Goal: Information Seeking & Learning: Learn about a topic

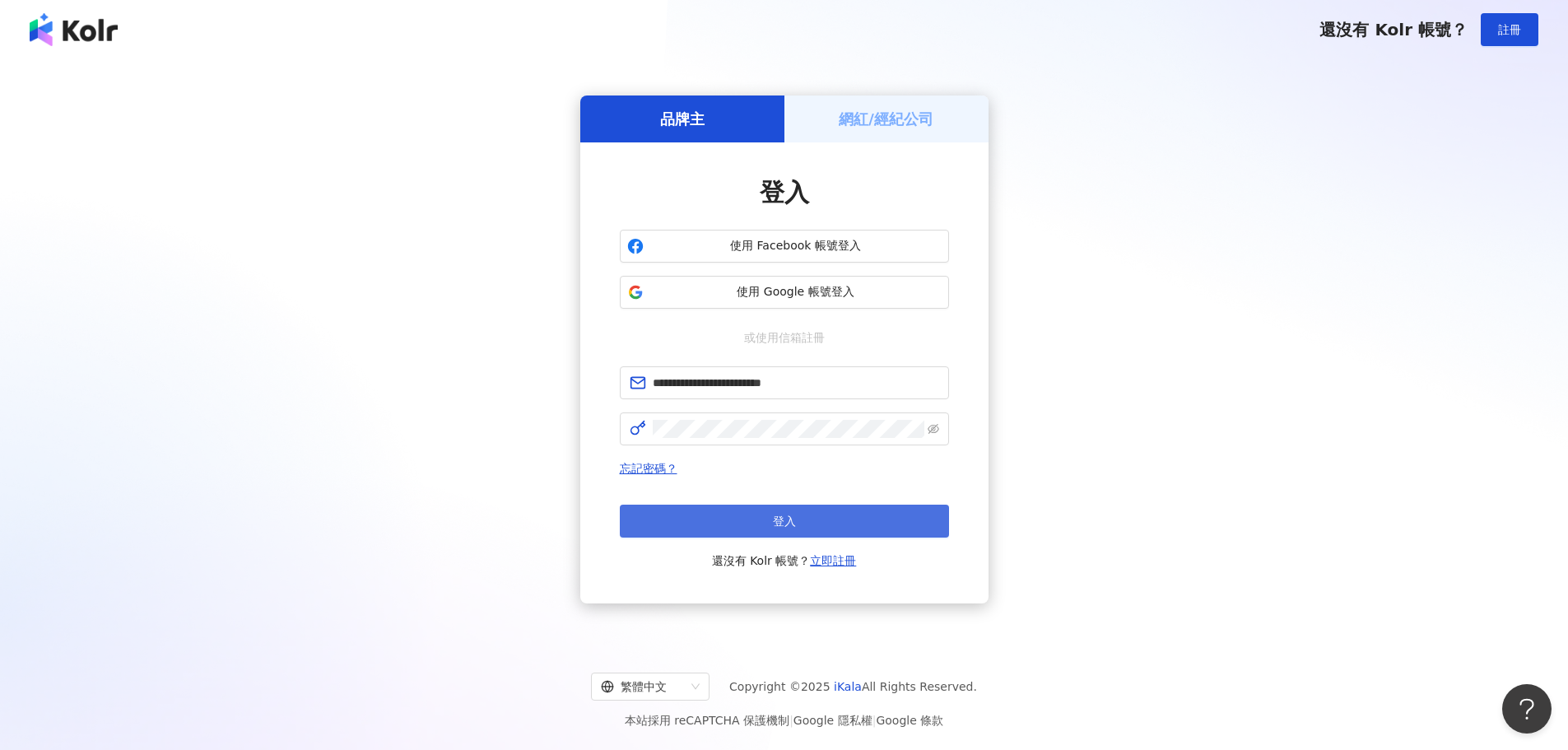
click at [745, 520] on button "登入" at bounding box center [784, 521] width 329 height 33
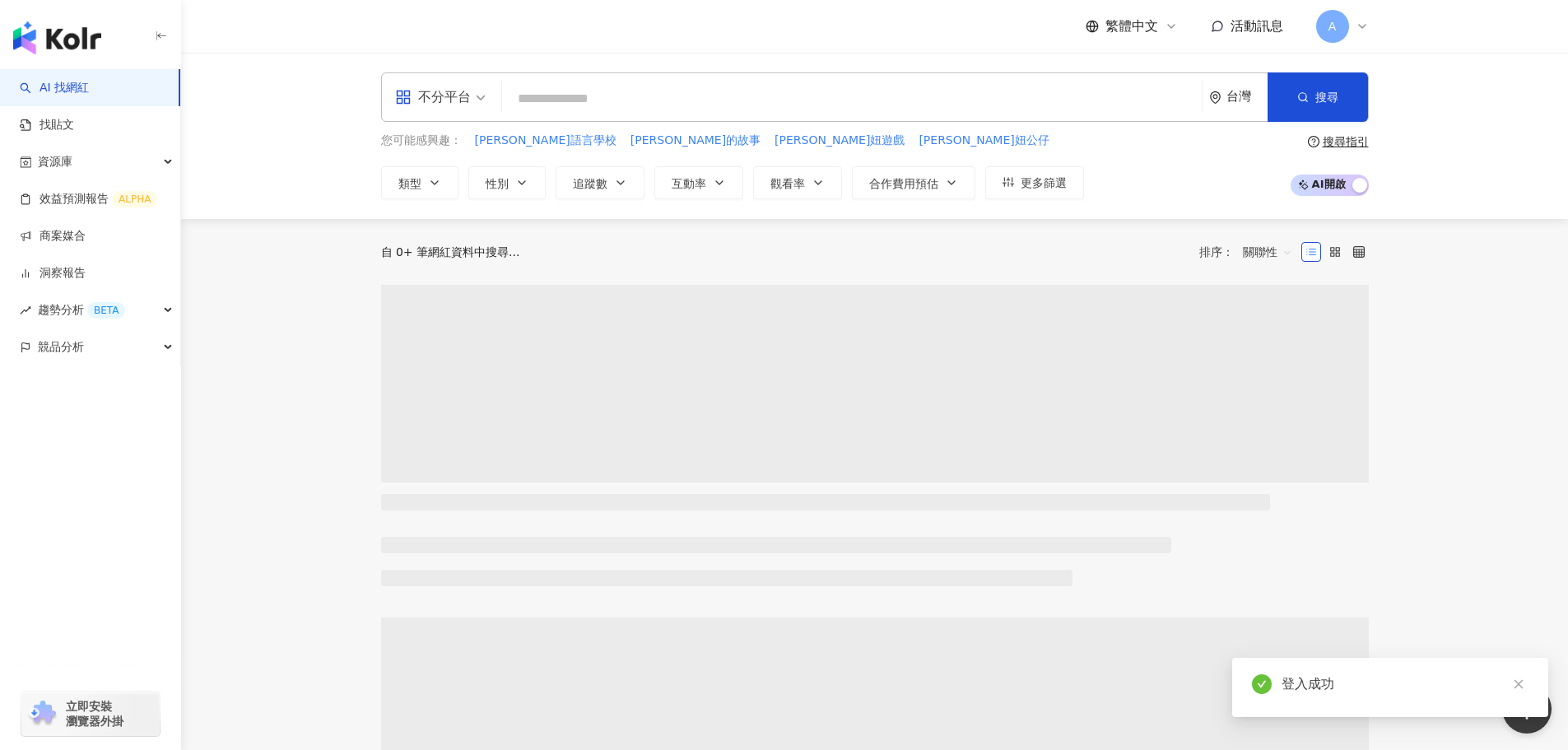
click at [447, 109] on div "不分平台" at bounding box center [433, 97] width 76 height 27
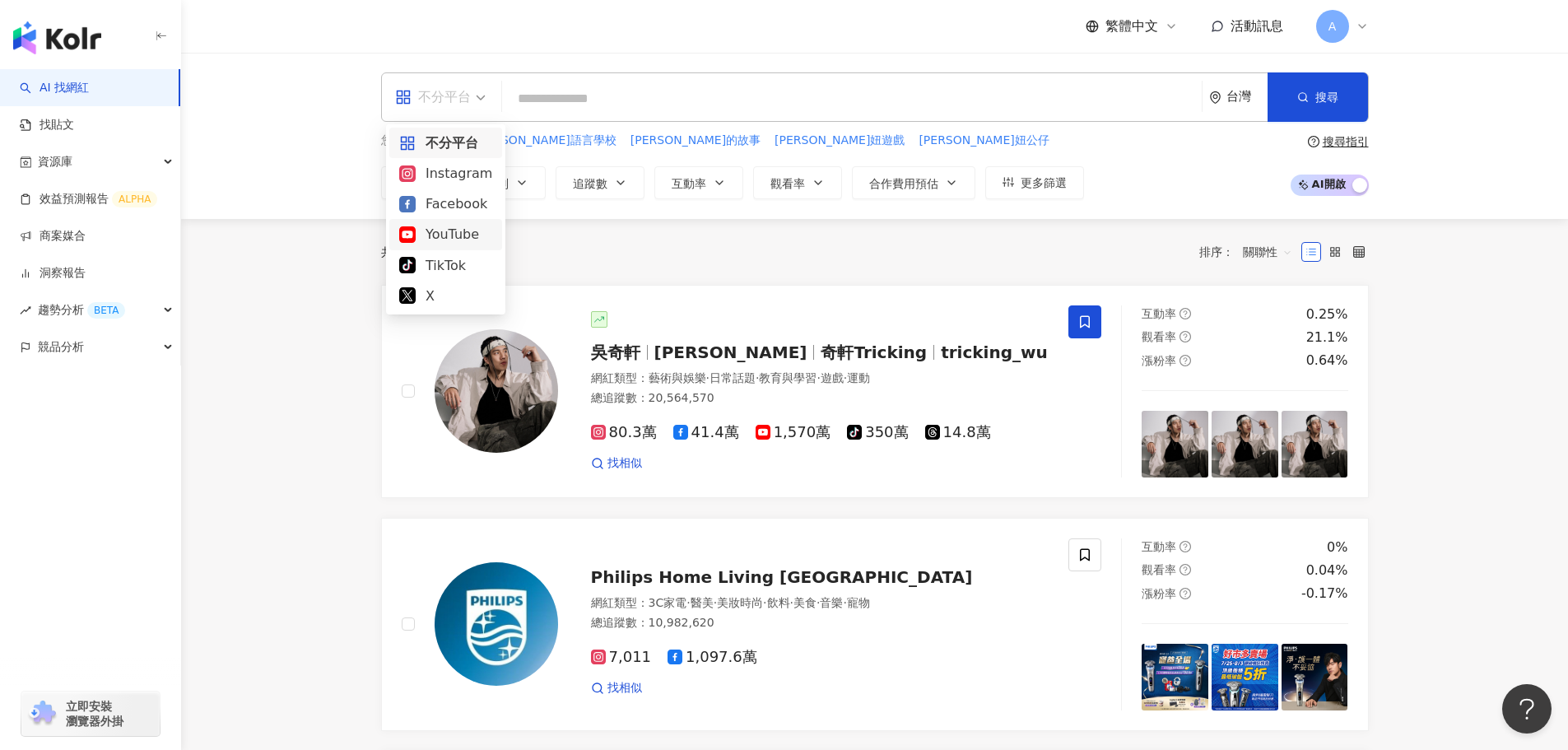
click at [476, 233] on div "YouTube" at bounding box center [445, 233] width 93 height 20
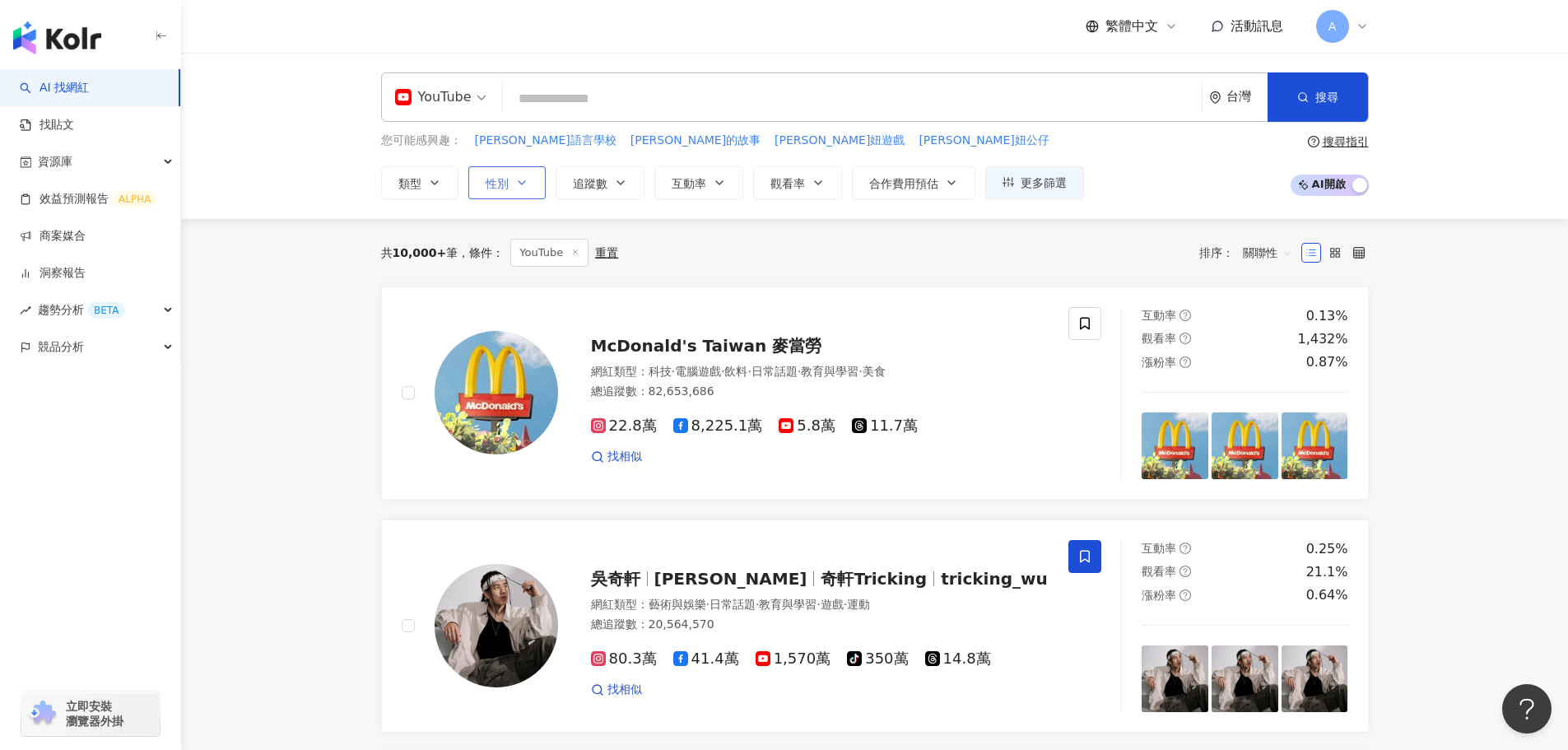
click at [495, 181] on span "性別" at bounding box center [497, 183] width 23 height 13
click at [511, 287] on span "女" at bounding box center [510, 280] width 25 height 18
click at [730, 272] on div "共 10,000+ 筆 條件 ： YouTube 重置 排序： 關聯性" at bounding box center [875, 253] width 988 height 67
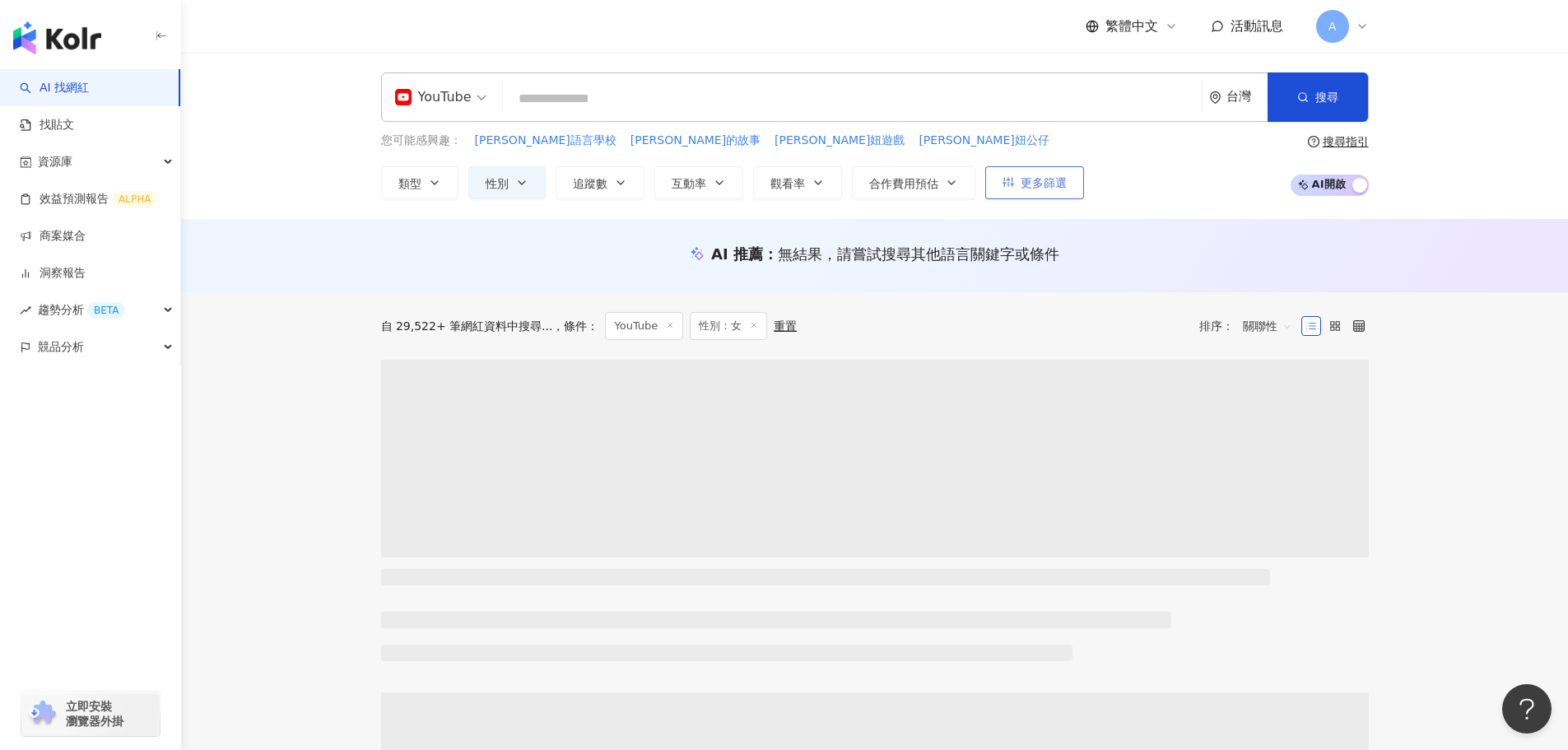
click at [1024, 194] on button "更多篩選" at bounding box center [1035, 182] width 99 height 33
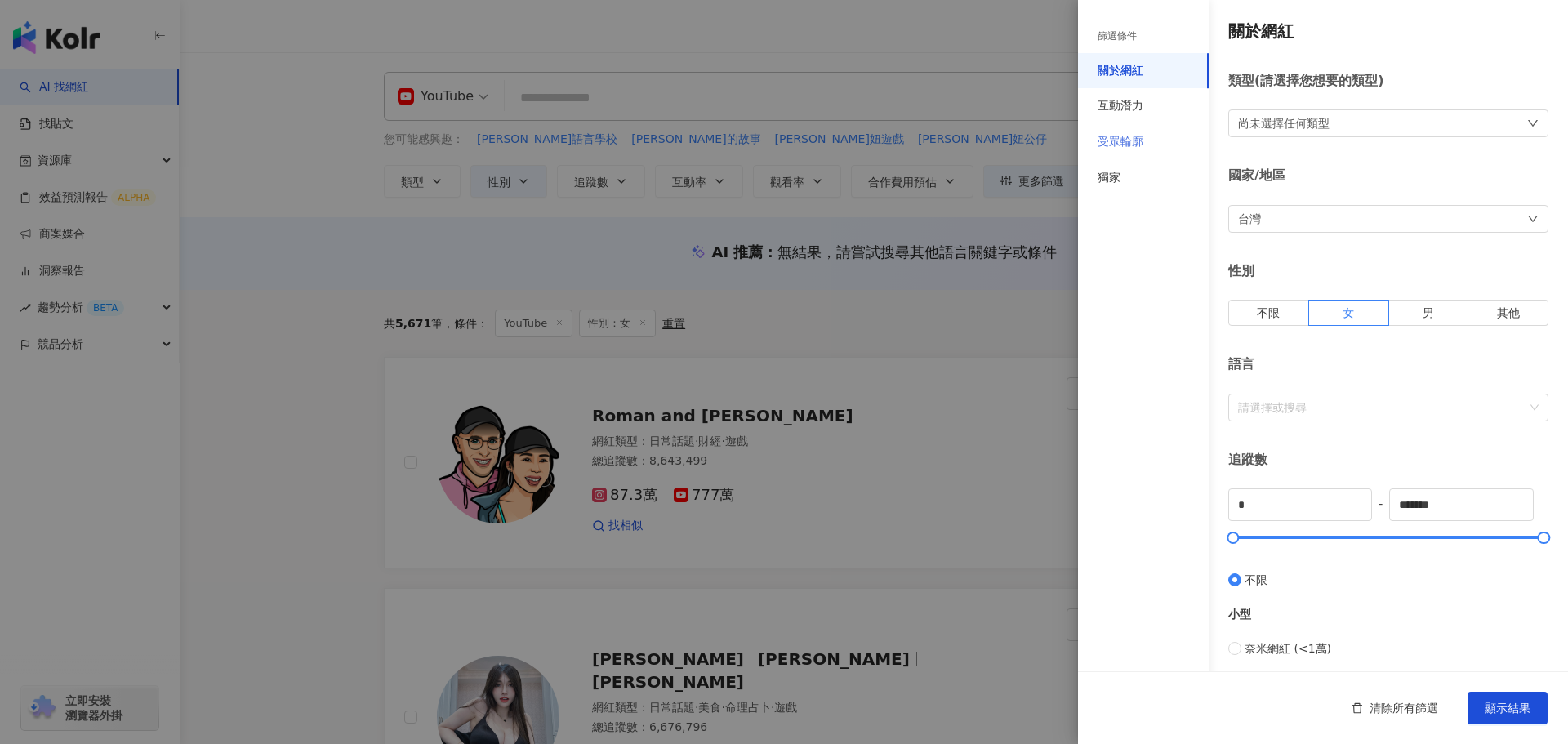
click at [1154, 147] on div "受眾輪廓" at bounding box center [1143, 141] width 131 height 36
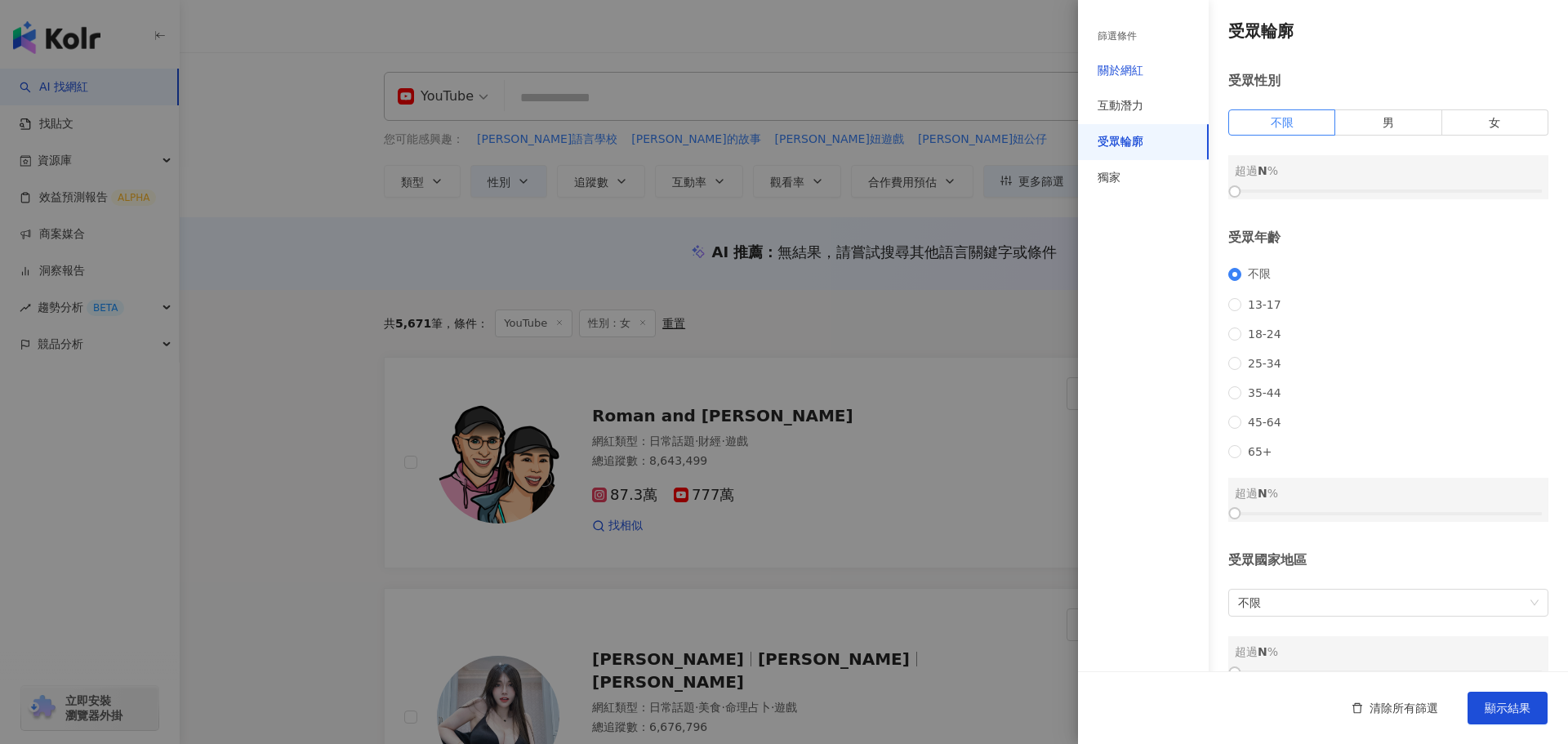
click at [1140, 71] on div "關於網紅" at bounding box center [1121, 71] width 46 height 17
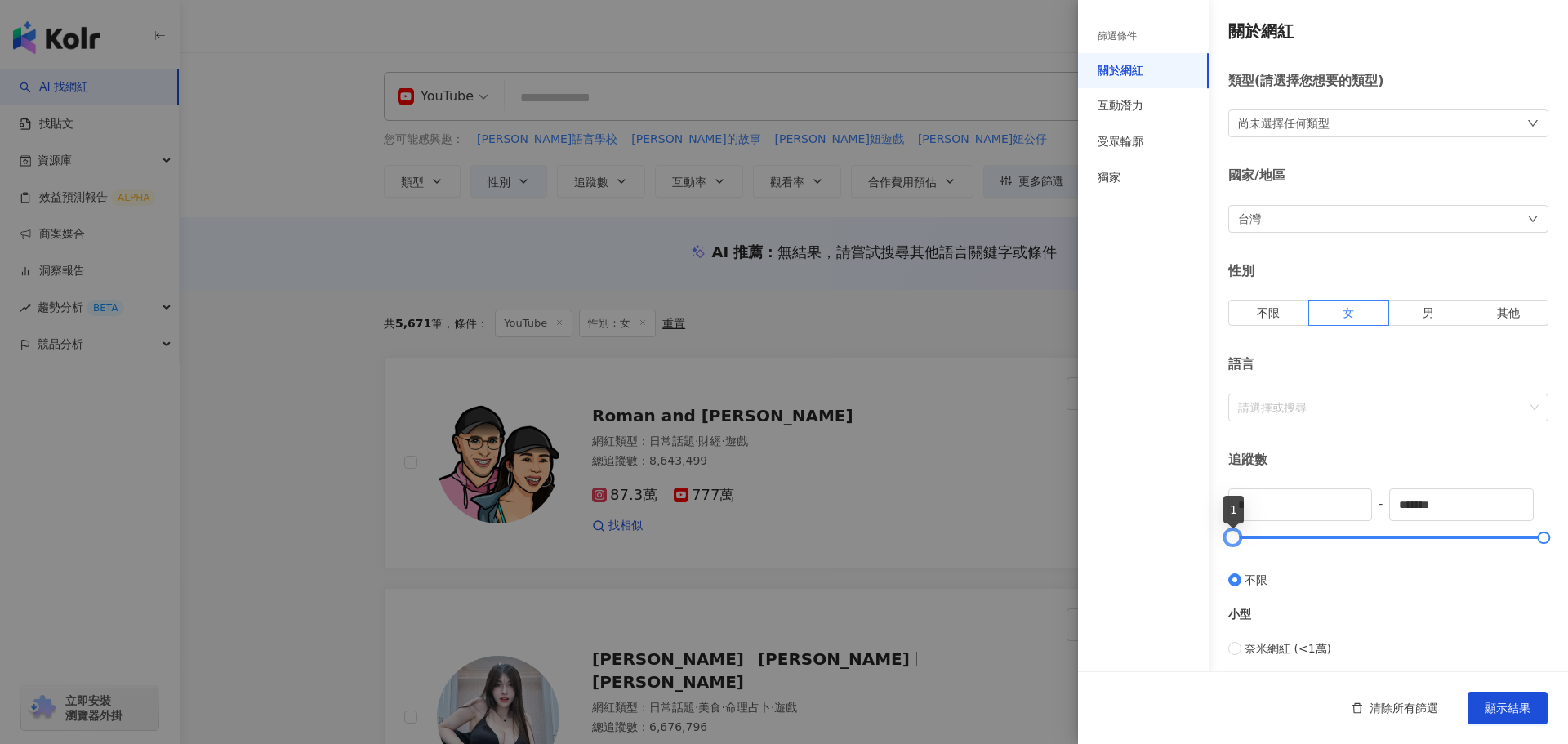
drag, startPoint x: 1236, startPoint y: 537, endPoint x: 1211, endPoint y: 537, distance: 25.0
click at [1211, 537] on div "關於網紅 類型 ( 請選擇您想要的類型 ) 尚未選擇任何類型 國家/地區 台灣 性別 不限 女 男 其他 語言 請選擇或搜尋 追蹤數 * - ******* …" at bounding box center [1323, 581] width 490 height 1162
click at [1281, 513] on input "*" at bounding box center [1300, 504] width 142 height 31
type input "*******"
click at [1407, 508] on input "*******" at bounding box center [1461, 504] width 142 height 31
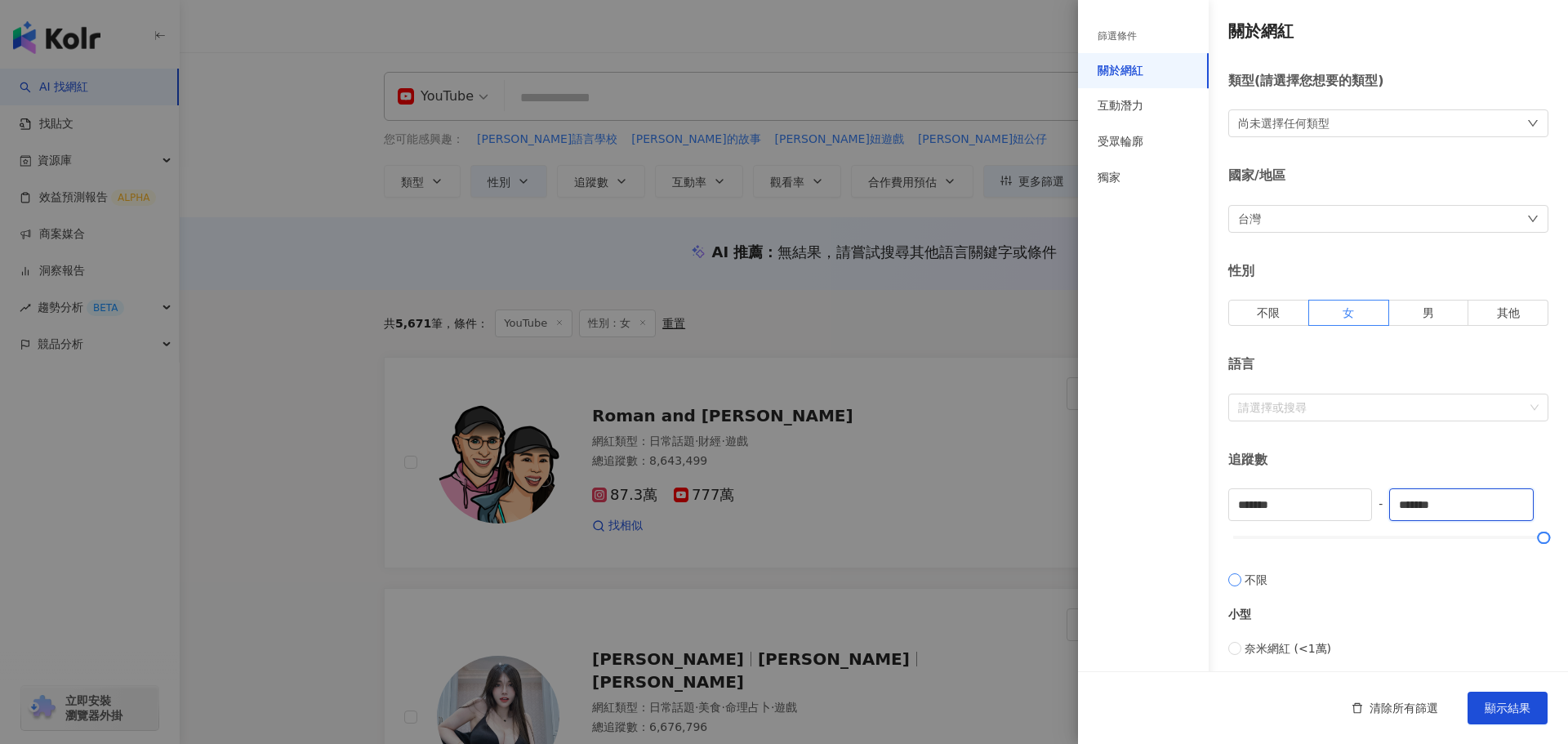
type input "*******"
click at [1411, 555] on label "不限" at bounding box center [1388, 571] width 320 height 34
type input "*"
type input "*******"
click at [1359, 504] on span "Decrease Value" at bounding box center [1359, 511] width 25 height 18
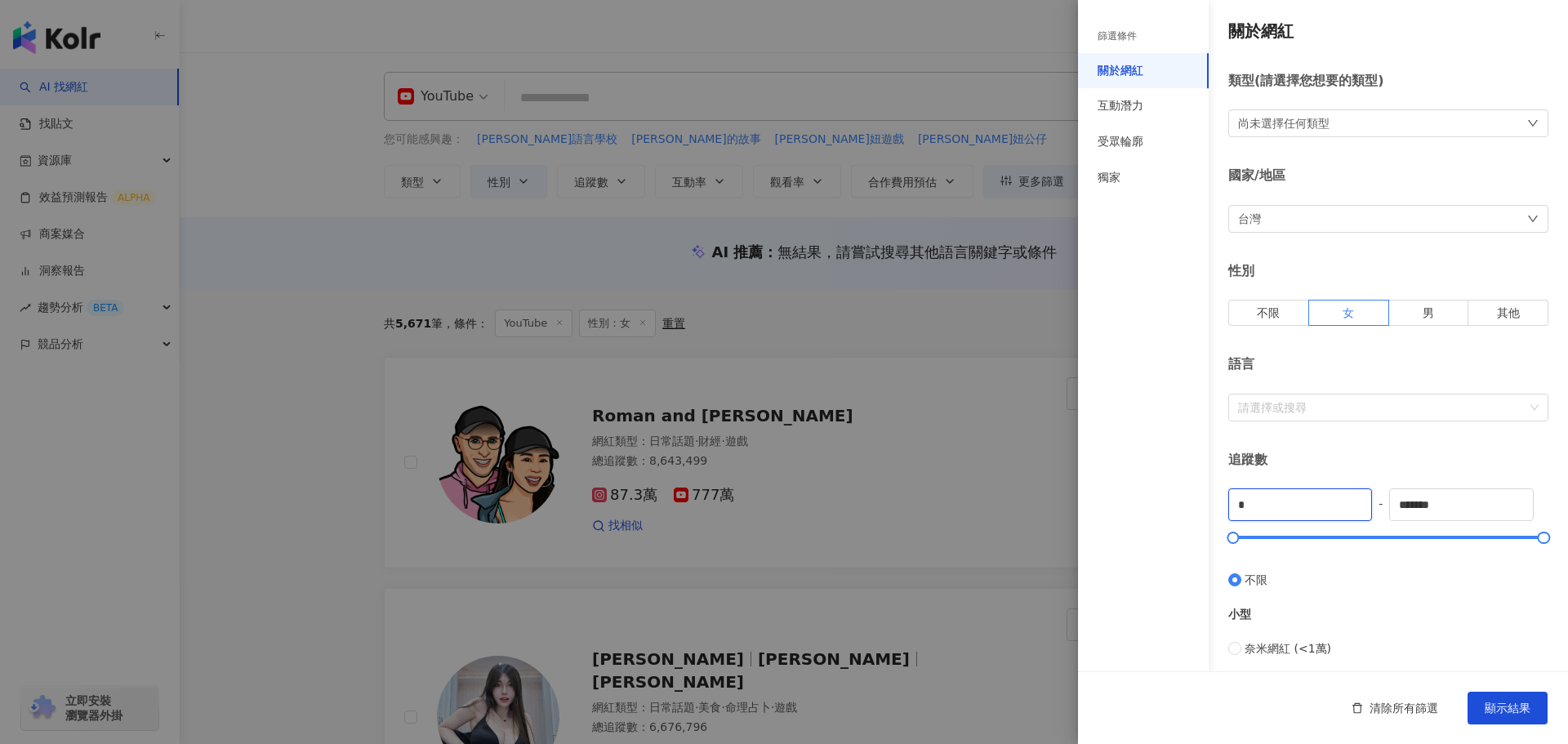
drag, startPoint x: 1320, startPoint y: 502, endPoint x: 1189, endPoint y: 496, distance: 131.1
click at [1189, 496] on div "篩選條件 關於網紅 互動潛力 受眾輪廓 獨家 關於網紅 類型 ( 請選擇您想要的類型 ) 尚未選擇任何類型 國家/地區 台灣 性別 不限 女 男 其他 語言 …" at bounding box center [1323, 617] width 490 height 1234
type input "*******"
click at [1482, 512] on input "*******" at bounding box center [1461, 504] width 142 height 31
click at [1403, 504] on input "*******" at bounding box center [1461, 504] width 142 height 31
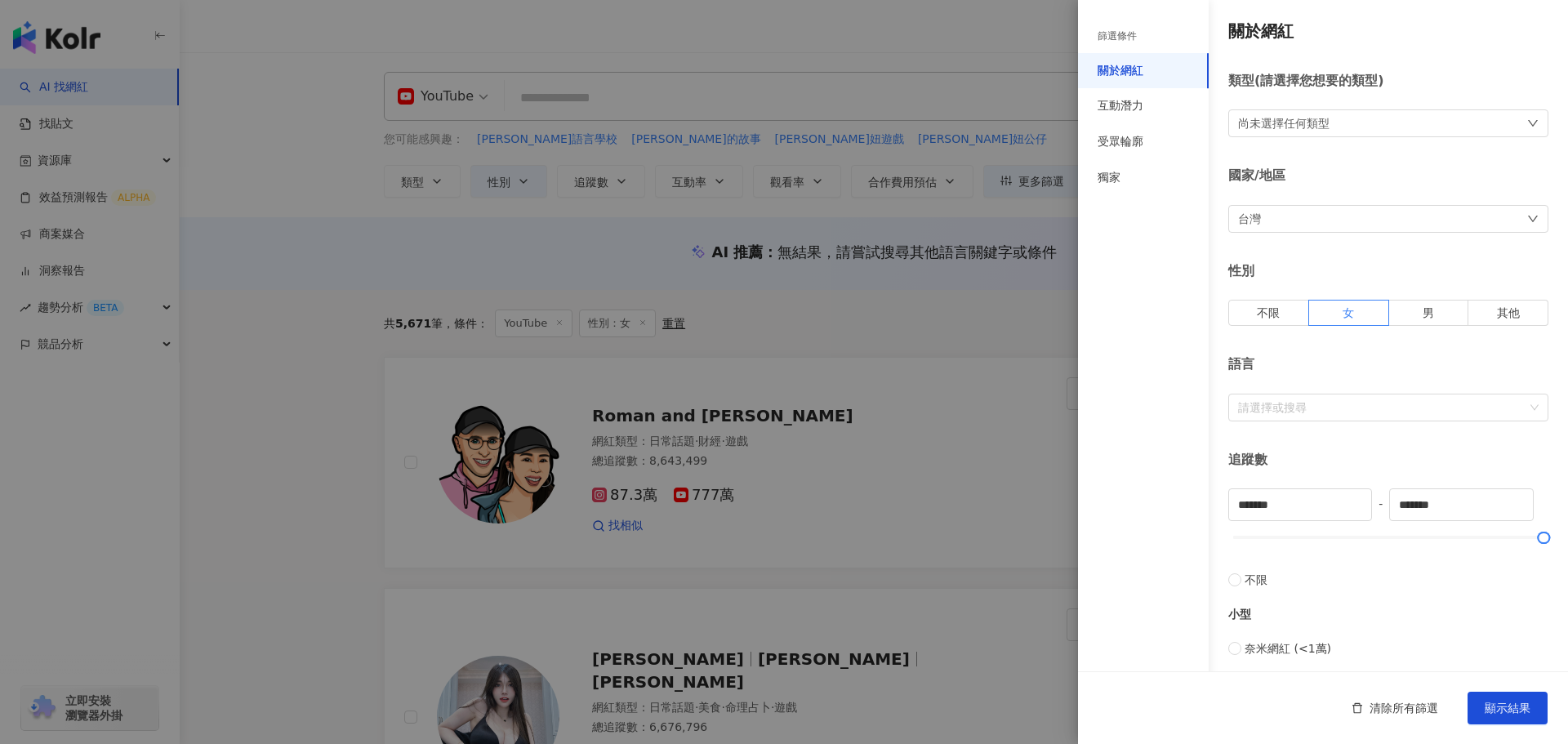
click at [1436, 632] on div "小型 奈米網紅 (<1萬) 微型網紅 (1萬-3萬) 小型網紅 (3萬-5萬)" at bounding box center [1388, 657] width 320 height 137
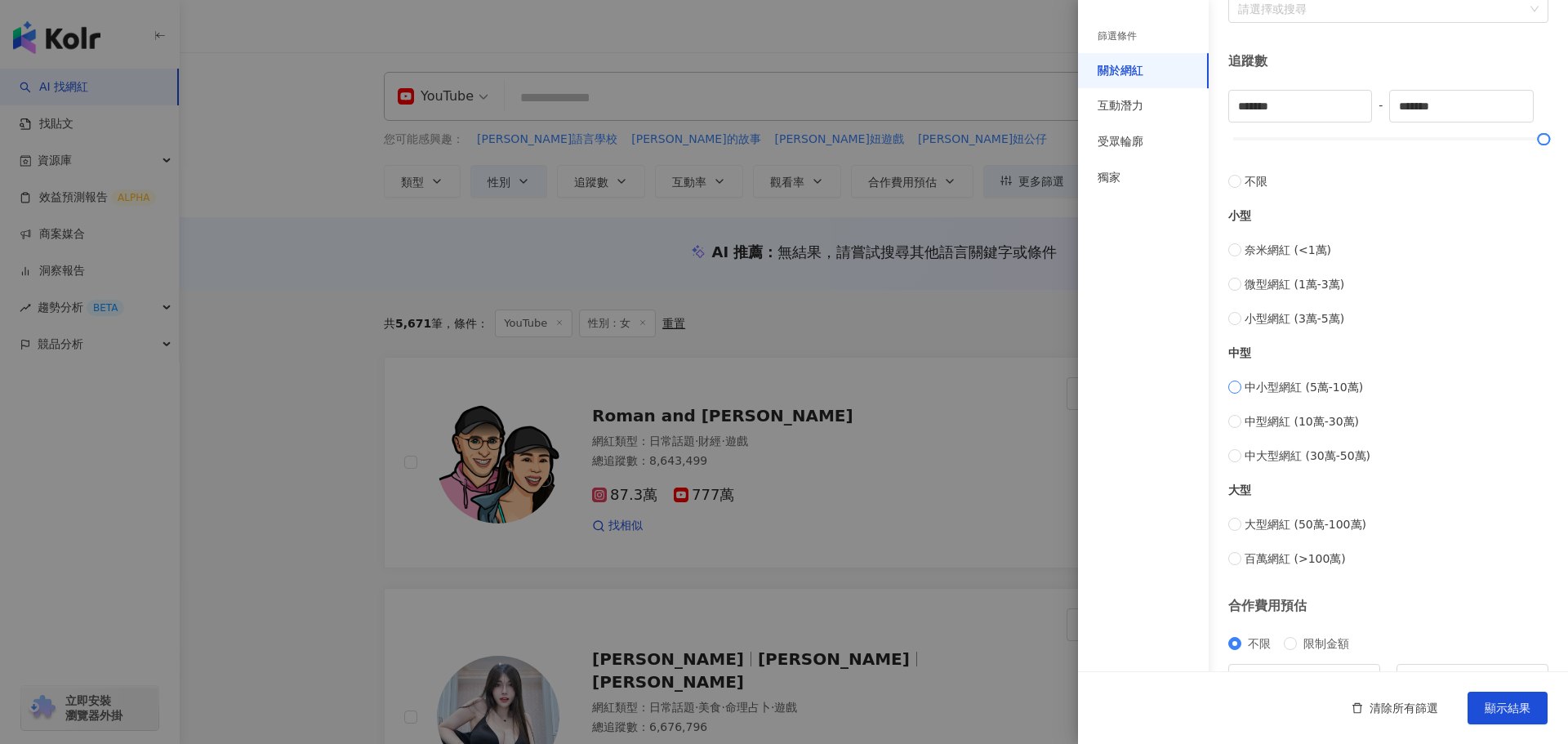
scroll to position [408, 0]
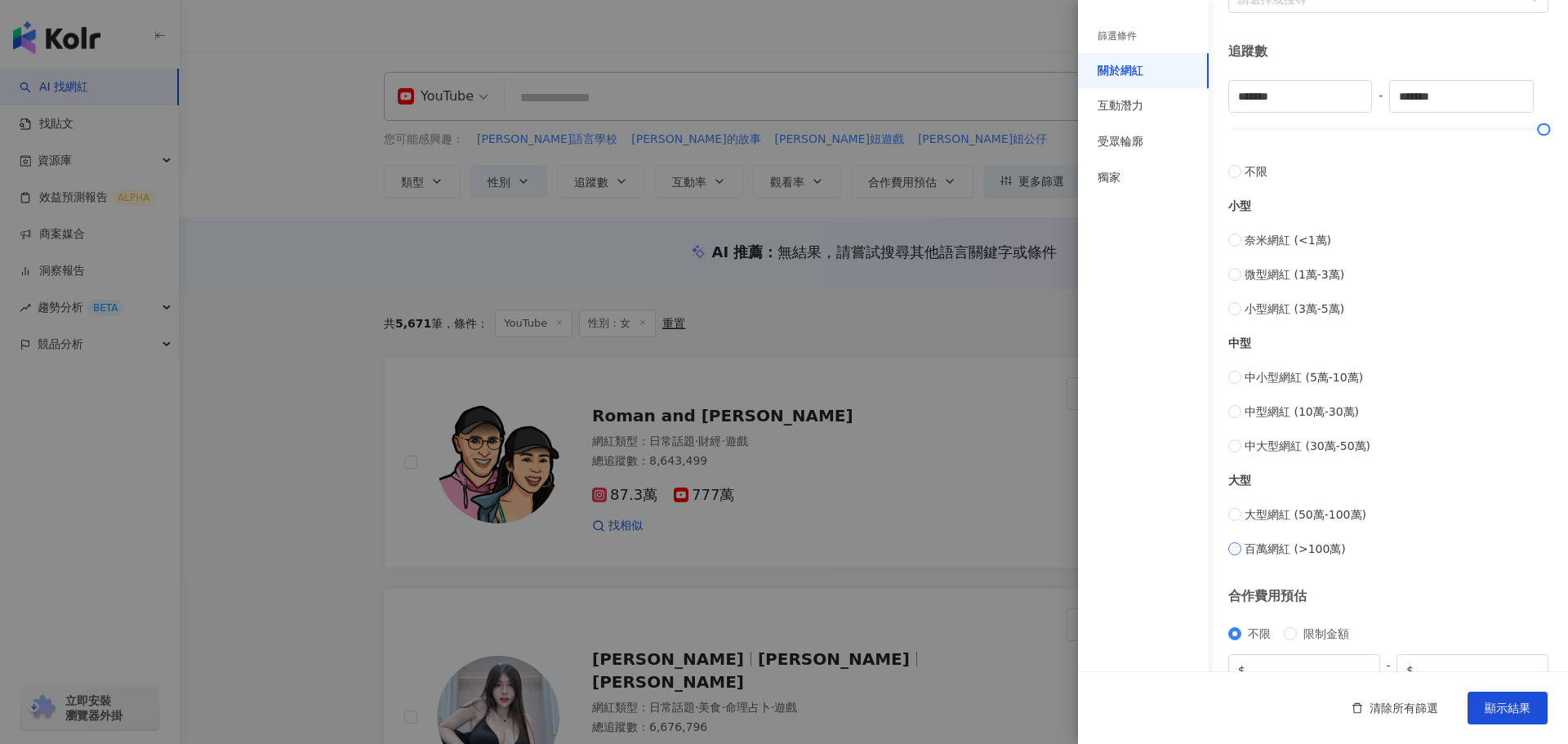
click at [1328, 550] on span "百萬網紅 (>100萬)" at bounding box center [1295, 548] width 101 height 18
type input "*********"
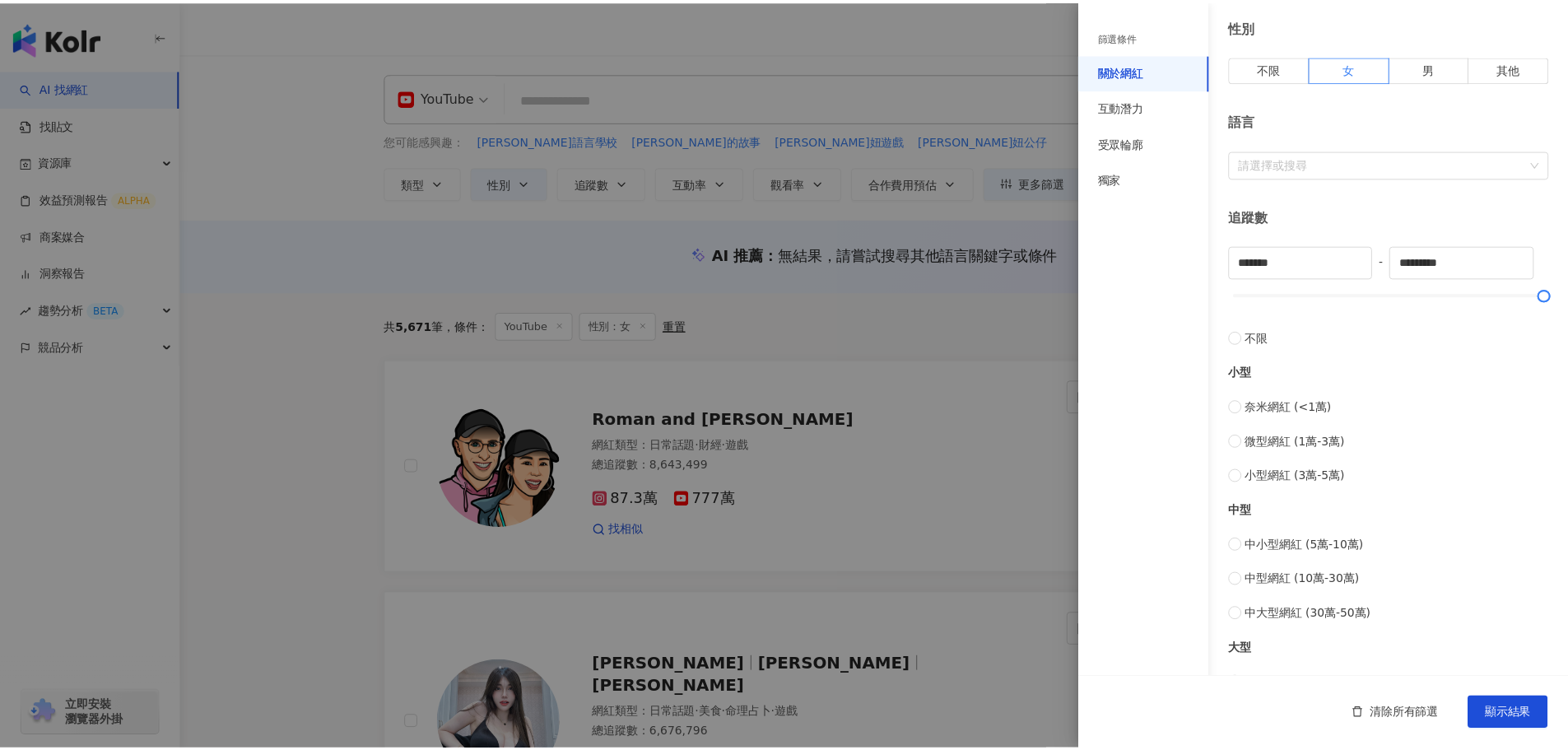
scroll to position [494, 0]
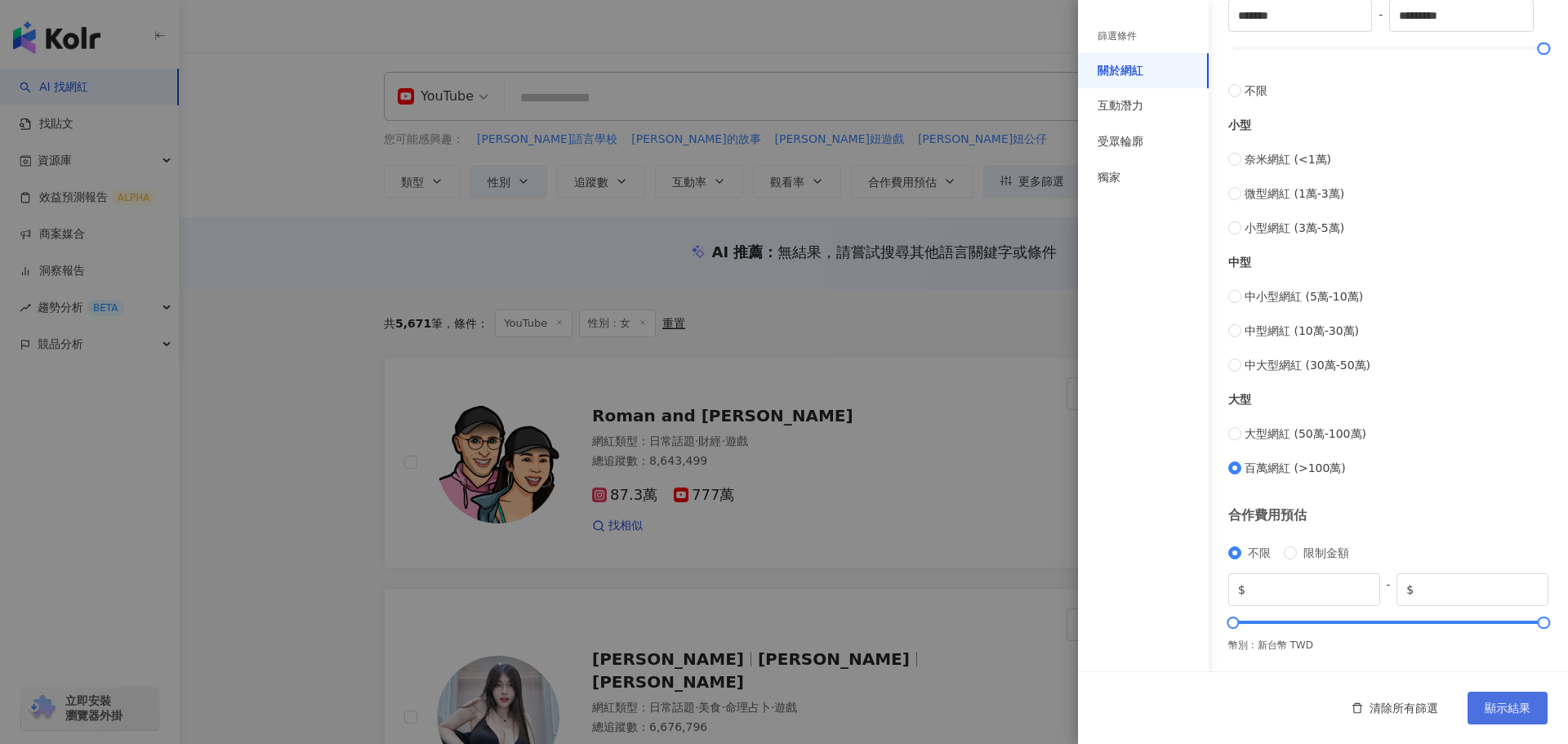
click at [1519, 710] on span "顯示結果" at bounding box center [1507, 708] width 46 height 13
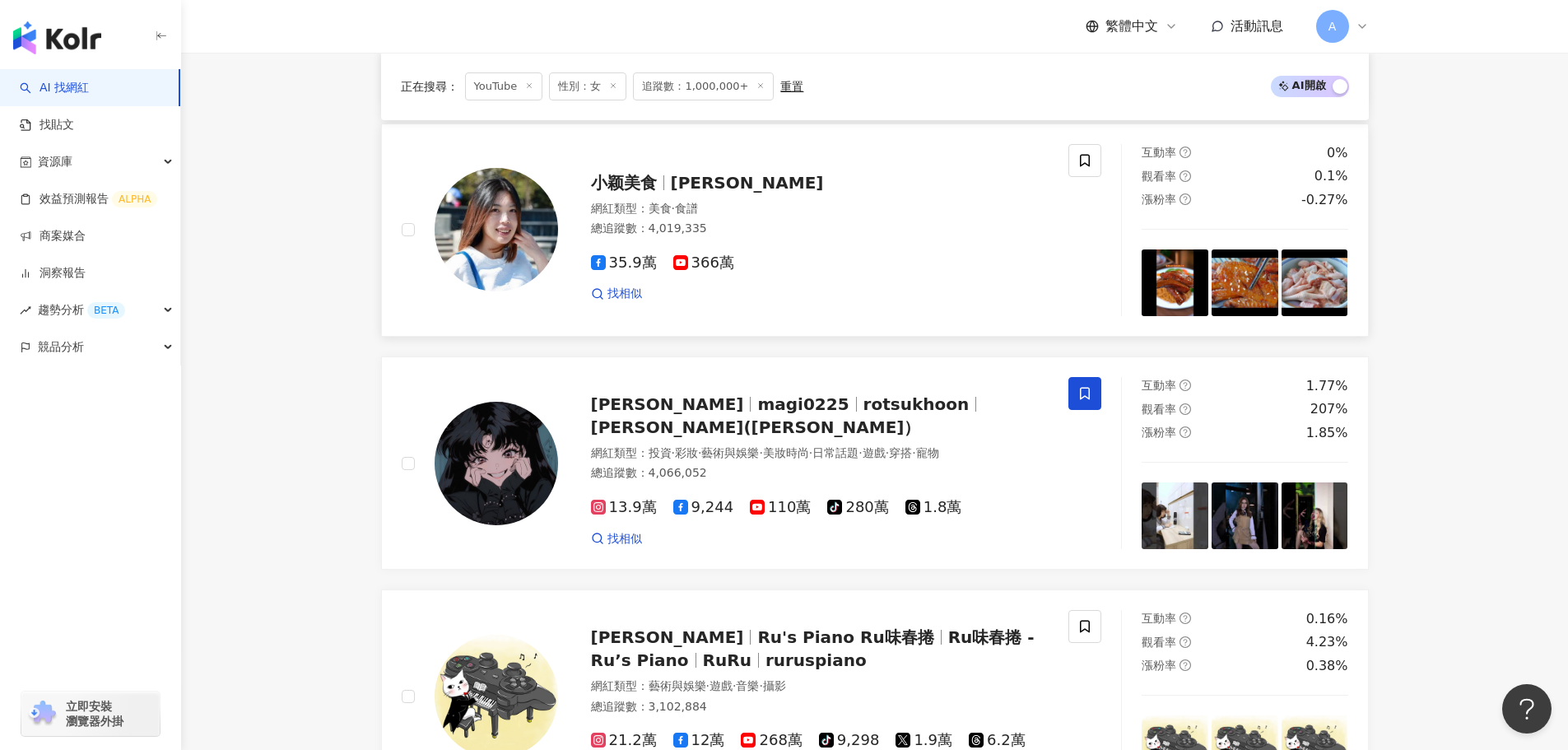
scroll to position [1070, 0]
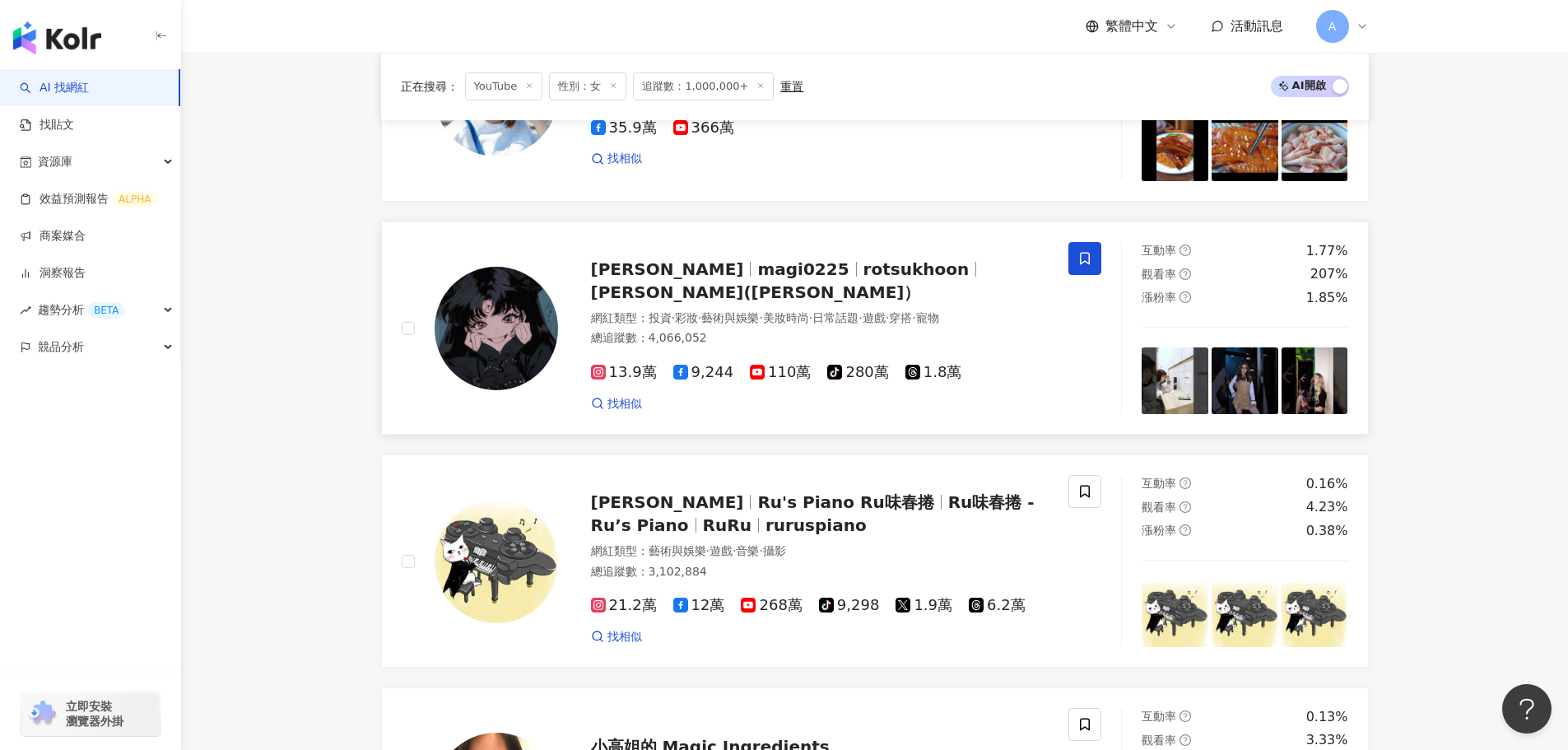
click at [757, 279] on span "magi0225" at bounding box center [802, 269] width 91 height 19
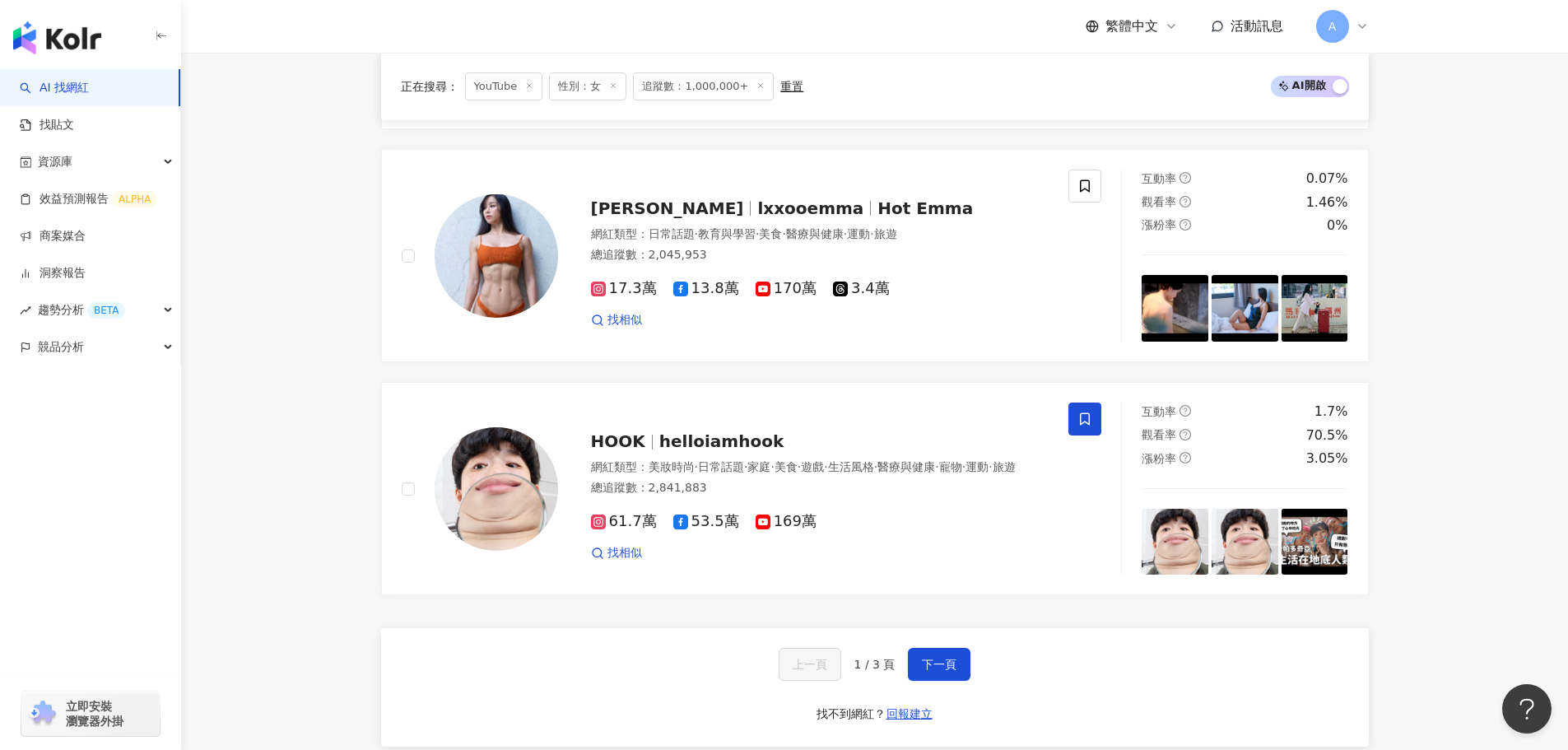
scroll to position [2552, 0]
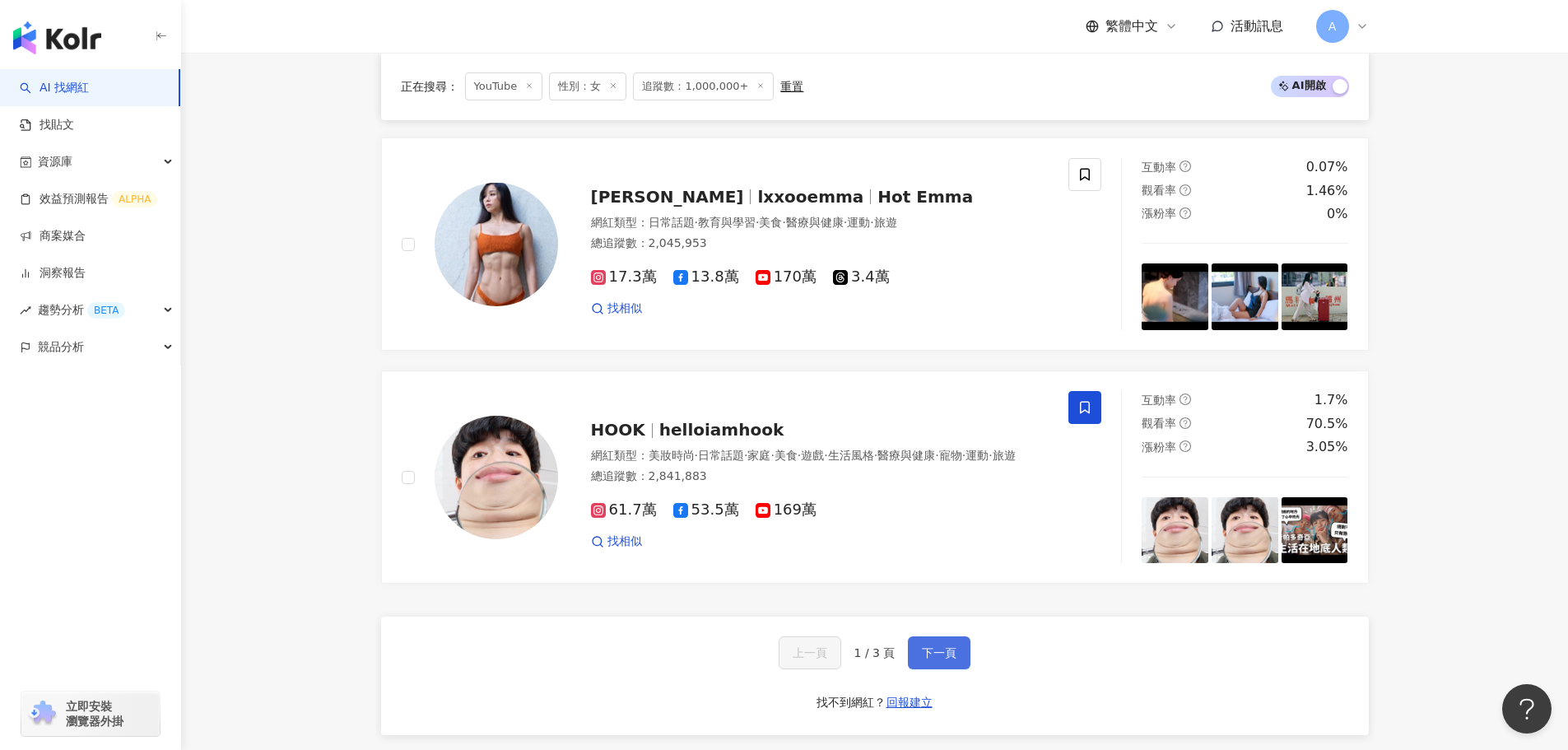
click at [944, 654] on span "下一頁" at bounding box center [939, 653] width 34 height 13
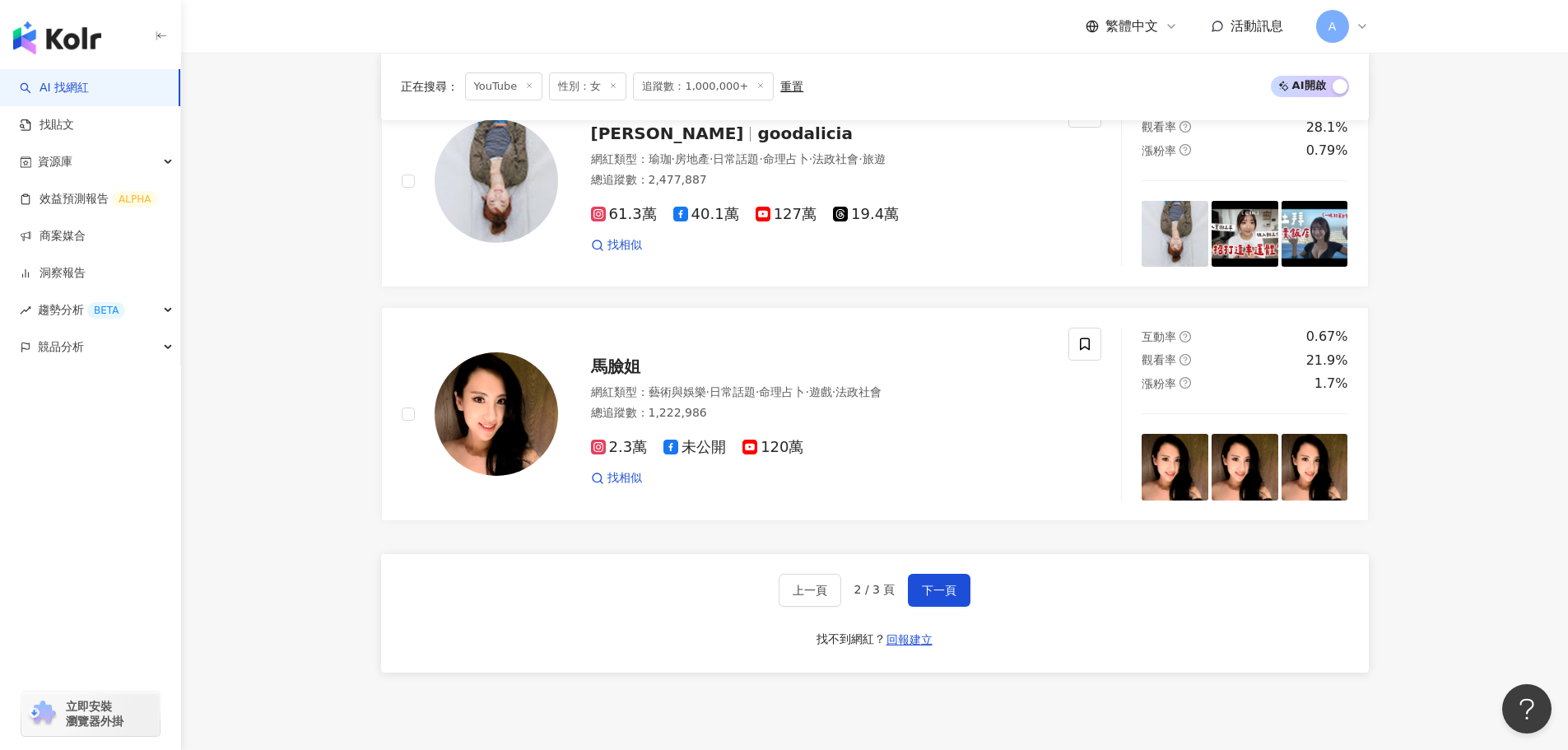
scroll to position [2635, 0]
click at [929, 583] on span "下一頁" at bounding box center [939, 589] width 34 height 13
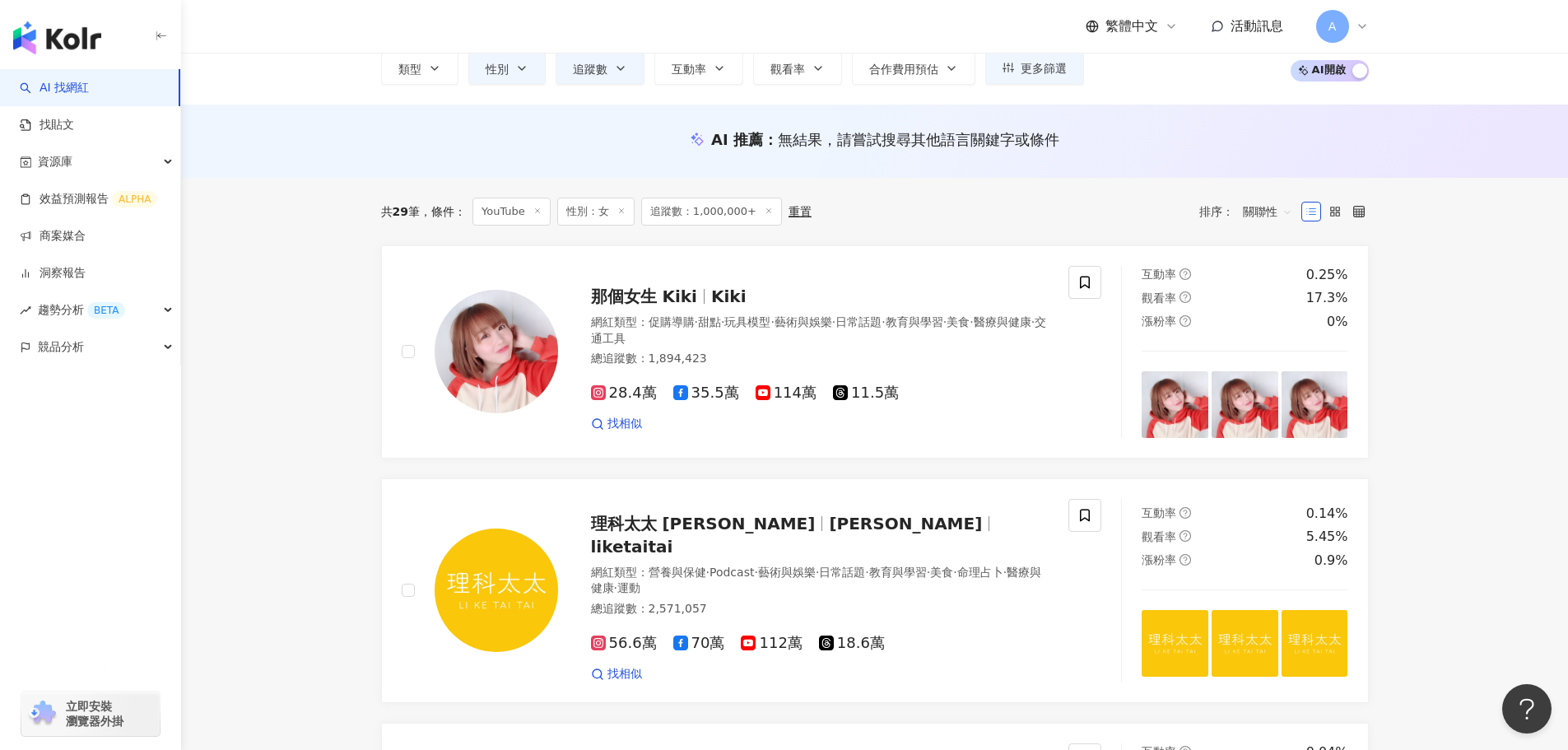
scroll to position [98, 0]
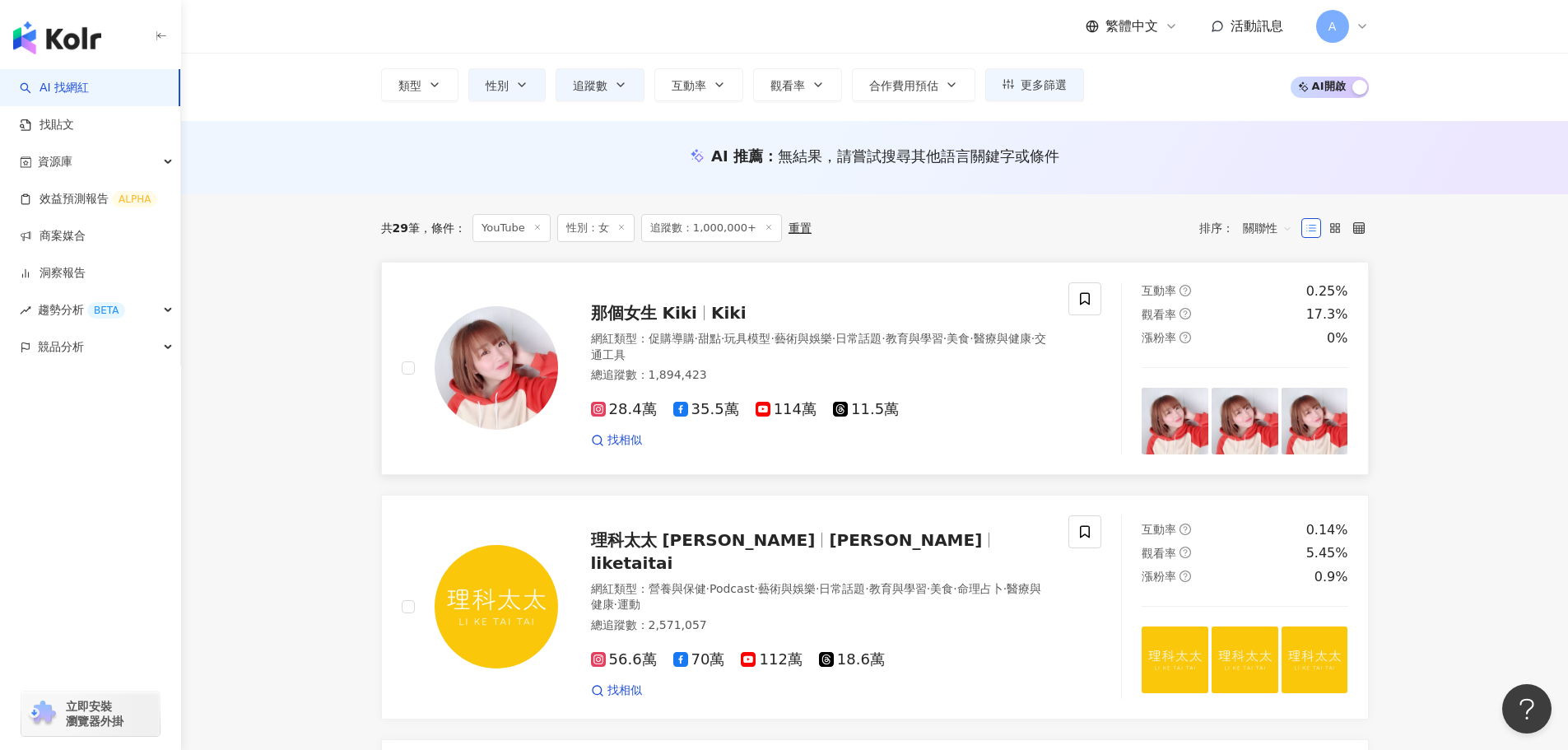
click at [673, 314] on span "那個女生 Kiki" at bounding box center [644, 313] width 106 height 19
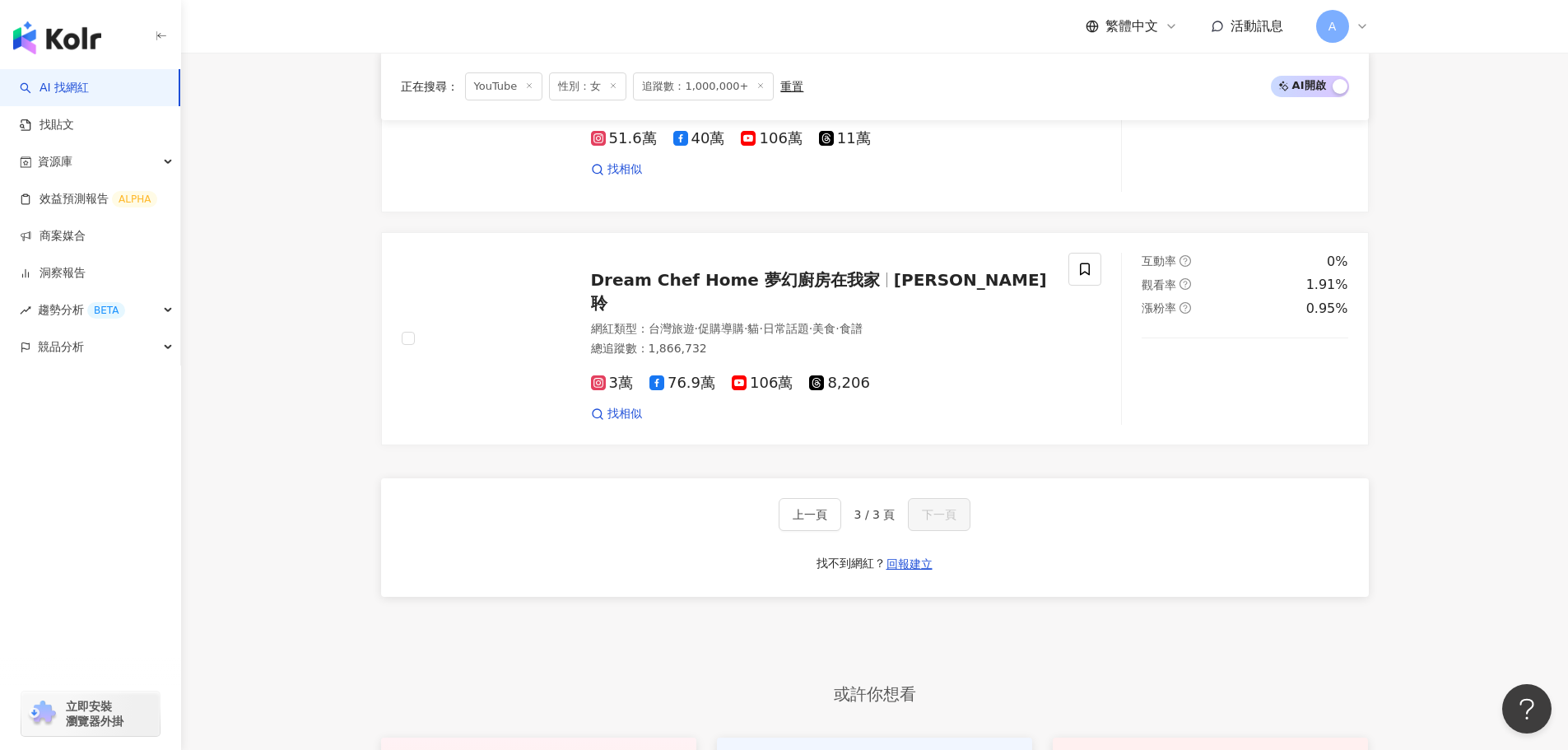
scroll to position [1152, 0]
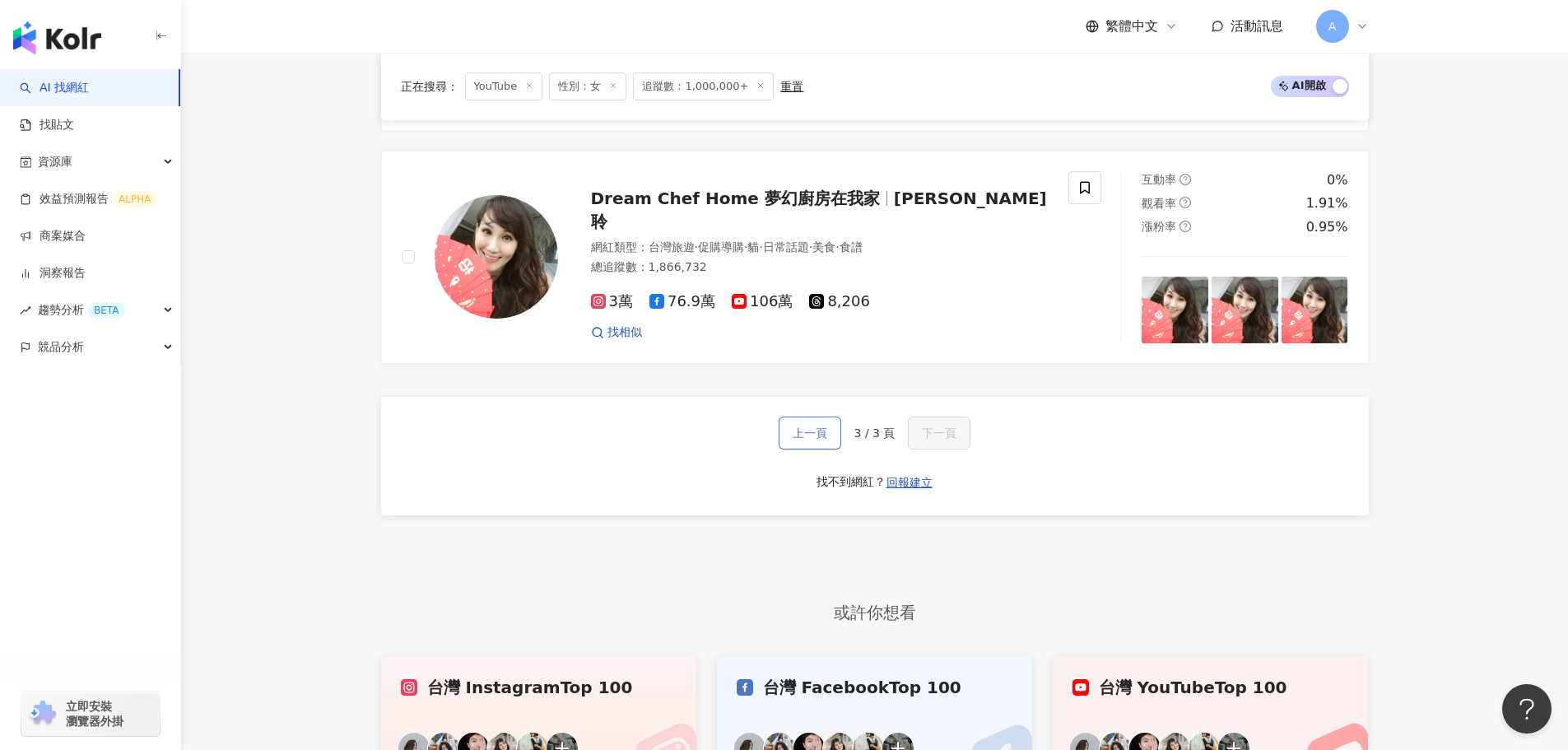
click at [830, 422] on button "上一頁" at bounding box center [810, 432] width 63 height 33
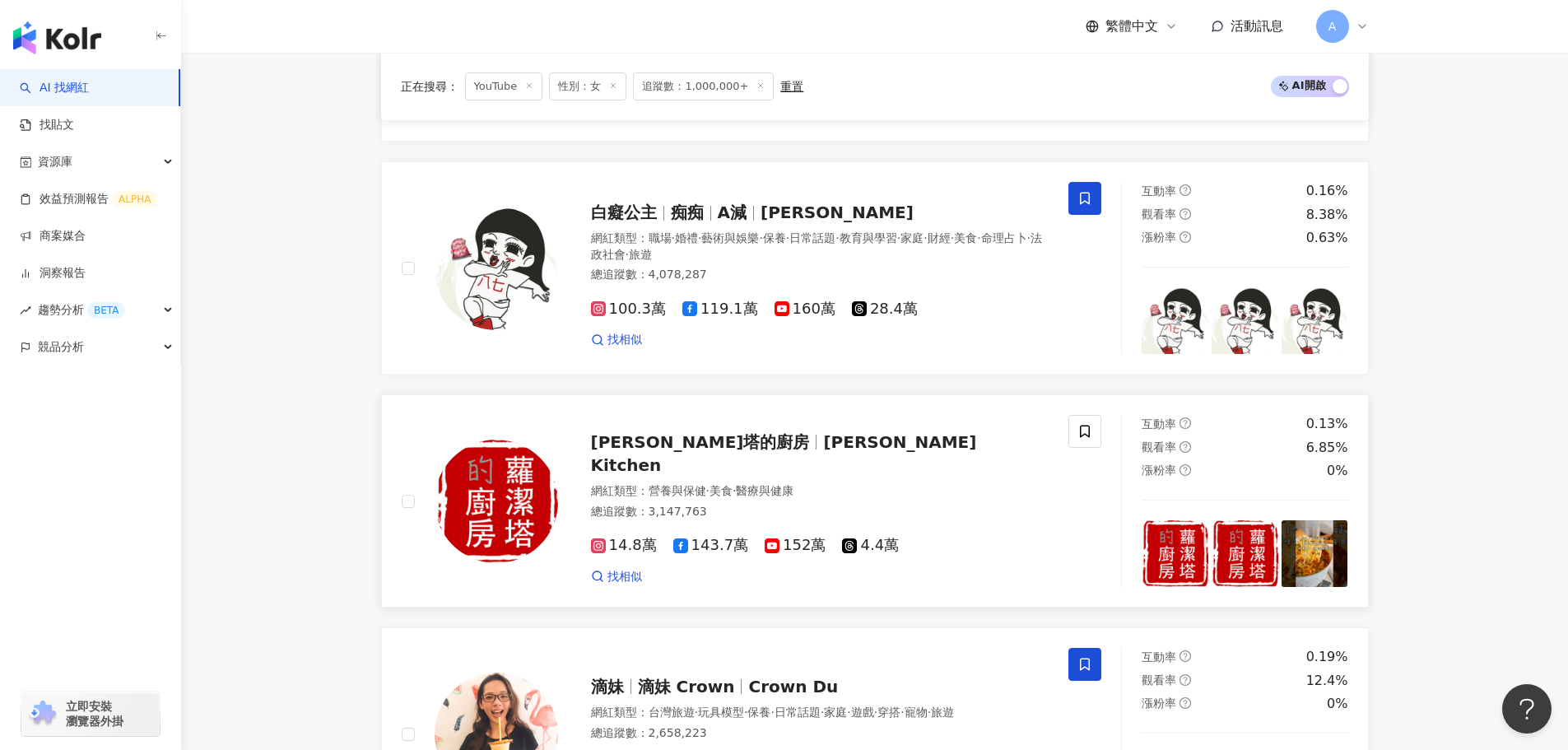
scroll to position [1220, 0]
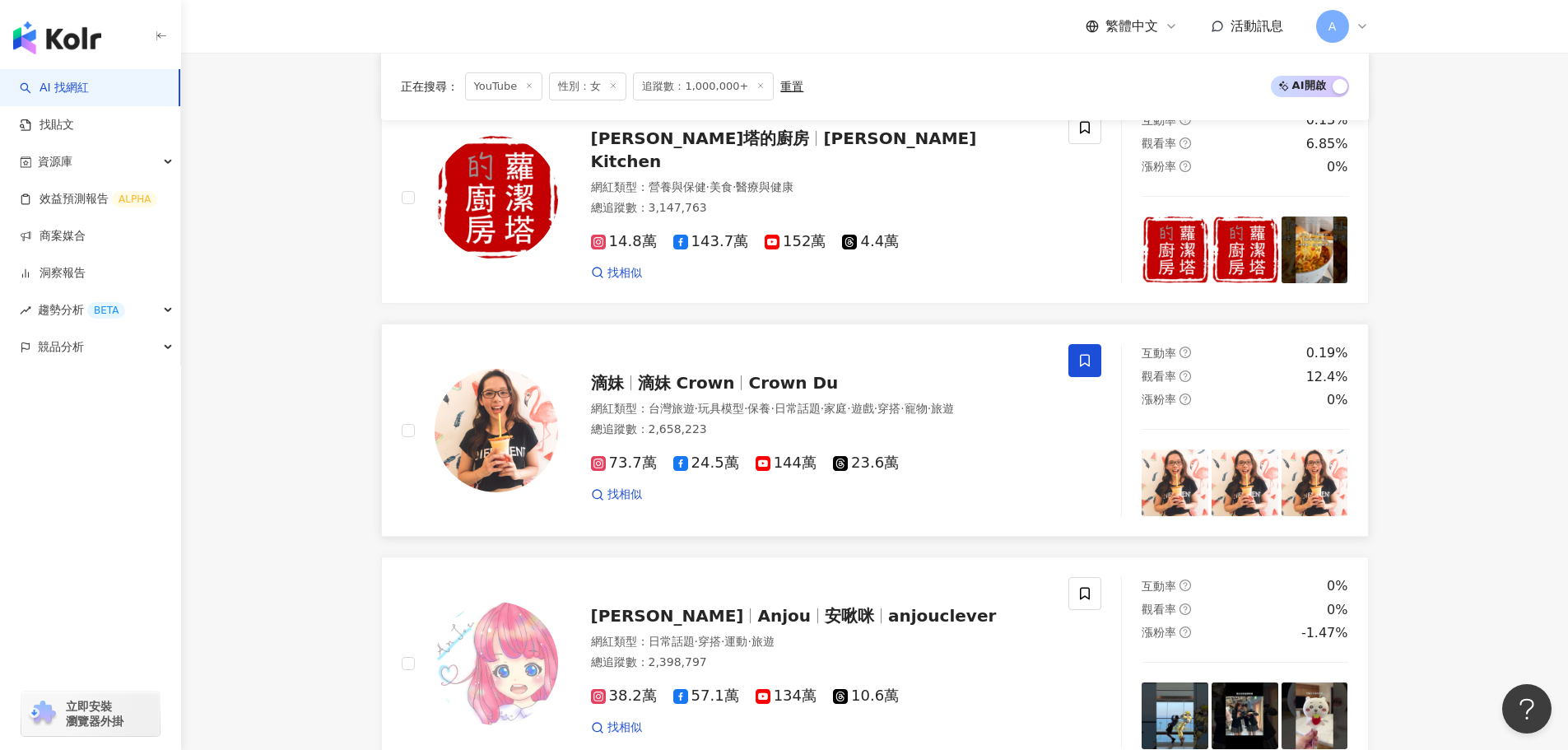
click at [659, 373] on span "滴妹 Crown" at bounding box center [686, 383] width 97 height 19
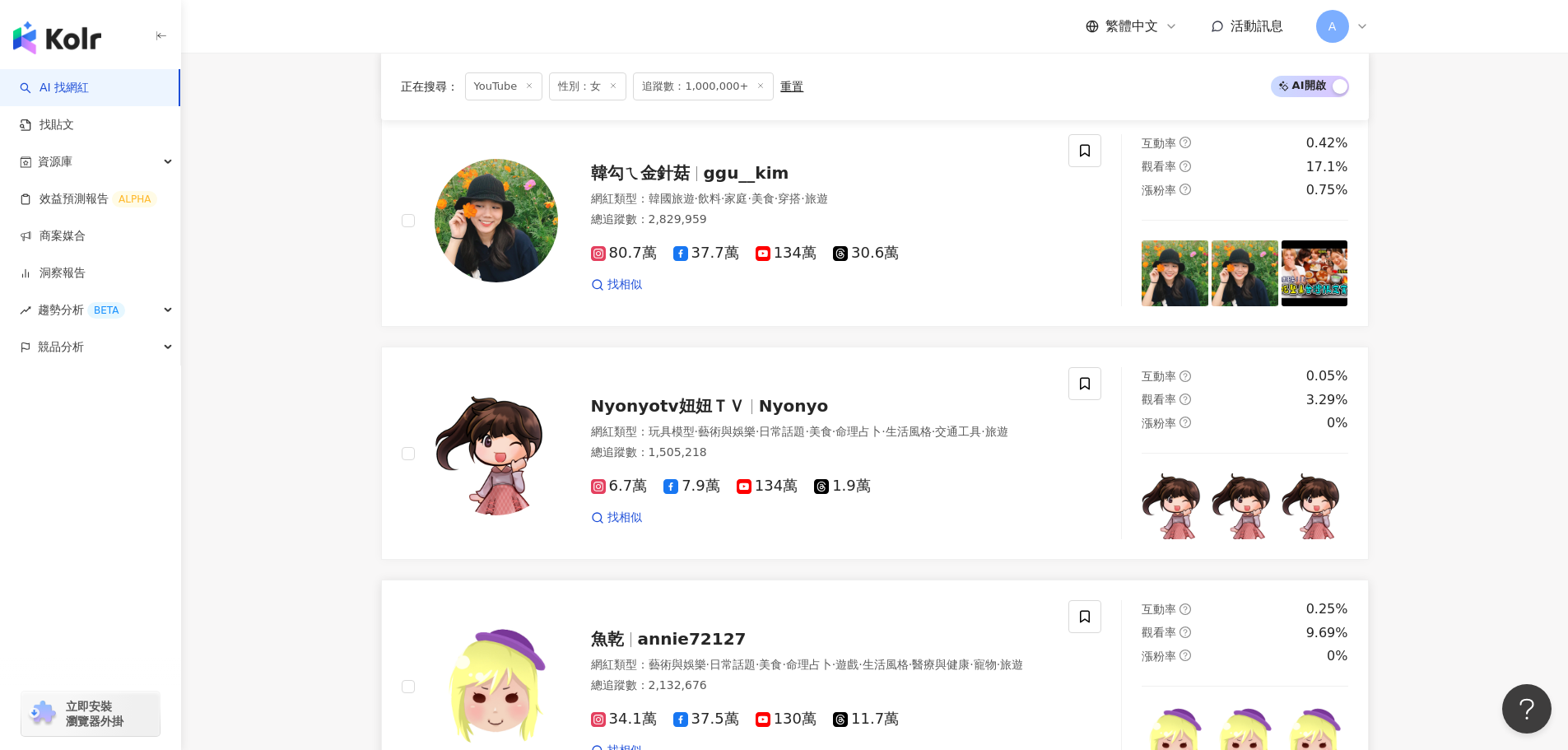
scroll to position [2042, 0]
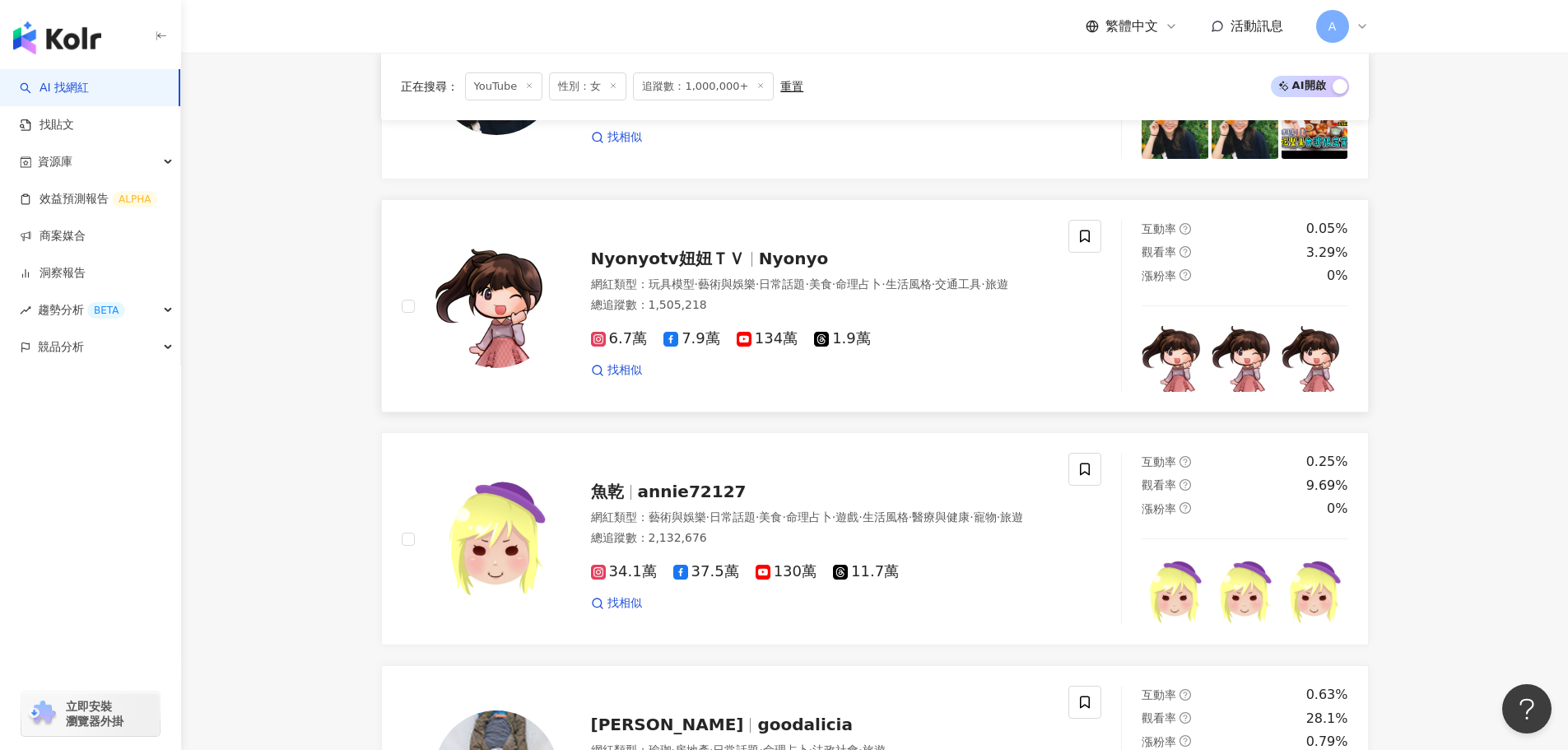
click at [732, 249] on span "Nyonyotv妞妞ＴＶ" at bounding box center [668, 258] width 154 height 19
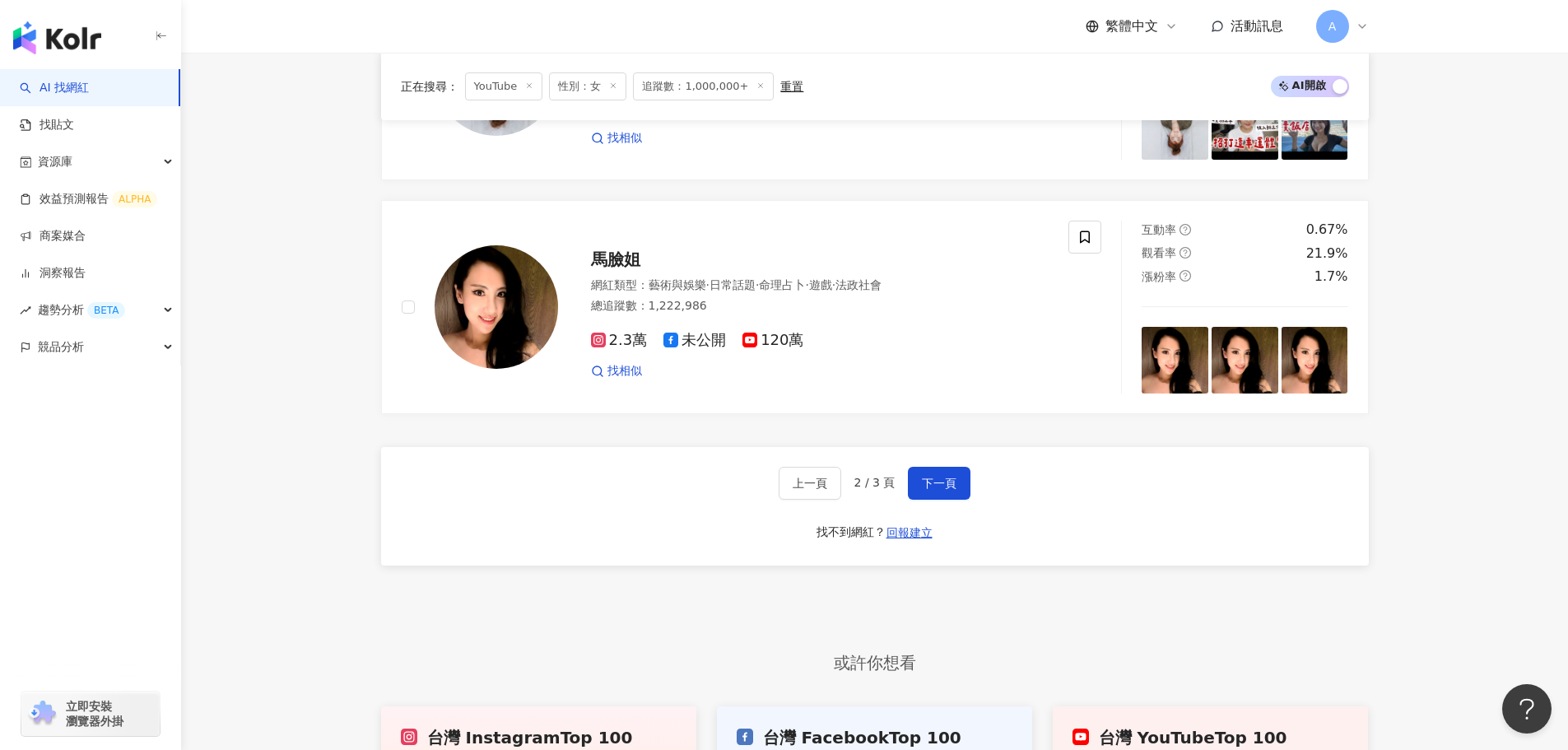
scroll to position [2660, 0]
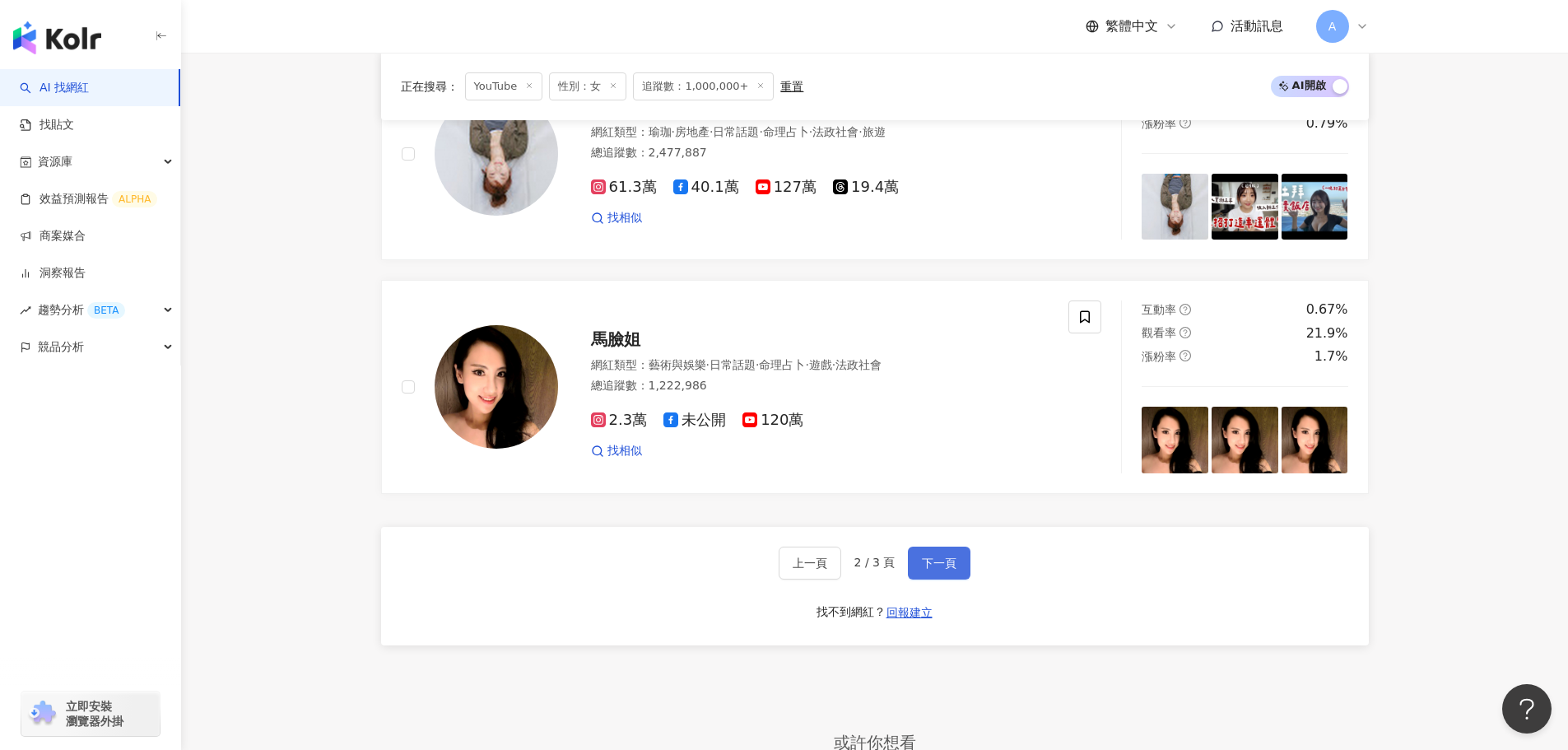
click at [954, 556] on button "下一頁" at bounding box center [939, 562] width 63 height 33
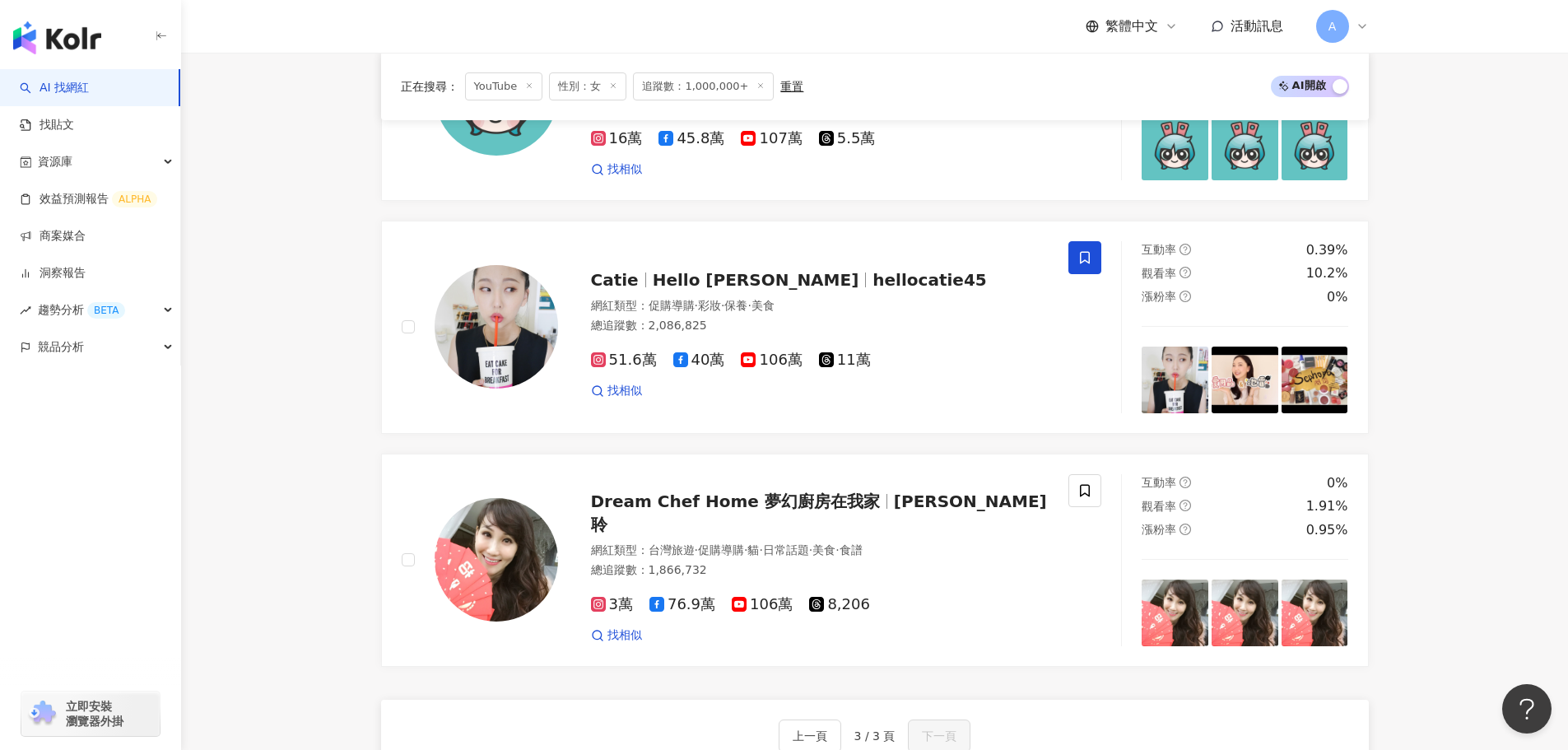
scroll to position [618, 0]
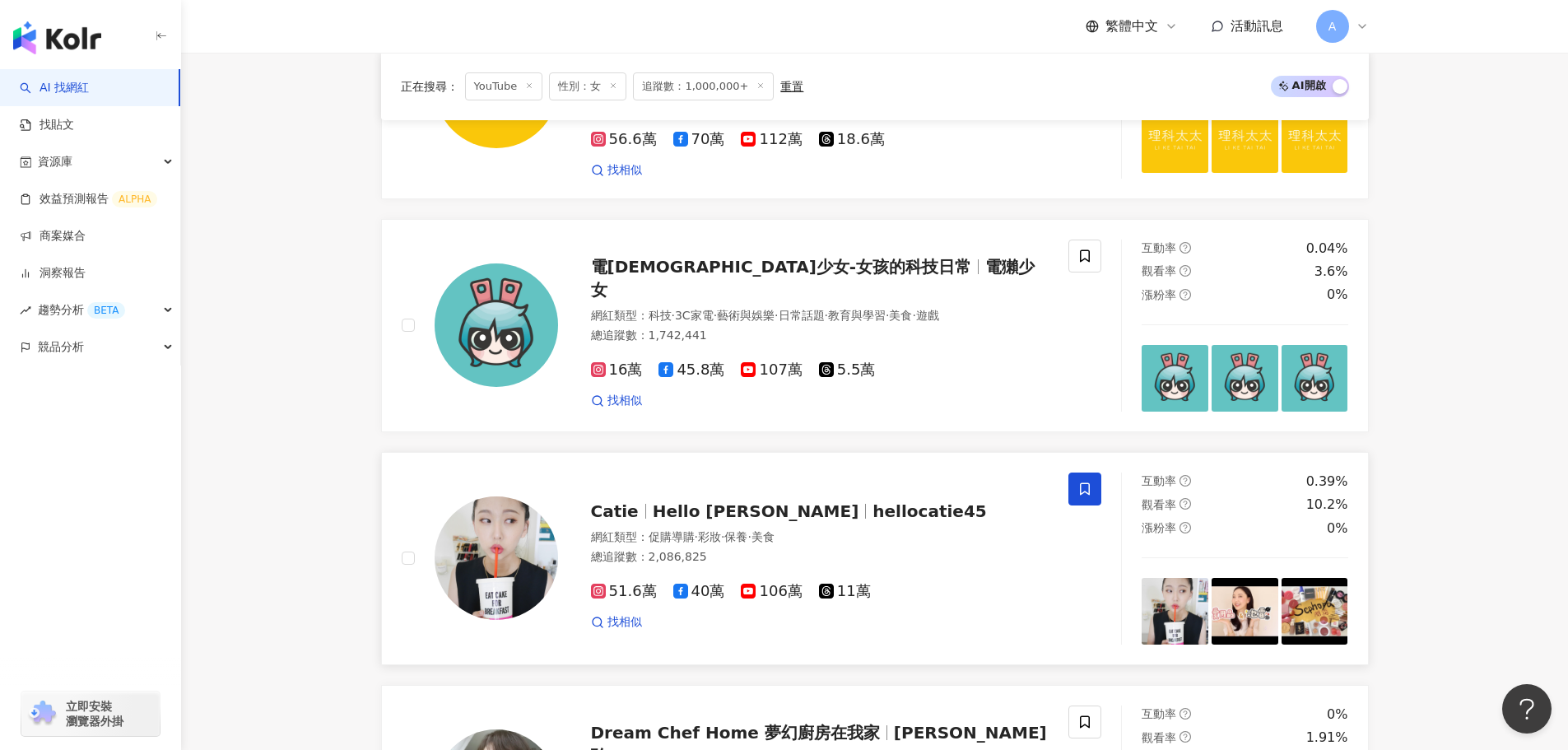
click at [662, 501] on span "Hello Catie" at bounding box center [756, 511] width 207 height 19
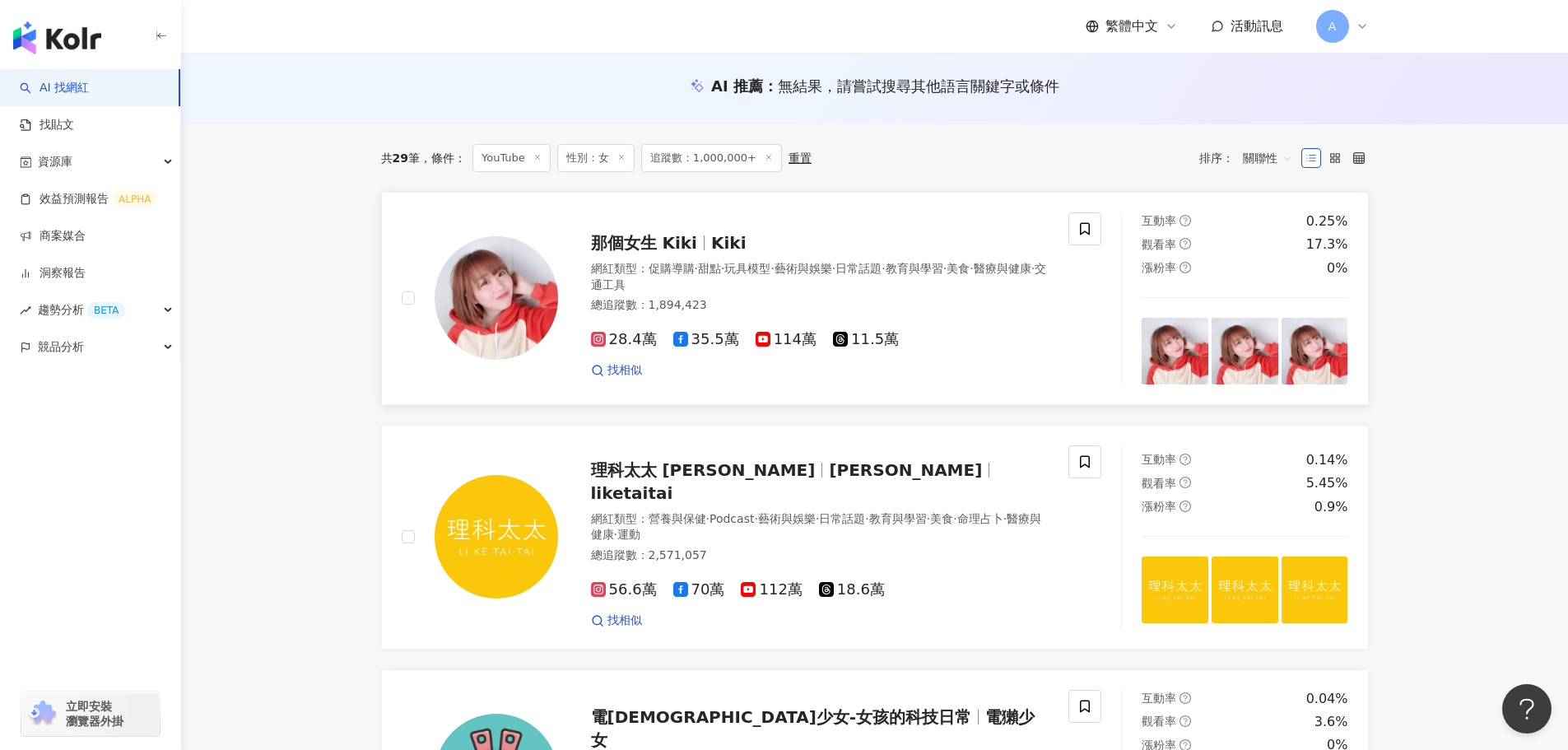
scroll to position [82, 0]
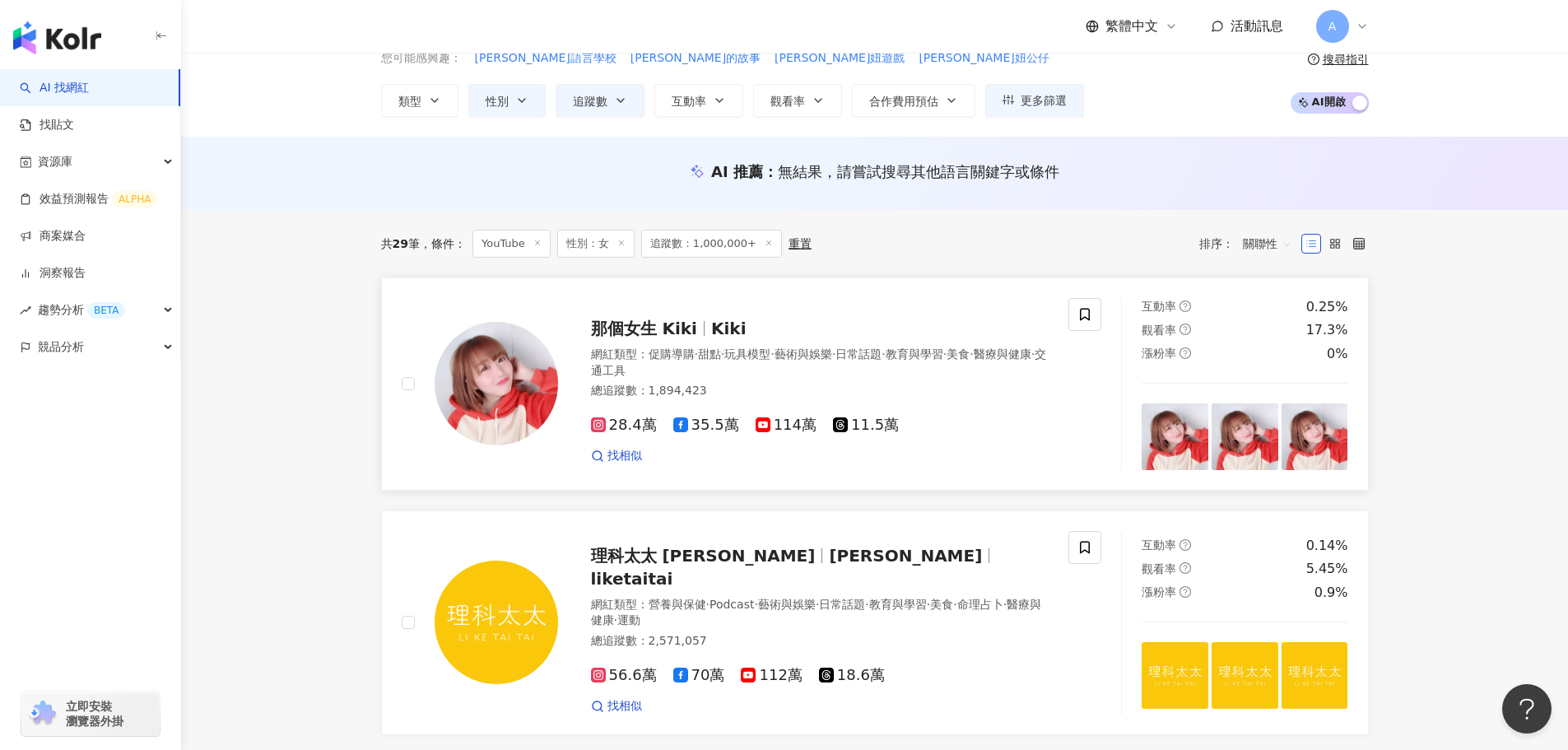
click at [687, 335] on span "那個女生 Kiki" at bounding box center [644, 328] width 106 height 19
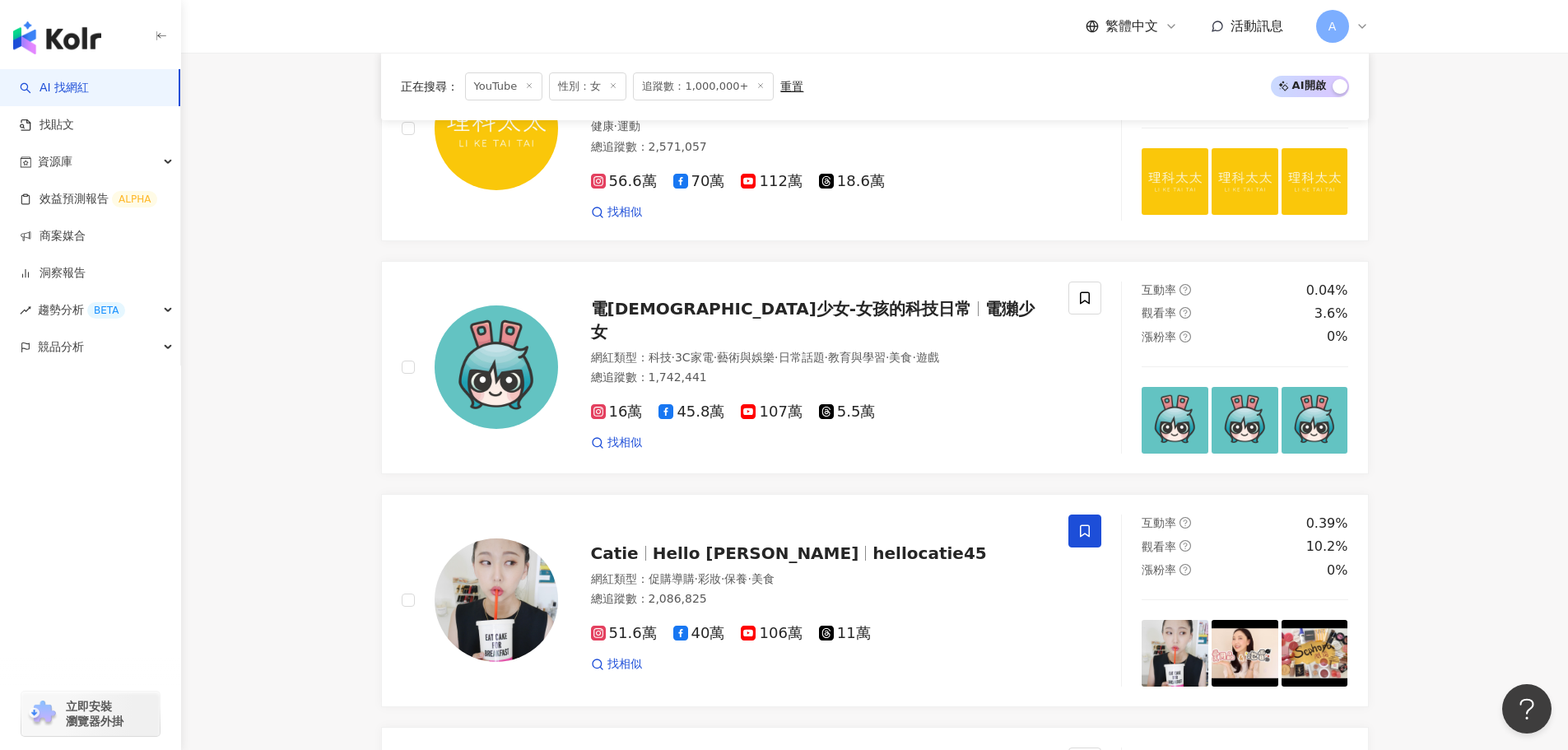
scroll to position [1152, 0]
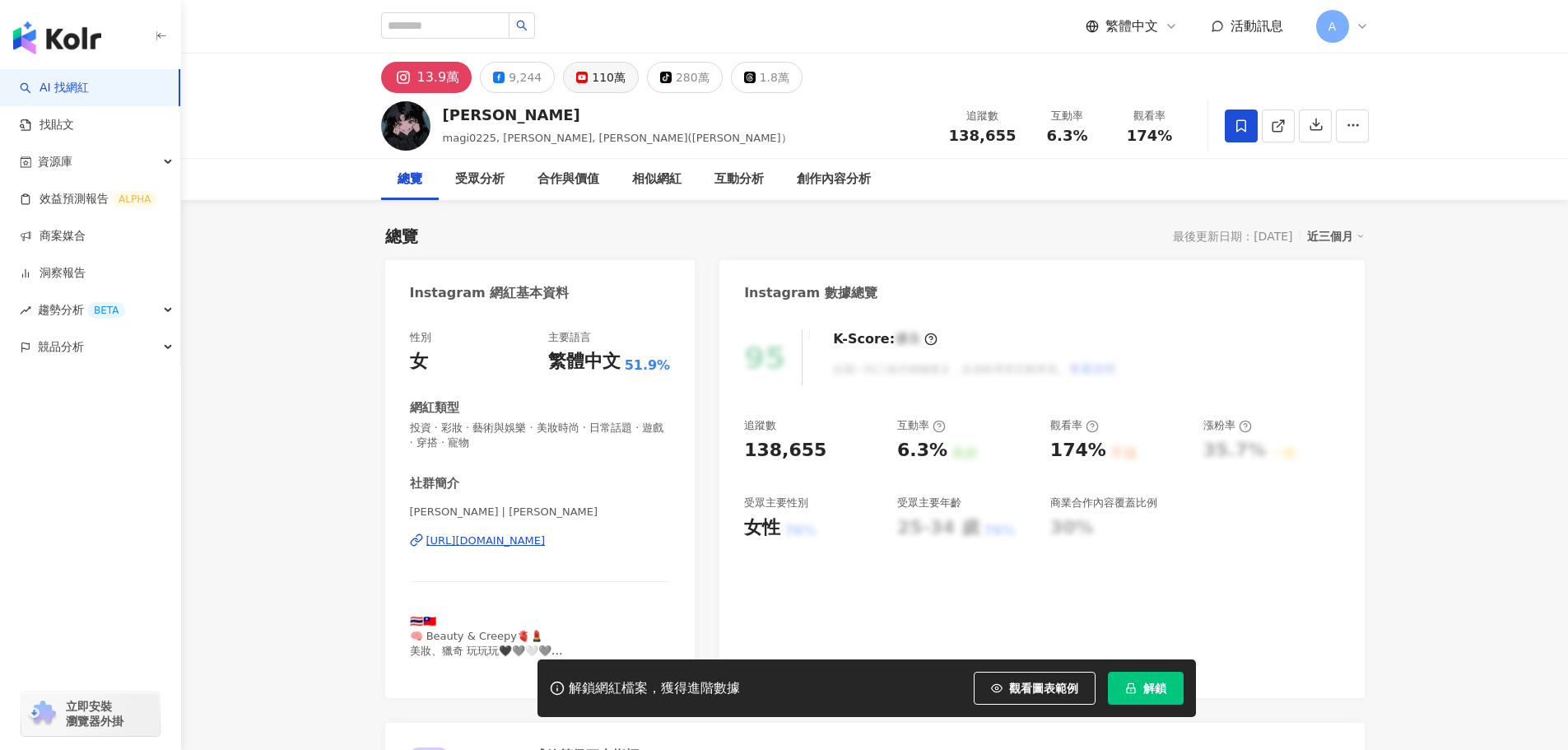
click at [577, 82] on icon at bounding box center [582, 77] width 11 height 11
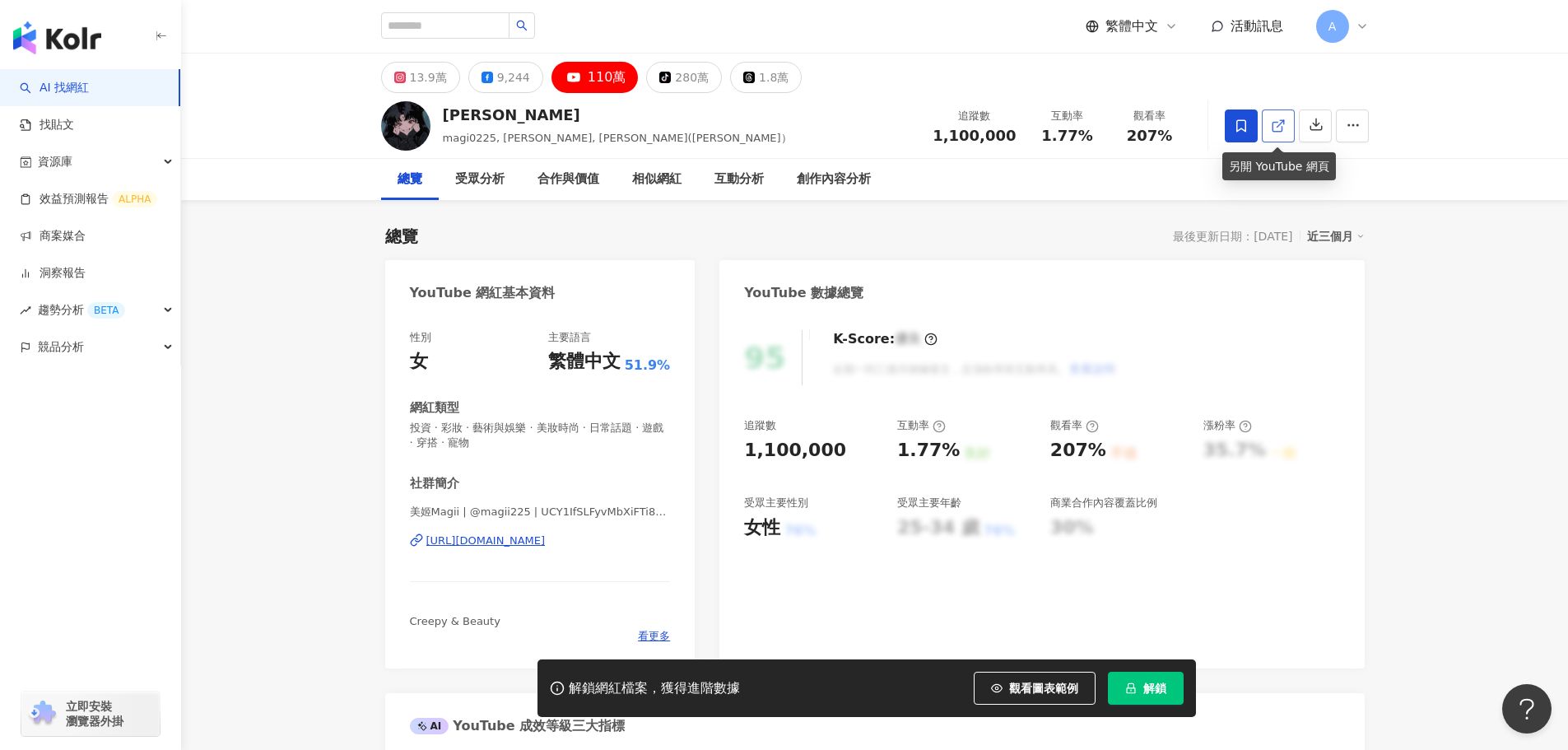
click at [1274, 127] on icon at bounding box center [1278, 126] width 15 height 15
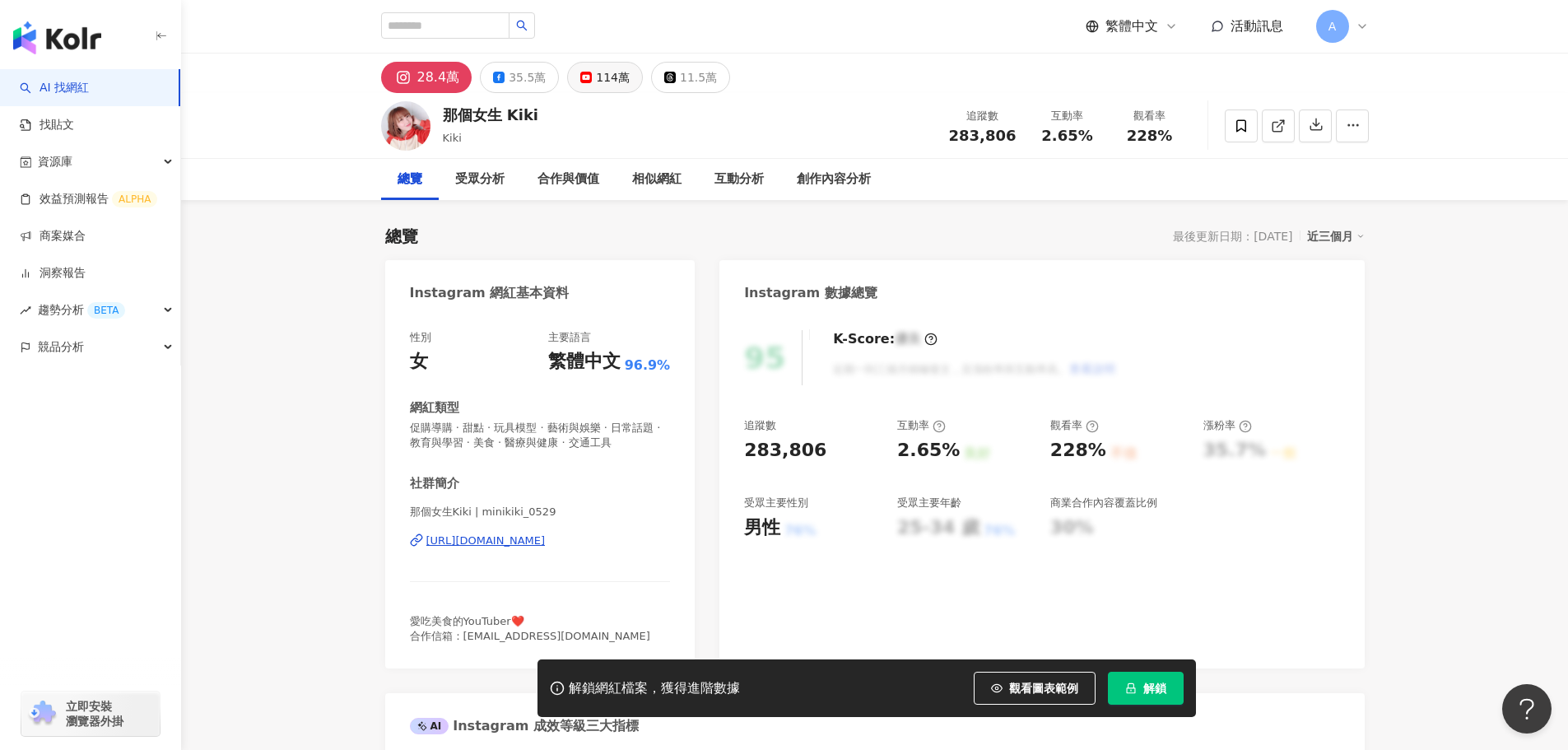
click at [621, 80] on div "114萬" at bounding box center [613, 77] width 34 height 23
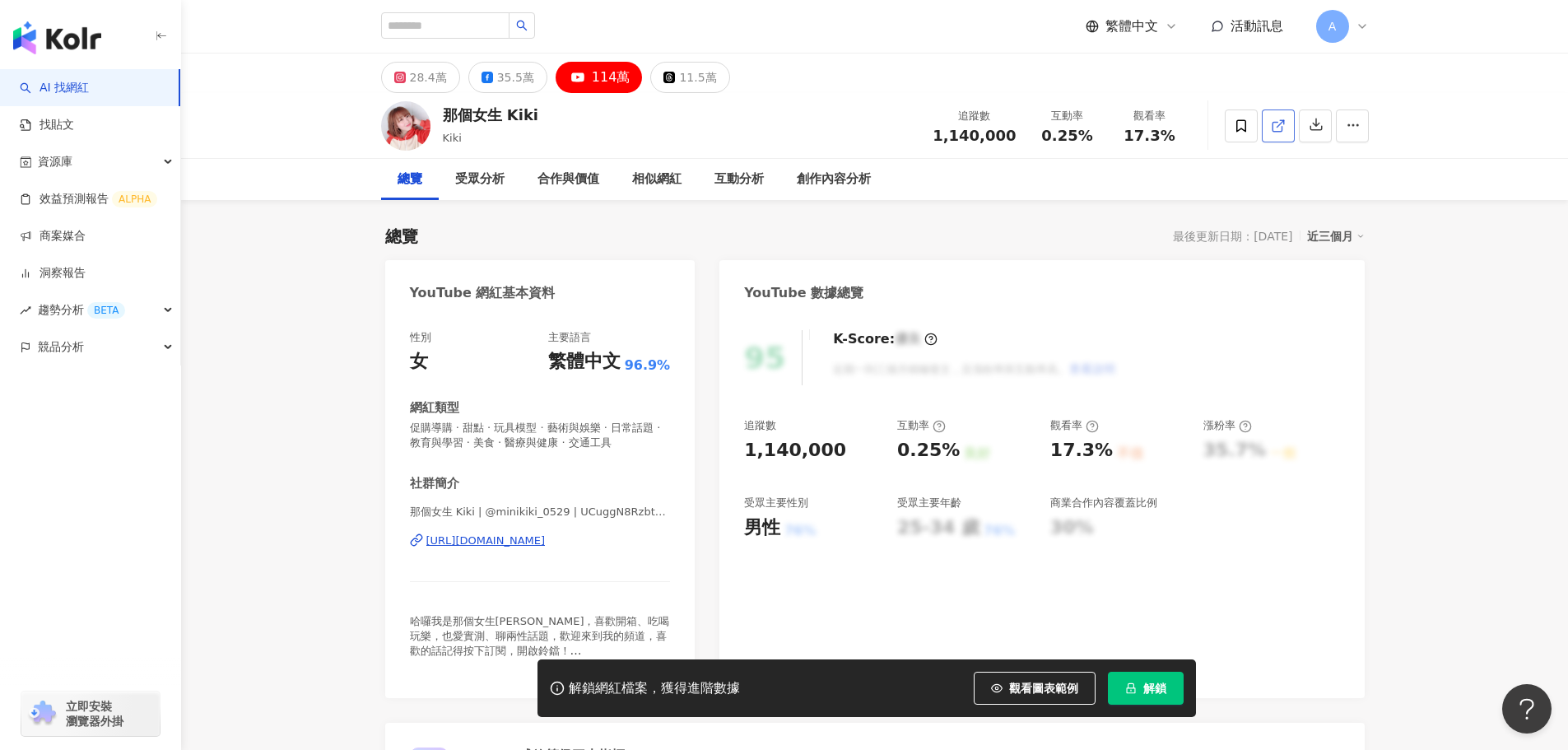
click at [1286, 126] on link at bounding box center [1278, 126] width 33 height 33
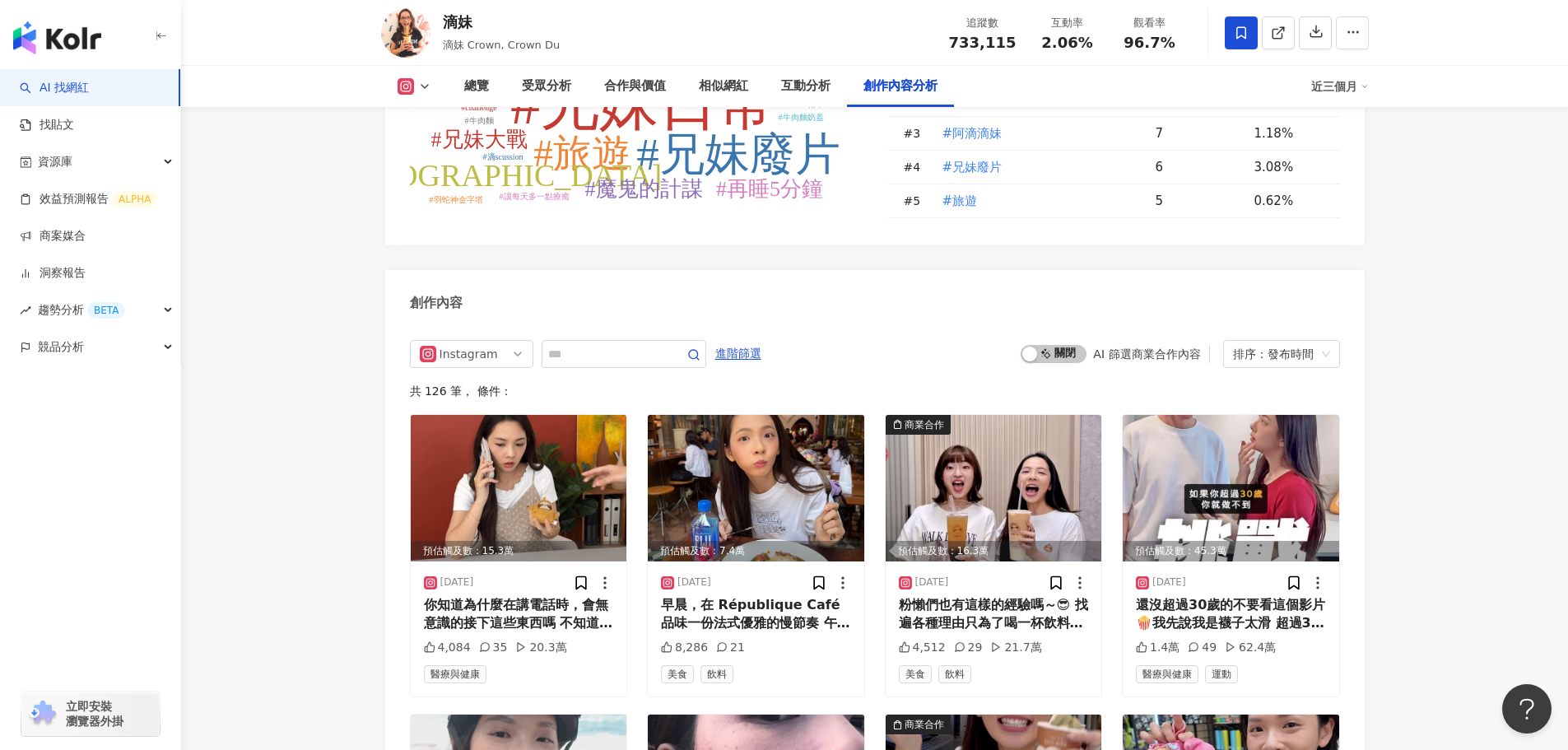
scroll to position [5022, 0]
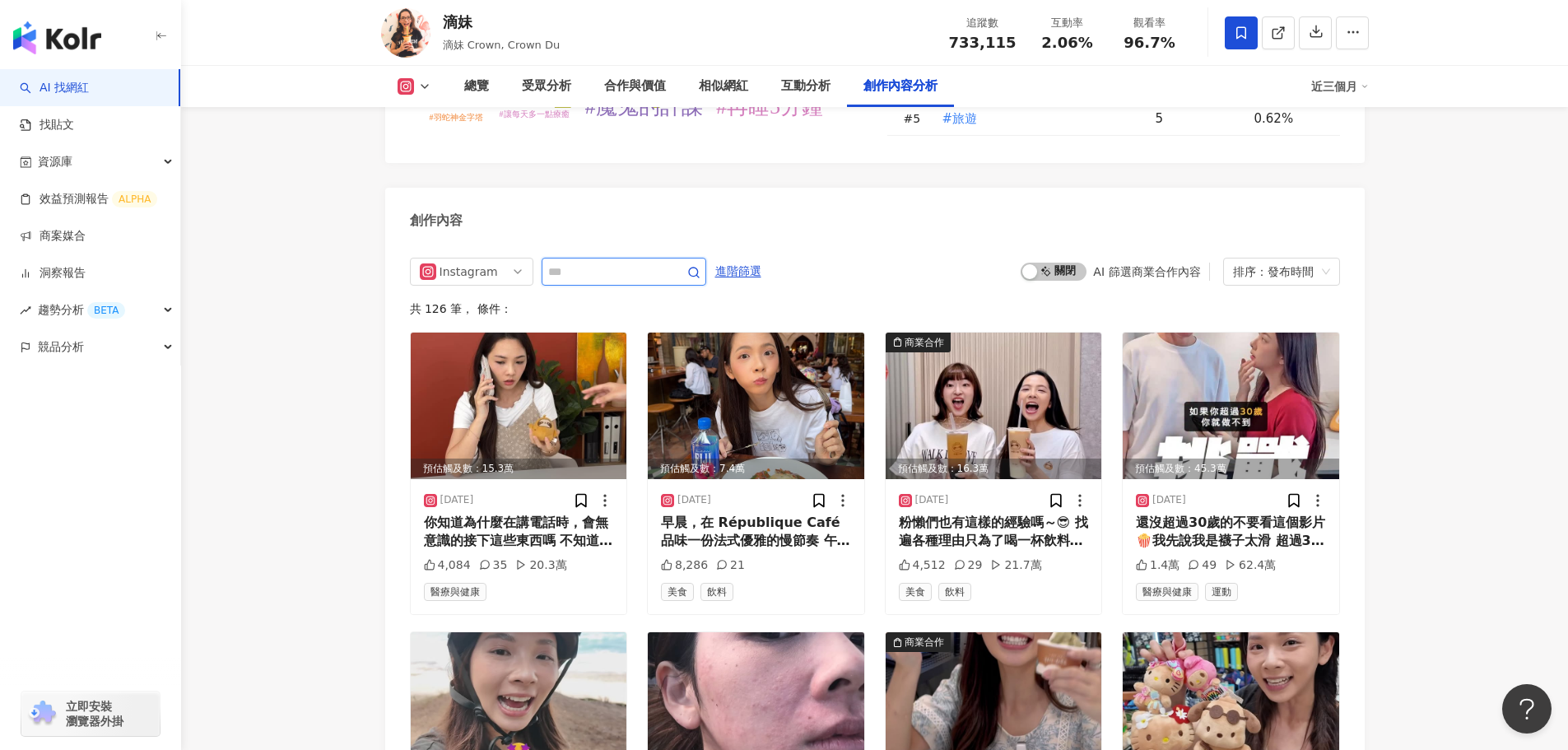
click at [603, 262] on input "text" at bounding box center [606, 272] width 115 height 19
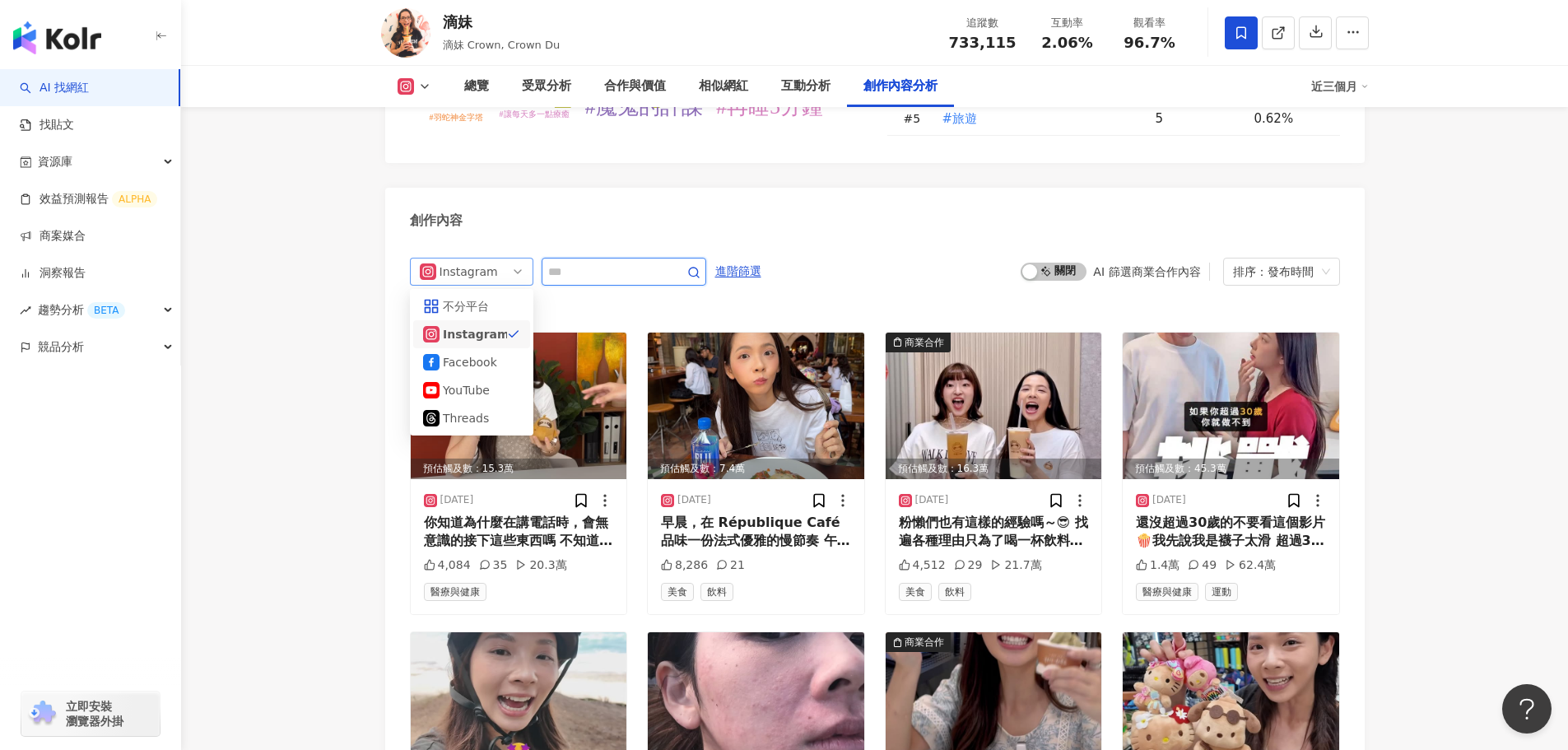
click at [494, 258] on span "Instagram" at bounding box center [471, 272] width 103 height 27
click at [487, 292] on div "不分平台" at bounding box center [471, 306] width 117 height 28
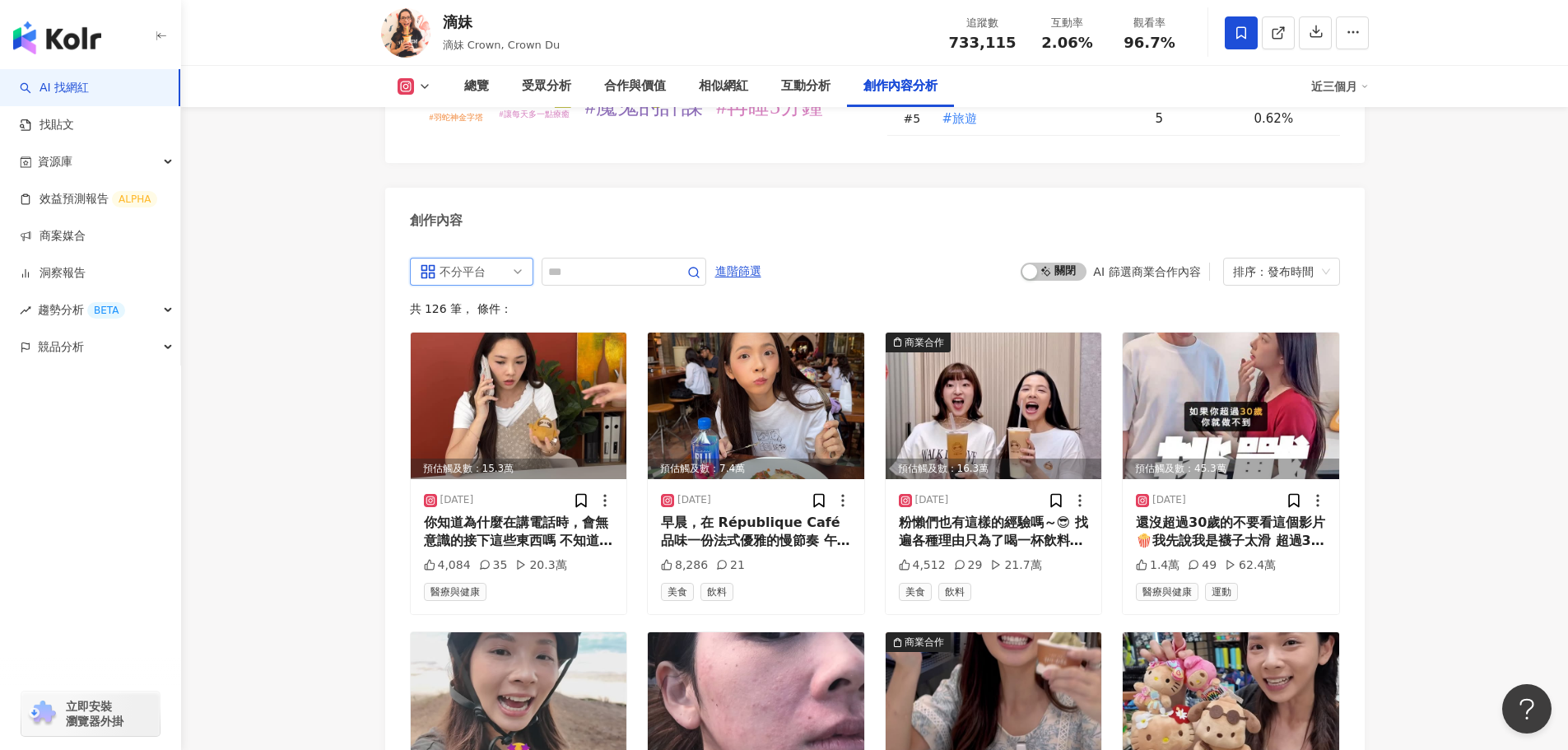
scroll to position [5078, 0]
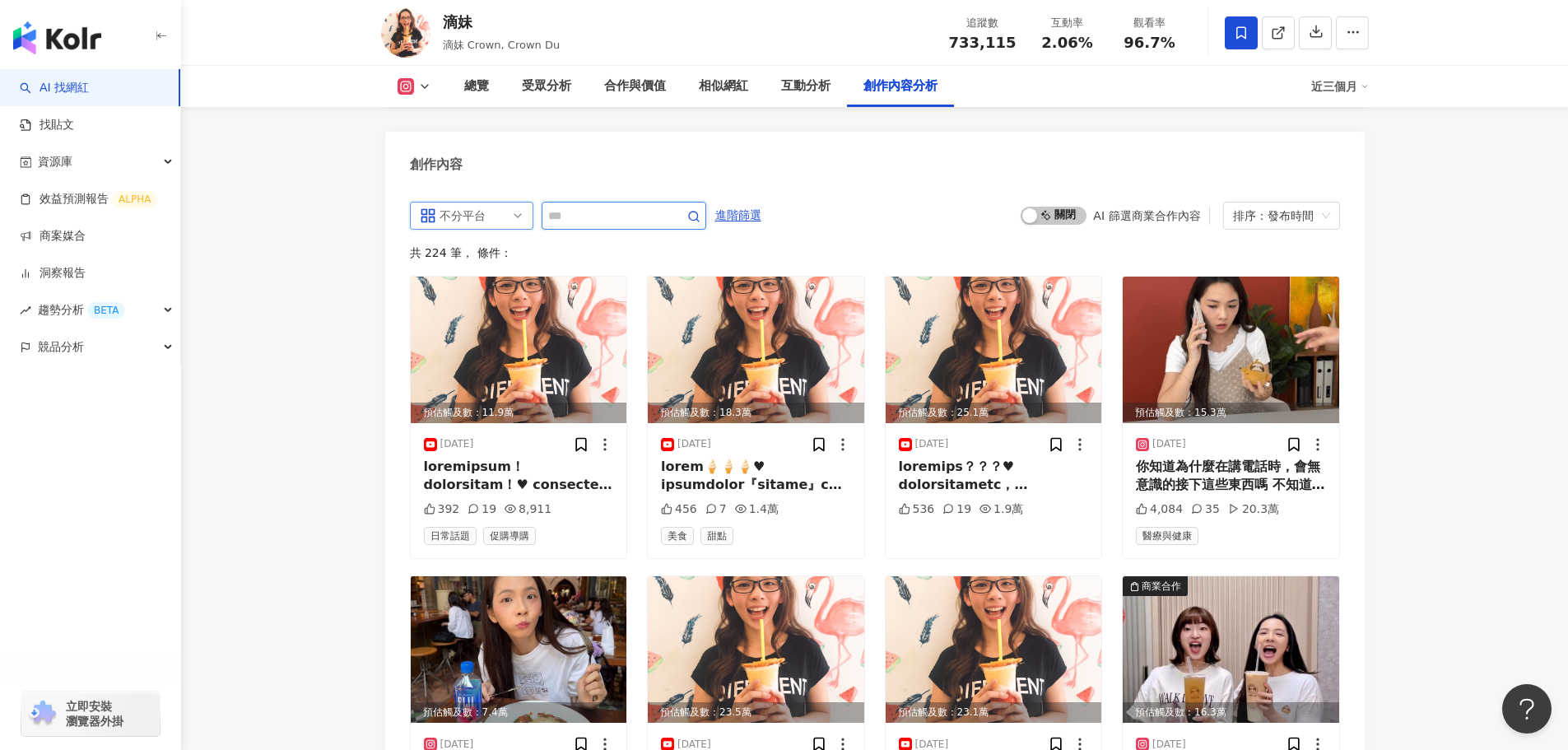
click at [601, 206] on input "text" at bounding box center [606, 216] width 115 height 19
type input "**"
type input "*****"
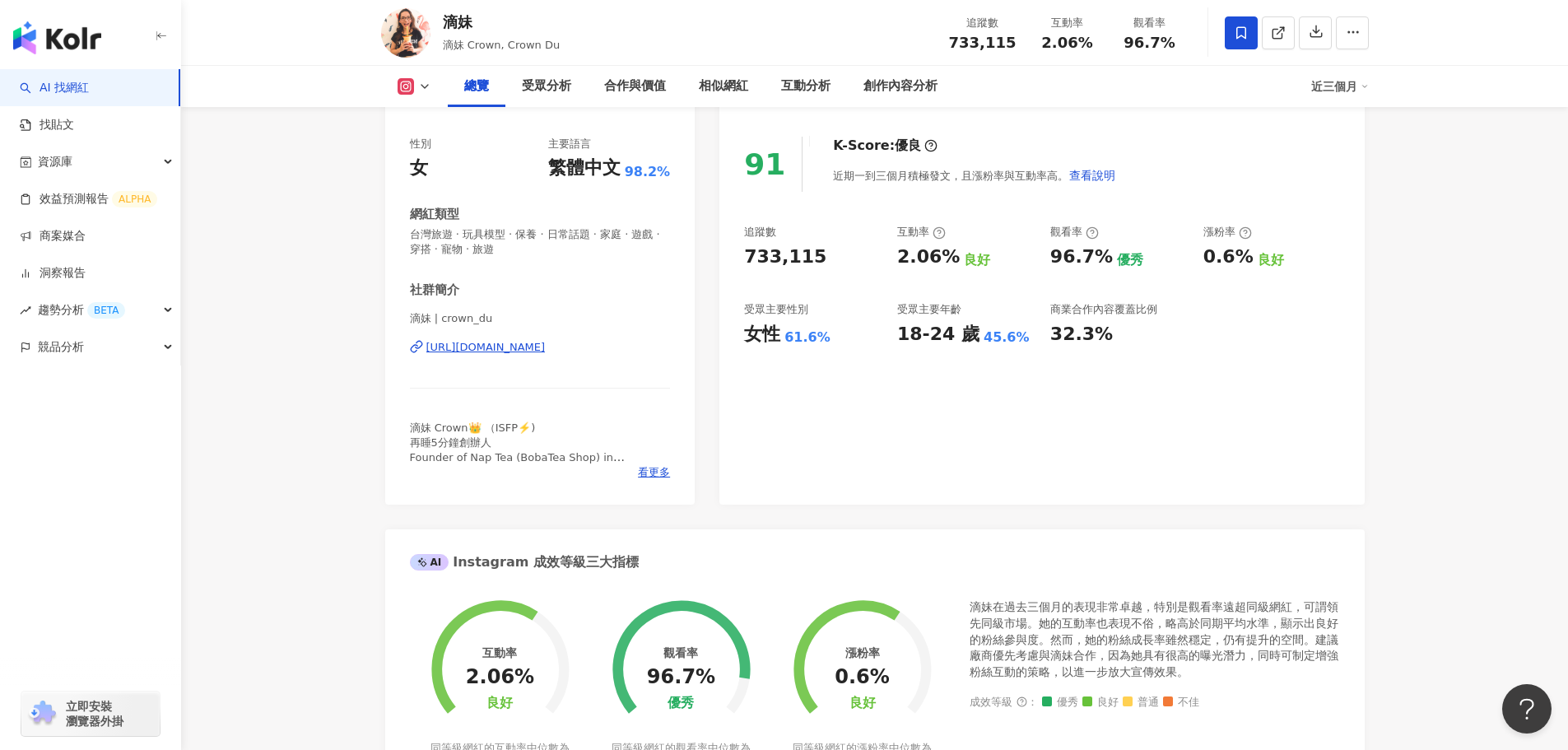
scroll to position [56, 0]
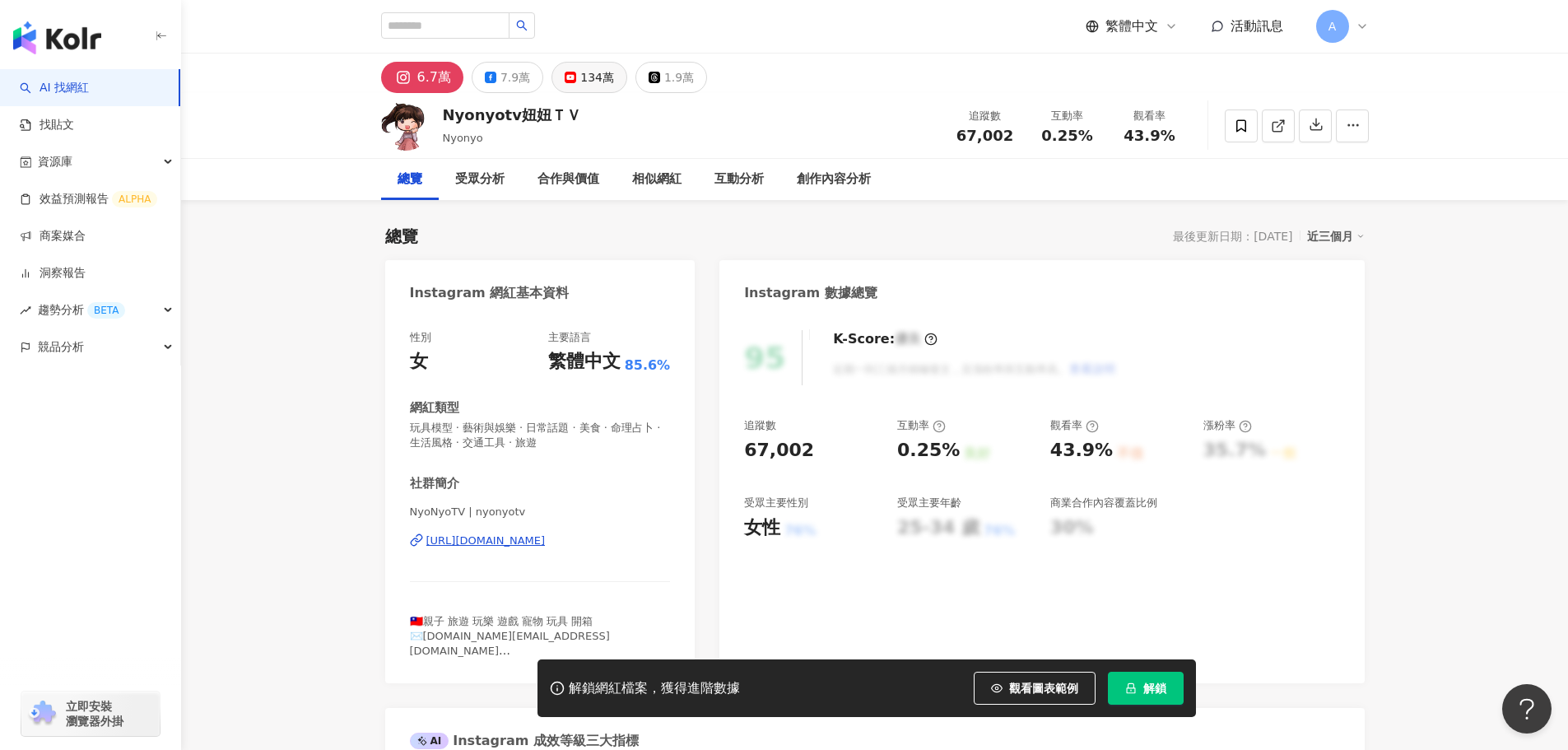
click at [601, 74] on div "134萬" at bounding box center [597, 77] width 34 height 23
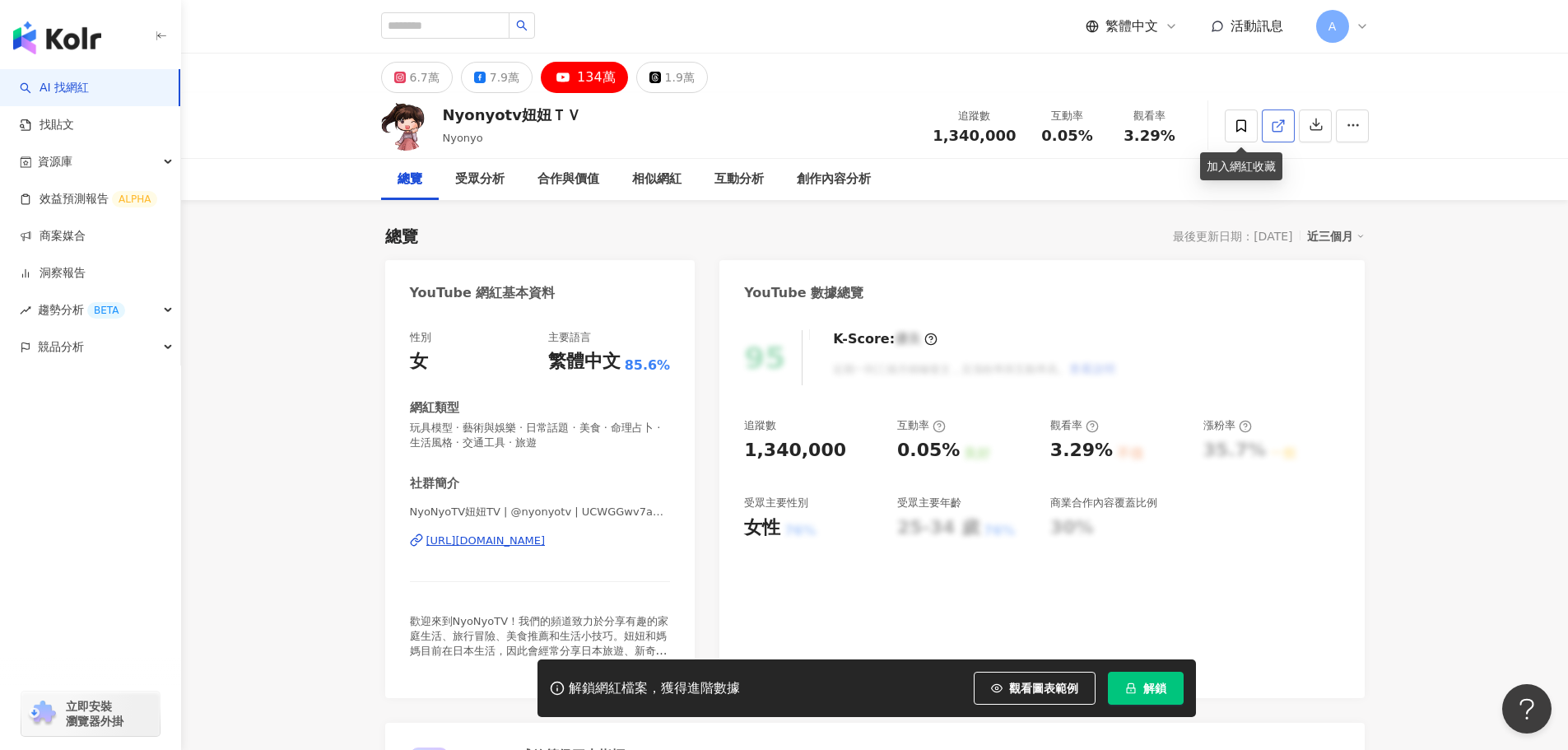
click at [1277, 131] on icon at bounding box center [1277, 126] width 9 height 9
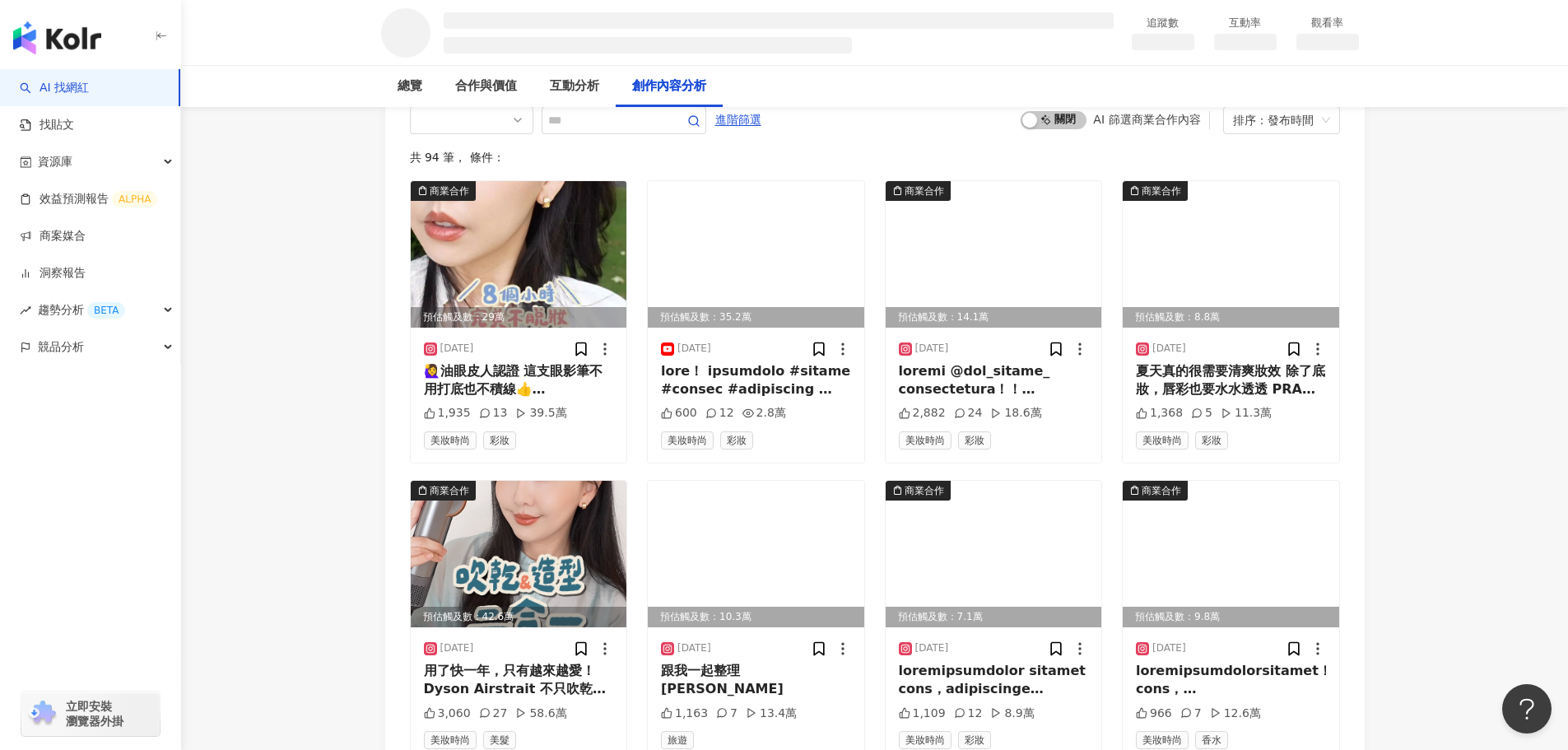
scroll to position [1936, 0]
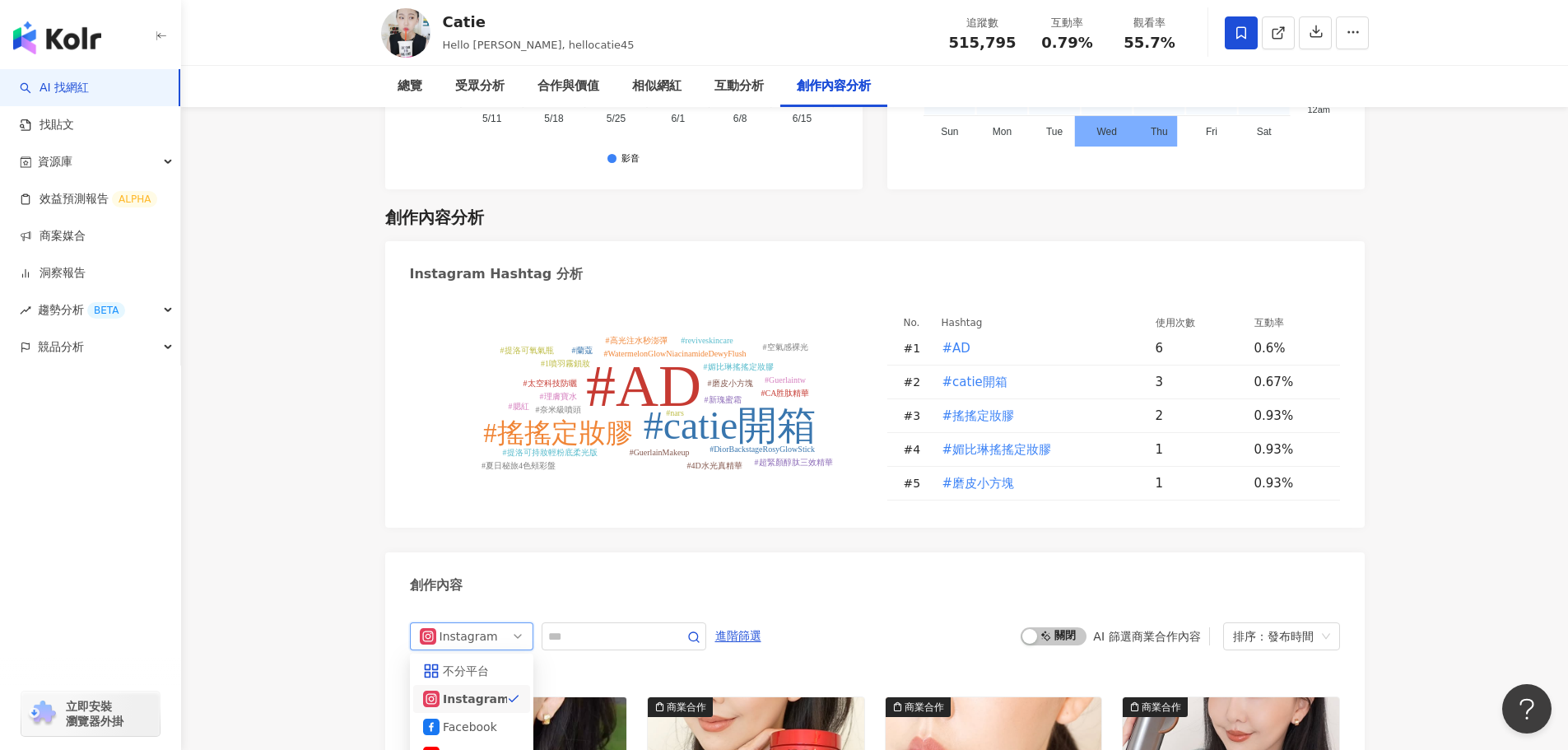
scroll to position [4800, 0]
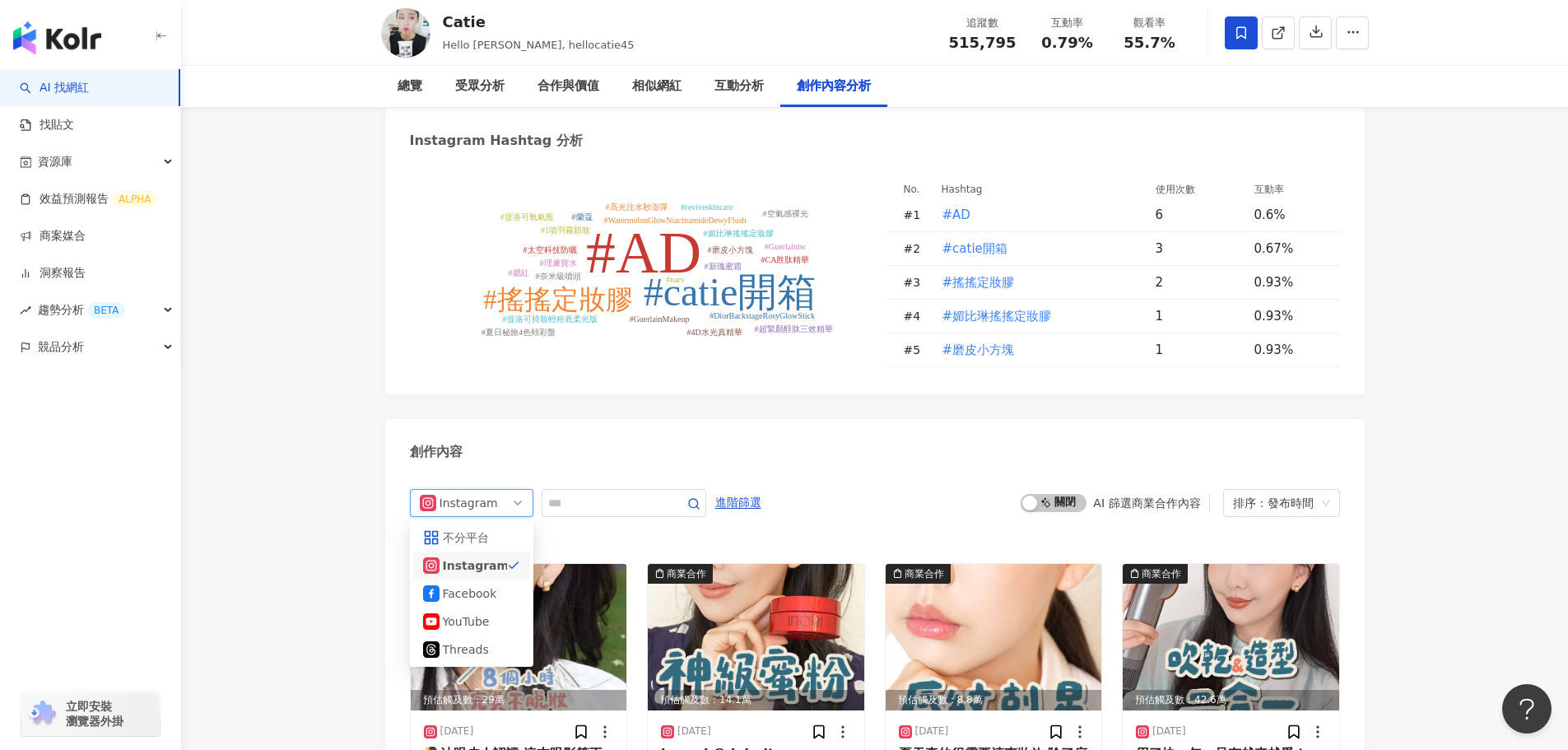
click at [496, 529] on div "不分平台" at bounding box center [471, 538] width 97 height 18
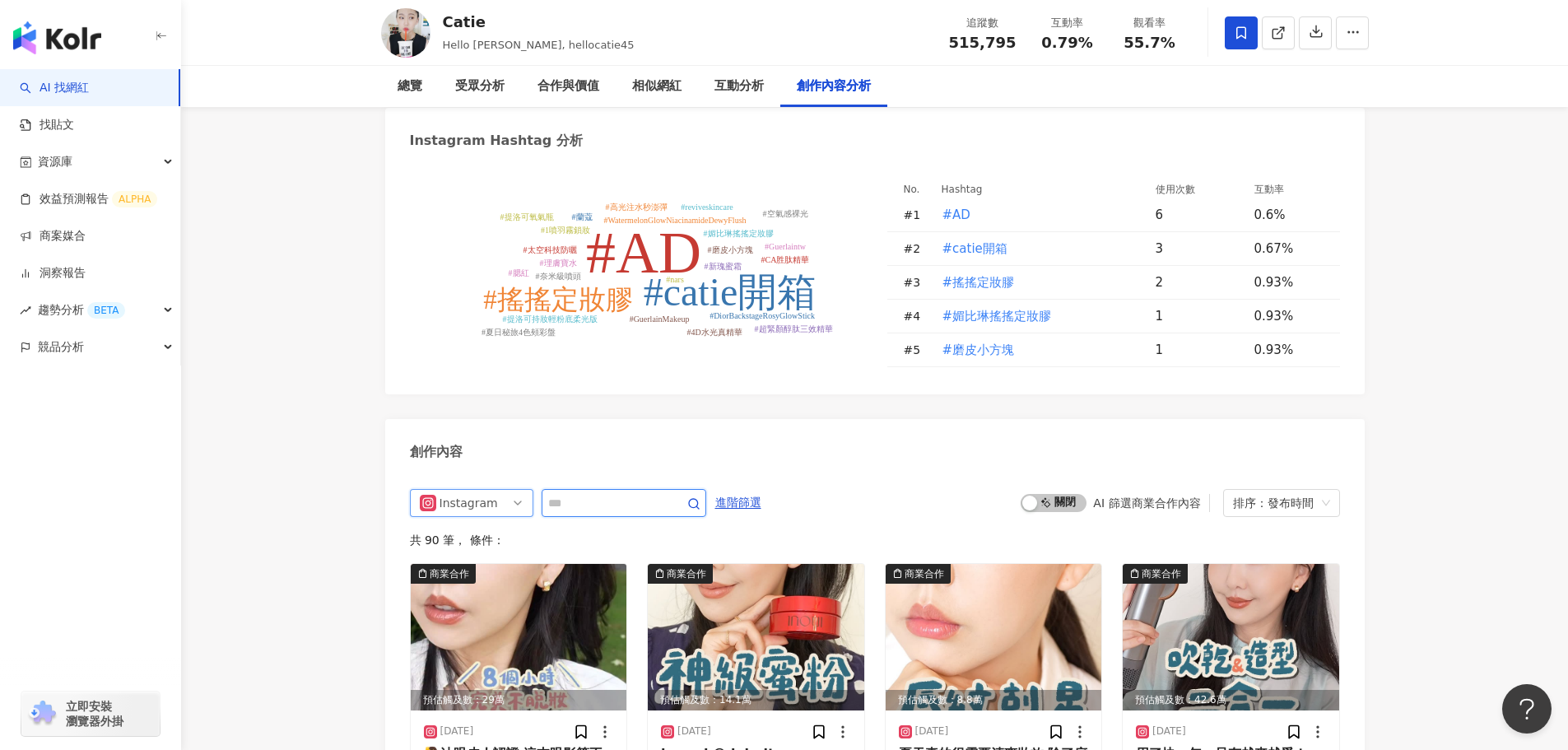
click at [621, 494] on input "text" at bounding box center [606, 503] width 115 height 19
click at [494, 490] on span "Instagram" at bounding box center [471, 503] width 103 height 27
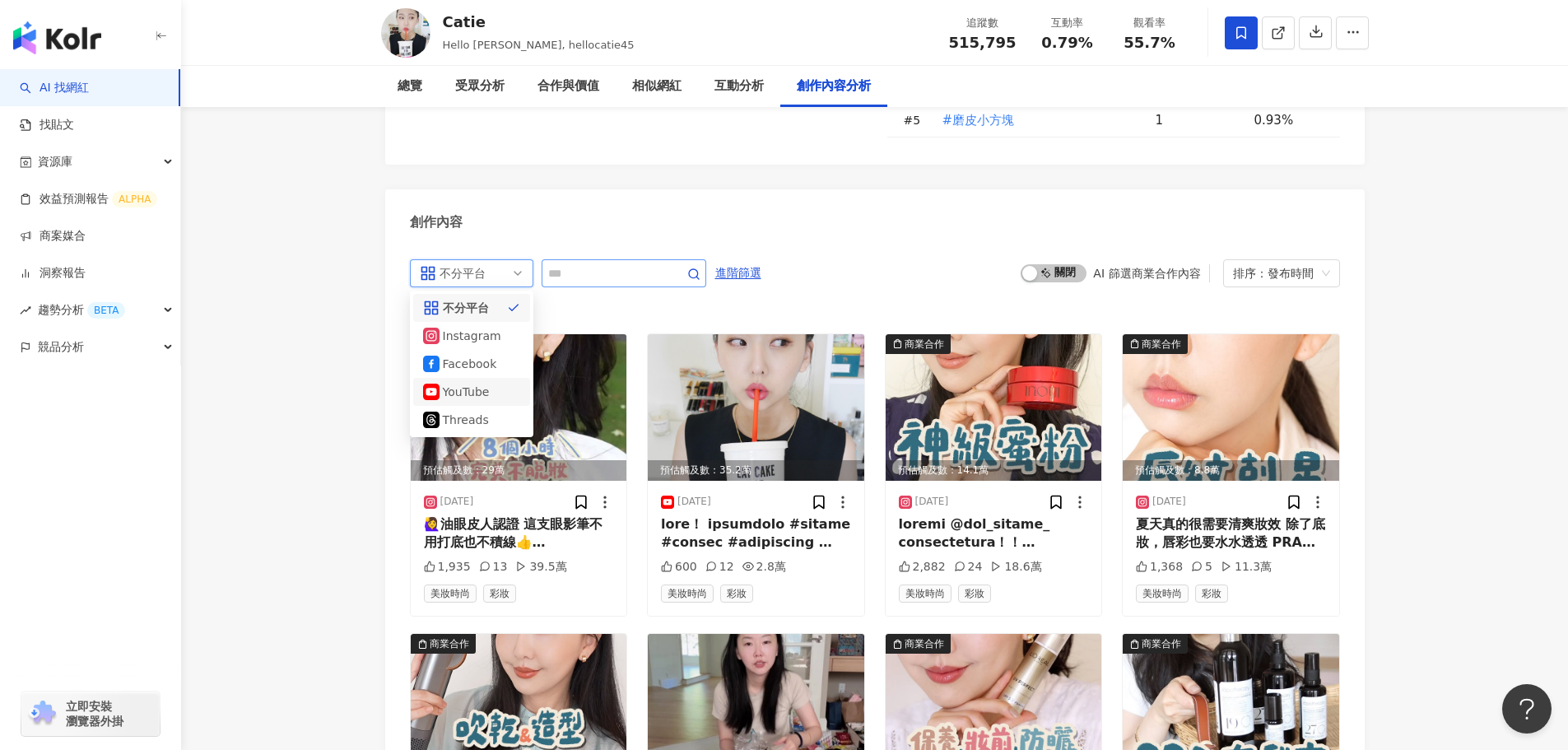
click at [628, 259] on span at bounding box center [623, 273] width 164 height 28
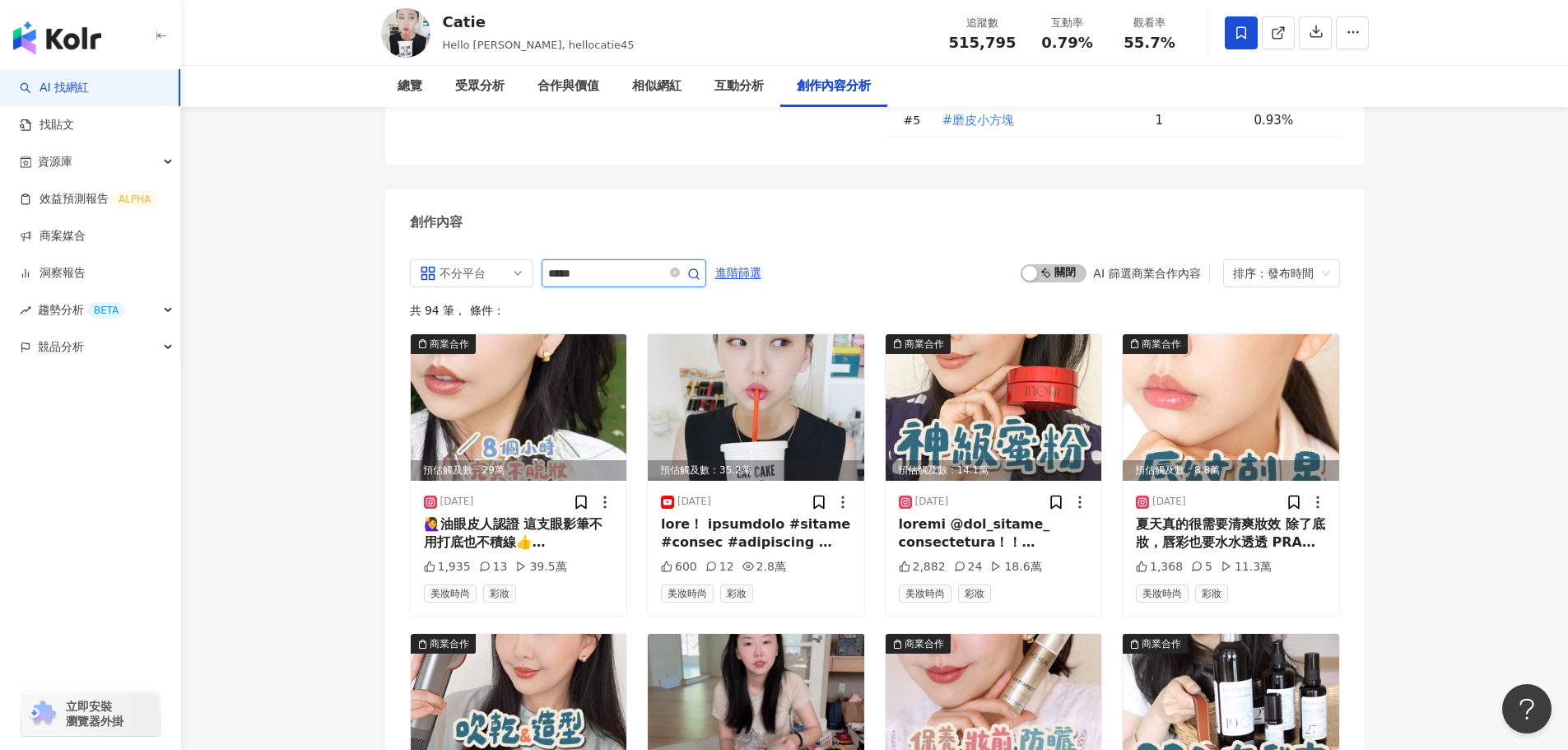
type input "*****"
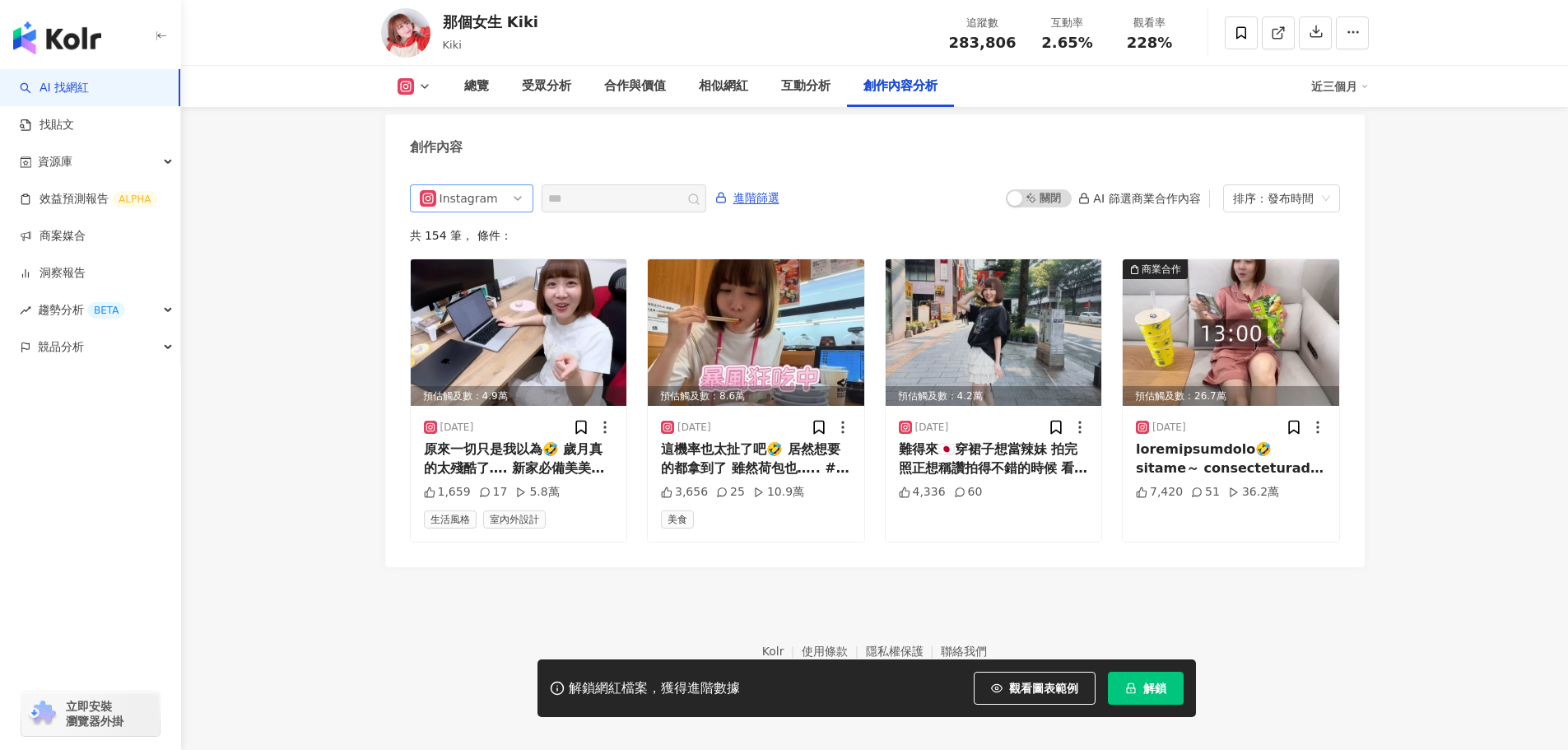
scroll to position [4987, 0]
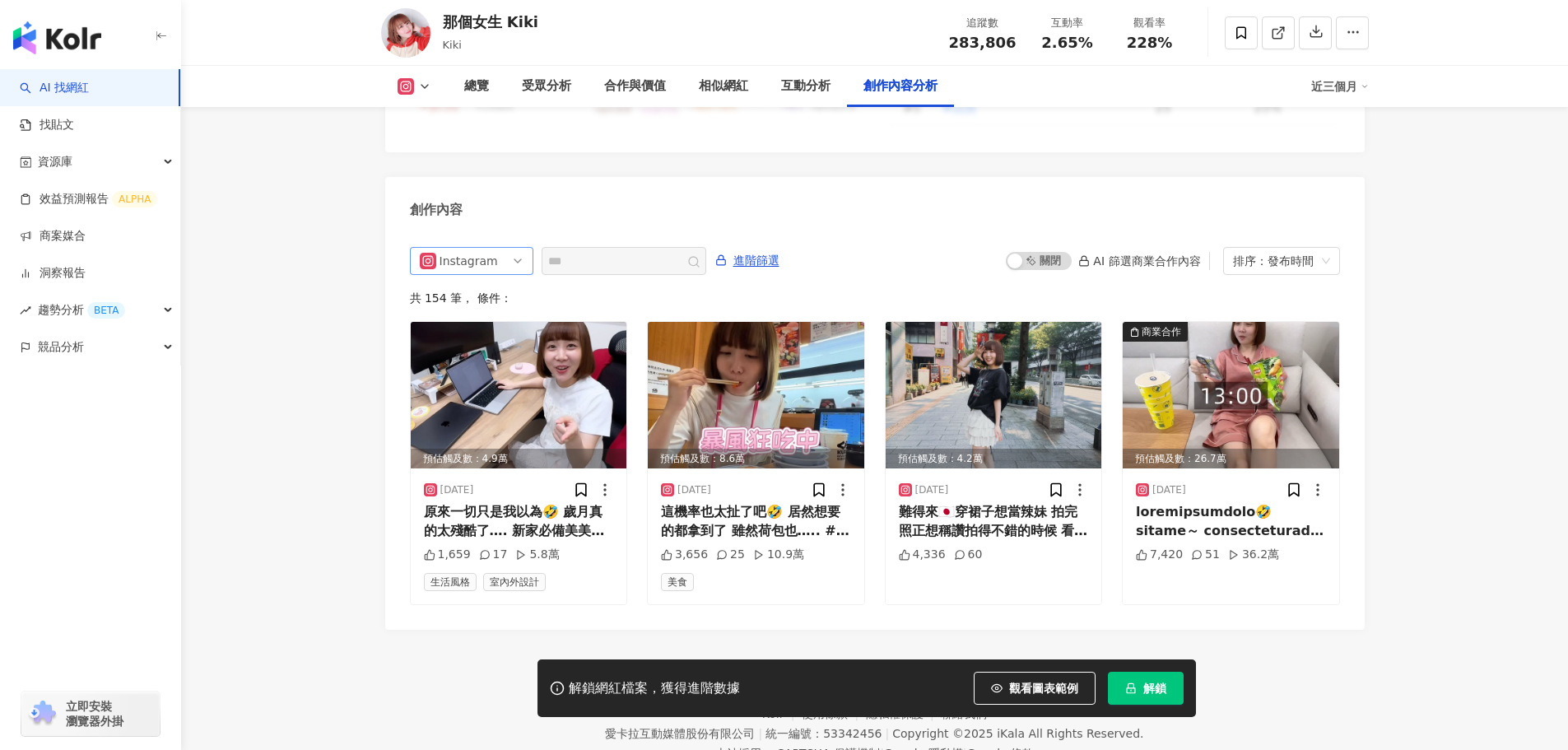
click at [530, 247] on div "Instagram" at bounding box center [472, 261] width 124 height 28
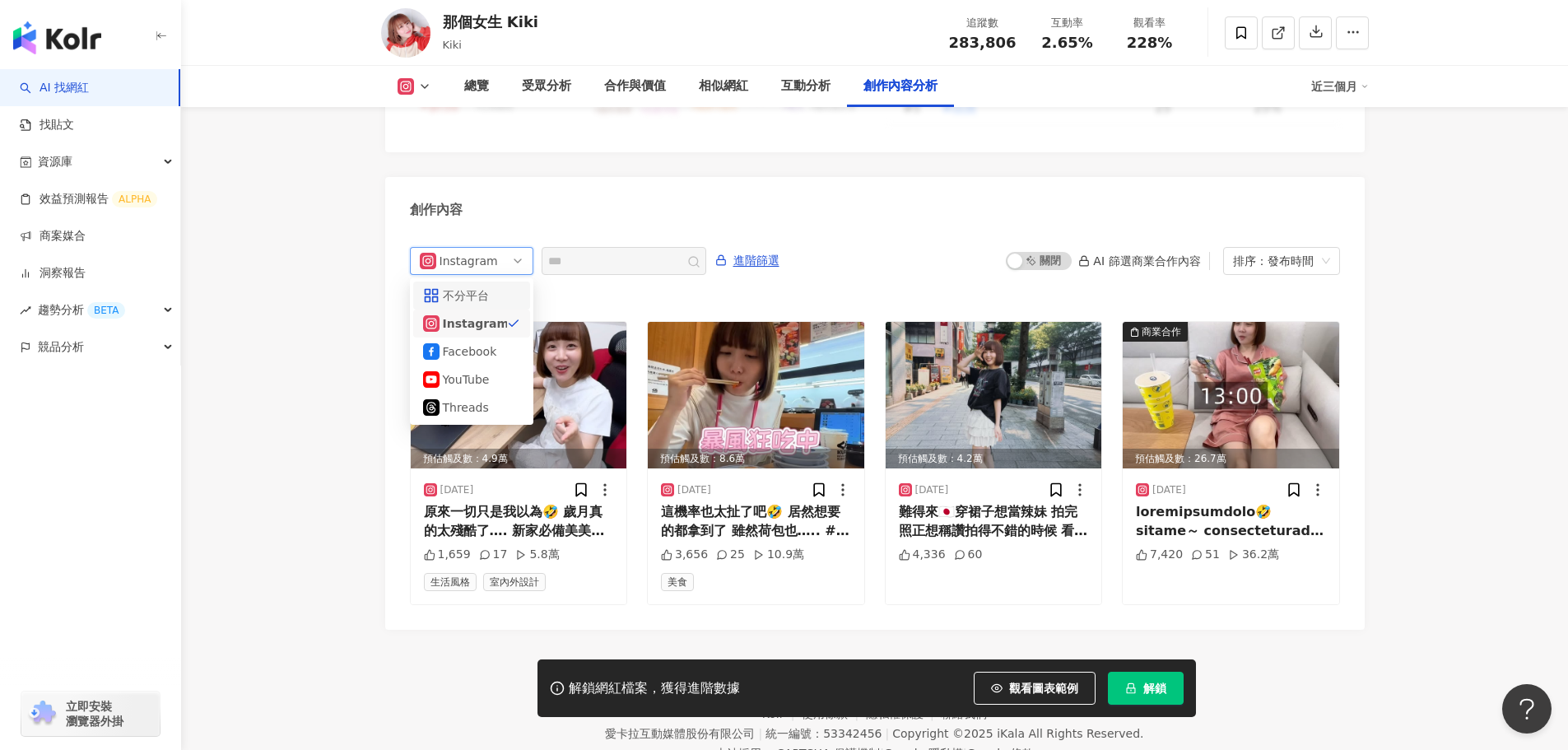
click at [477, 287] on div "不分平台" at bounding box center [470, 295] width 54 height 18
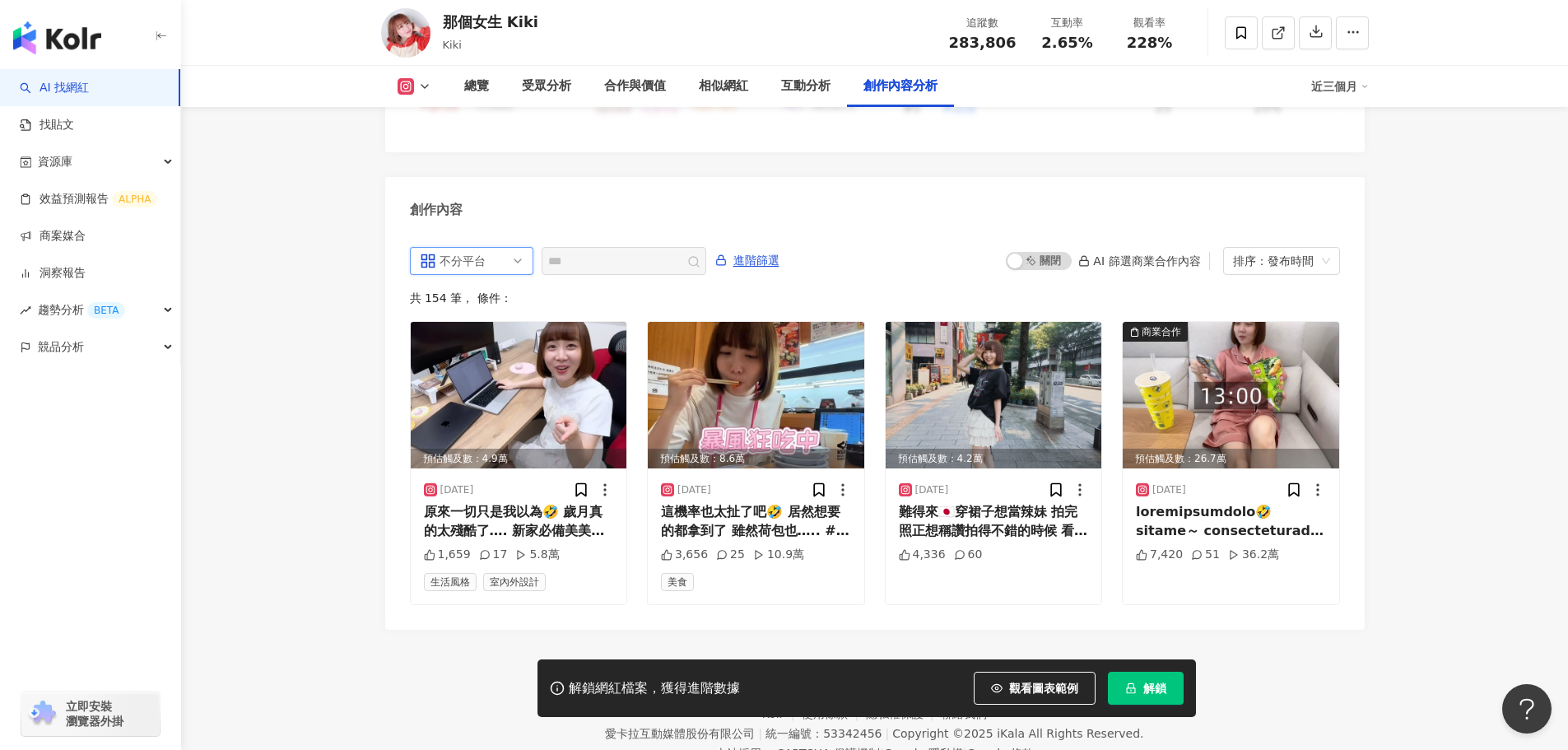
scroll to position [5018, 0]
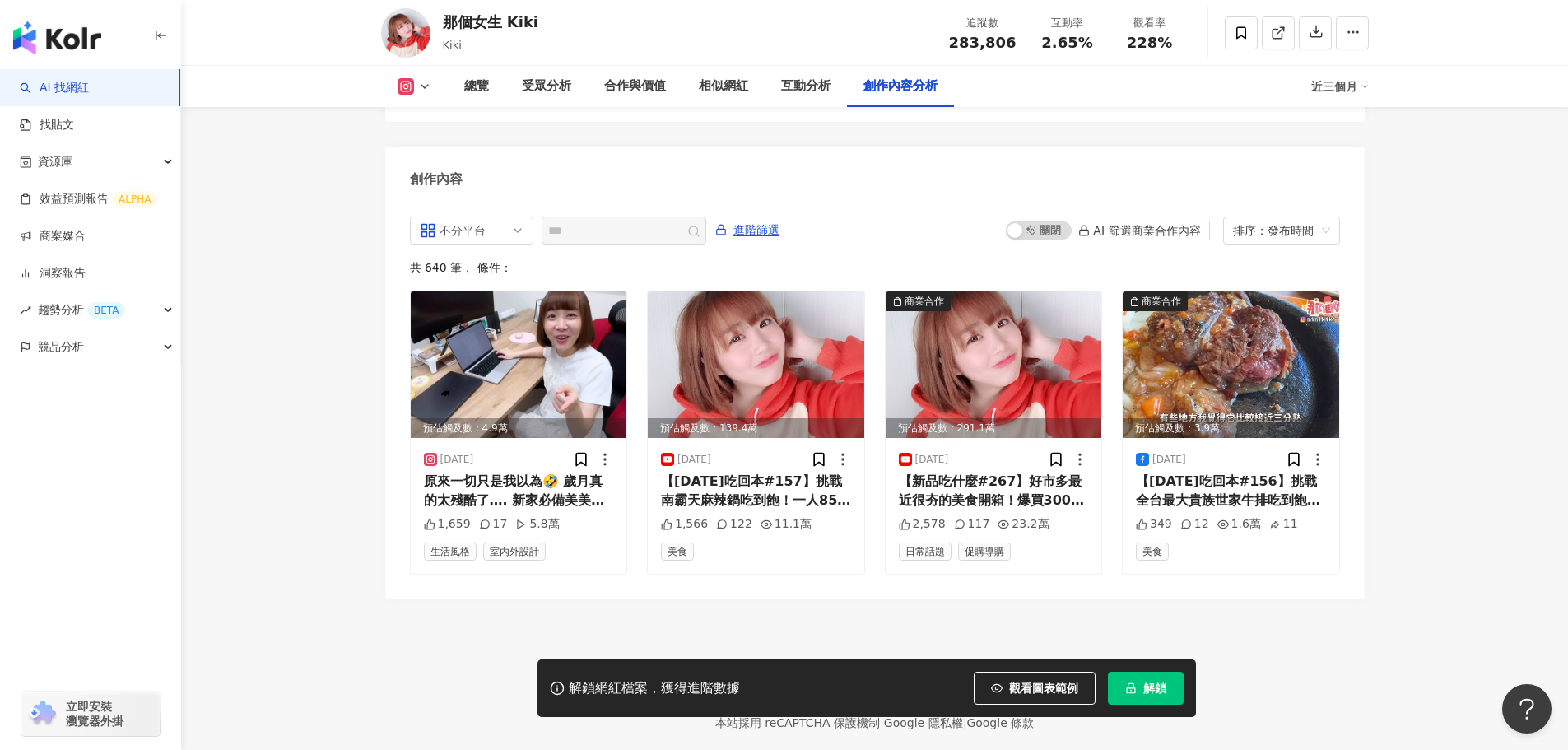
click at [626, 244] on div "不分平台 all ig 不分平台 Instagram Facebook YouTube Threads 進階篩選 啟動 關閉 AI 篩選商業合作內容 排序：發…" at bounding box center [876, 395] width 930 height 357
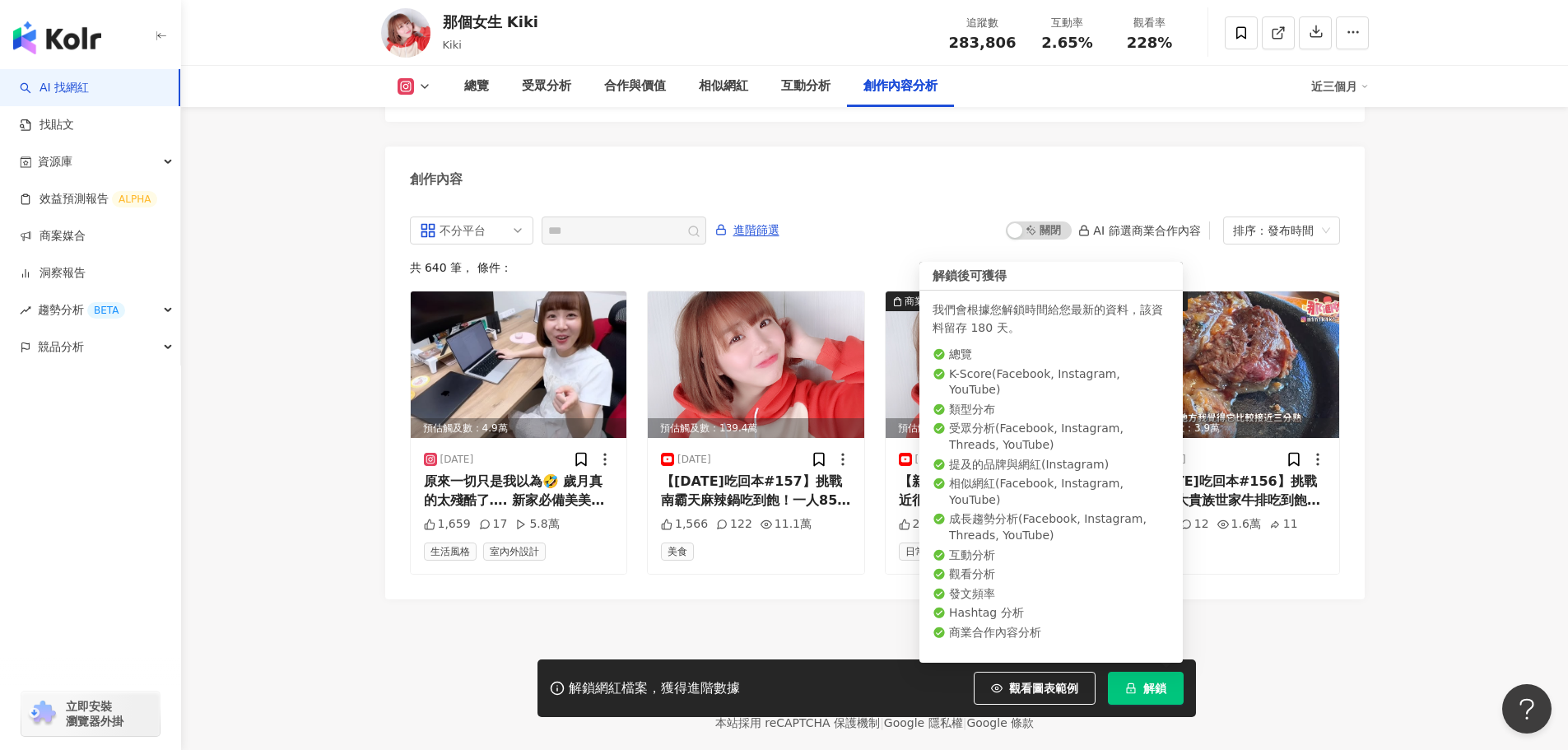
click at [1136, 684] on icon "lock" at bounding box center [1130, 688] width 11 height 11
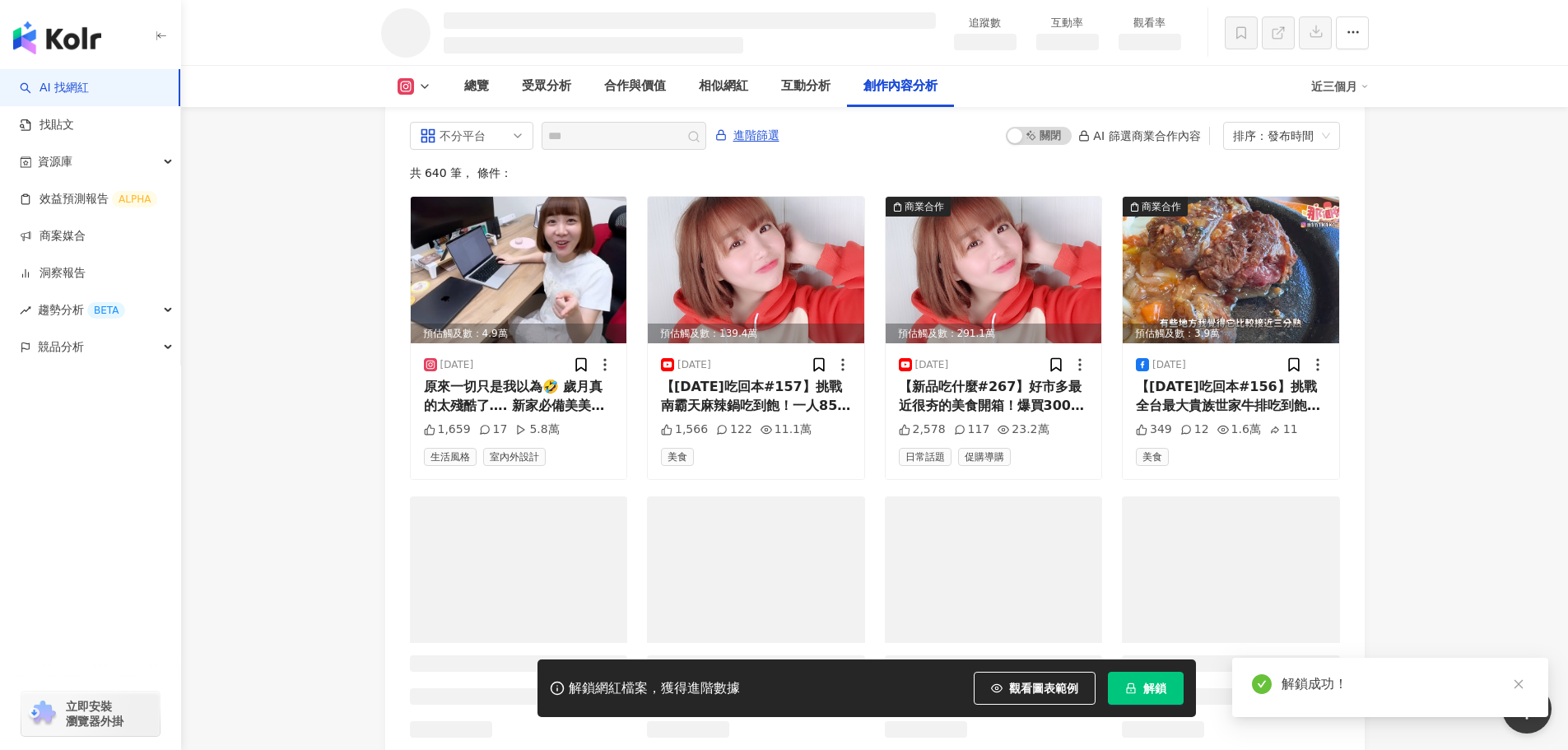
scroll to position [4364, 0]
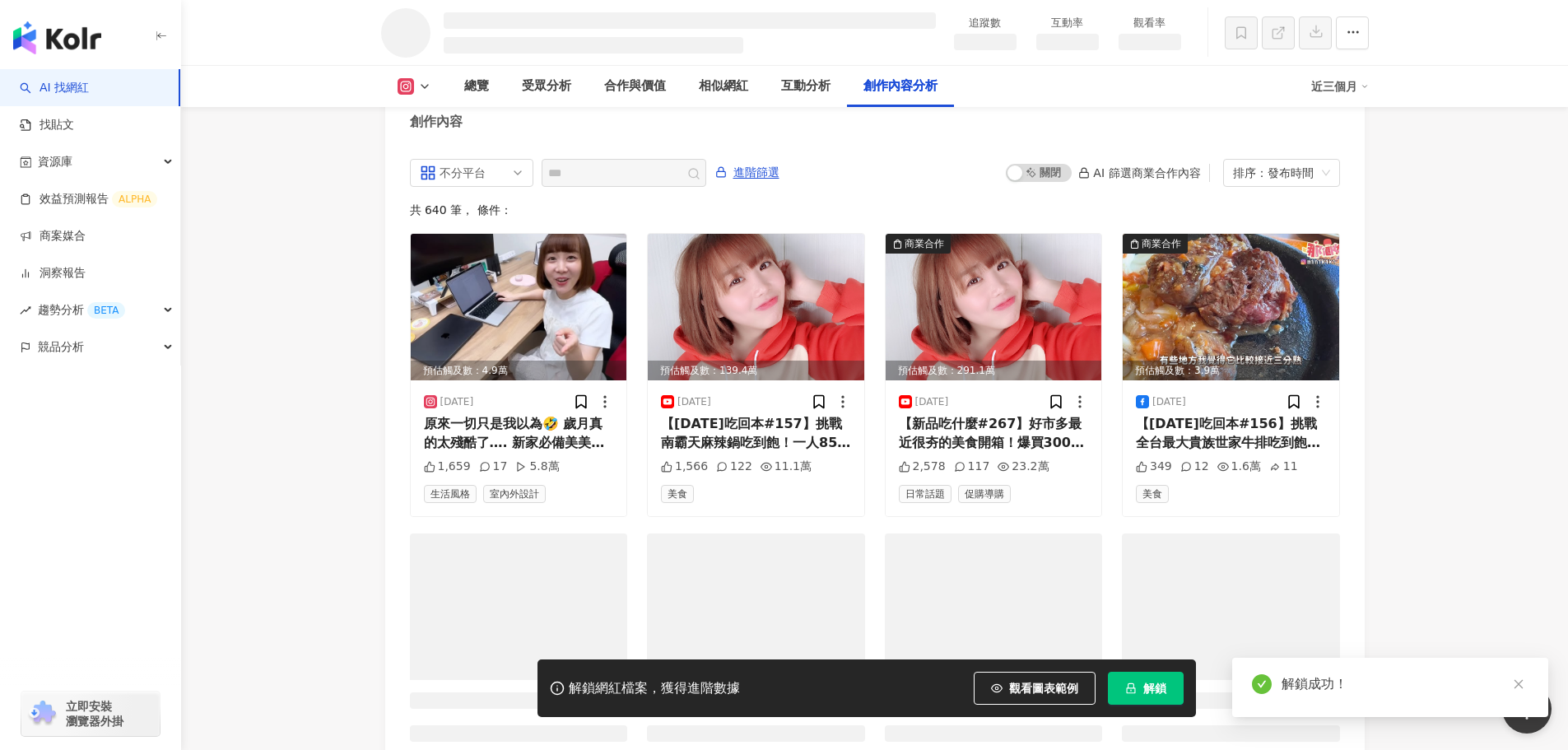
click at [639, 179] on div "不分平台 all ig 不分平台 Instagram Facebook YouTube Threads 進階篩選 啟動 關閉 AI 篩選商業合作內容 排序：發…" at bounding box center [876, 476] width 980 height 668
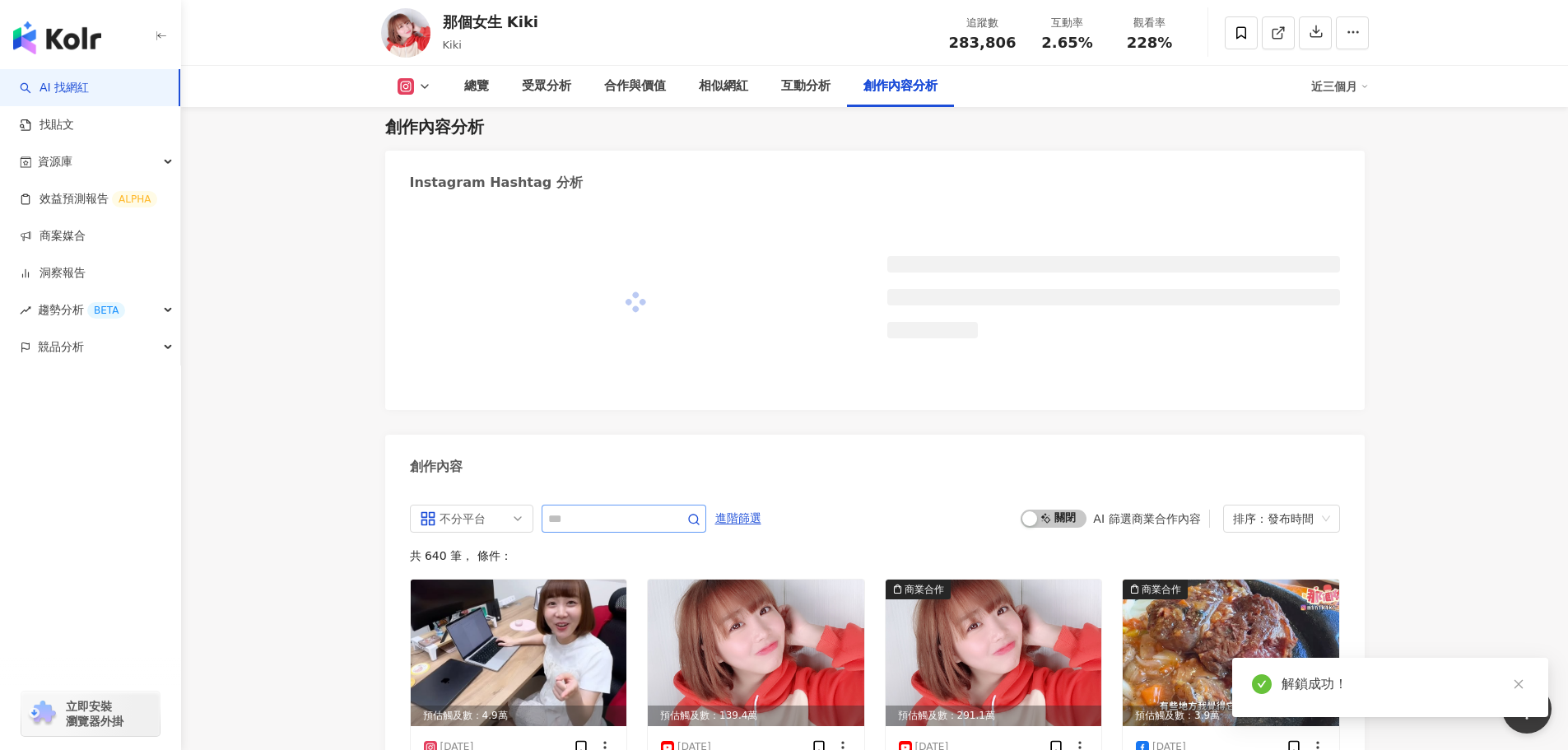
scroll to position [4629, 0]
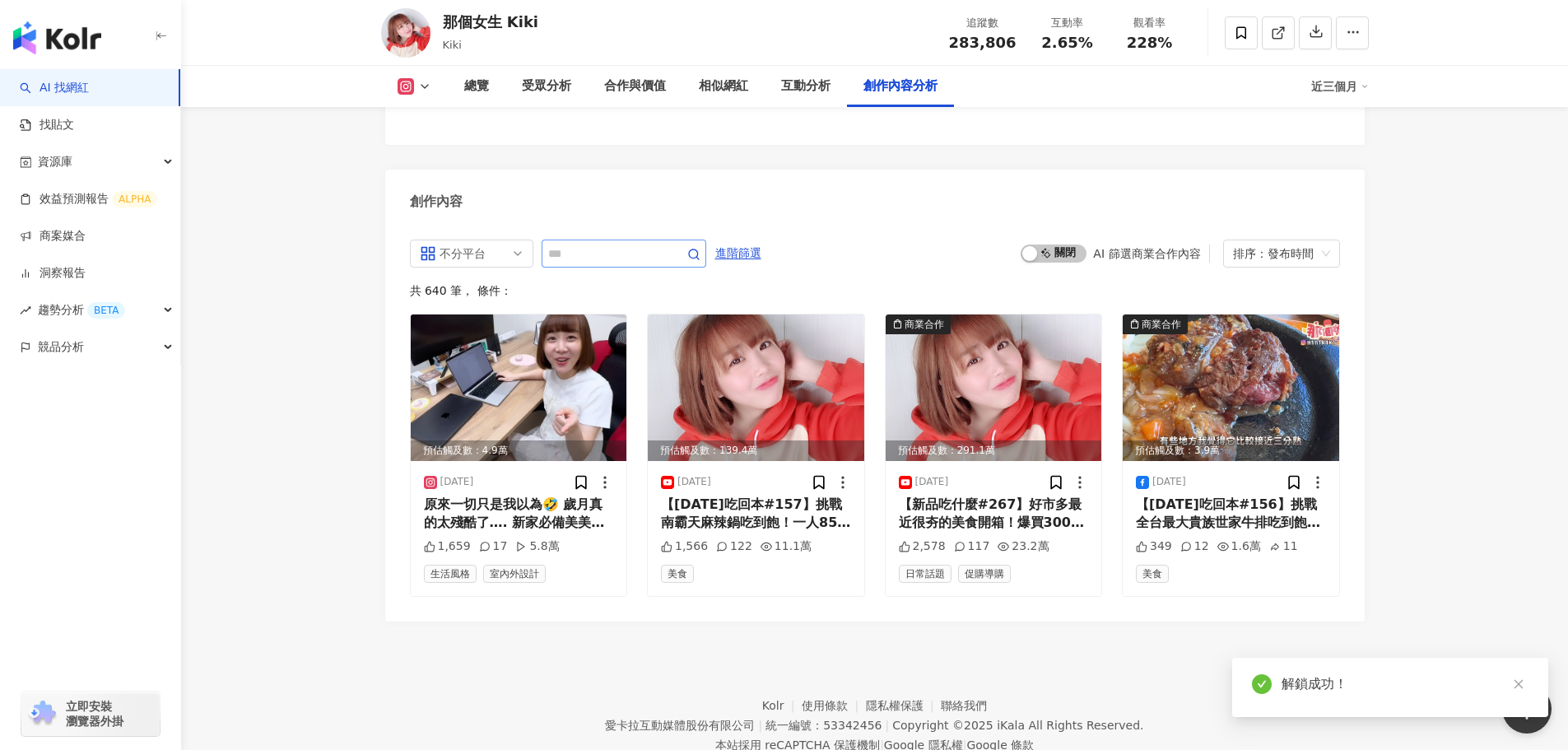
click at [610, 223] on div "不分平台 all ig 不分平台 Instagram Facebook YouTube Threads 進階篩選 啟動 關閉 AI 篩選商業合作內容 排序：發…" at bounding box center [876, 422] width 980 height 399
click at [590, 244] on input "text" at bounding box center [606, 254] width 115 height 19
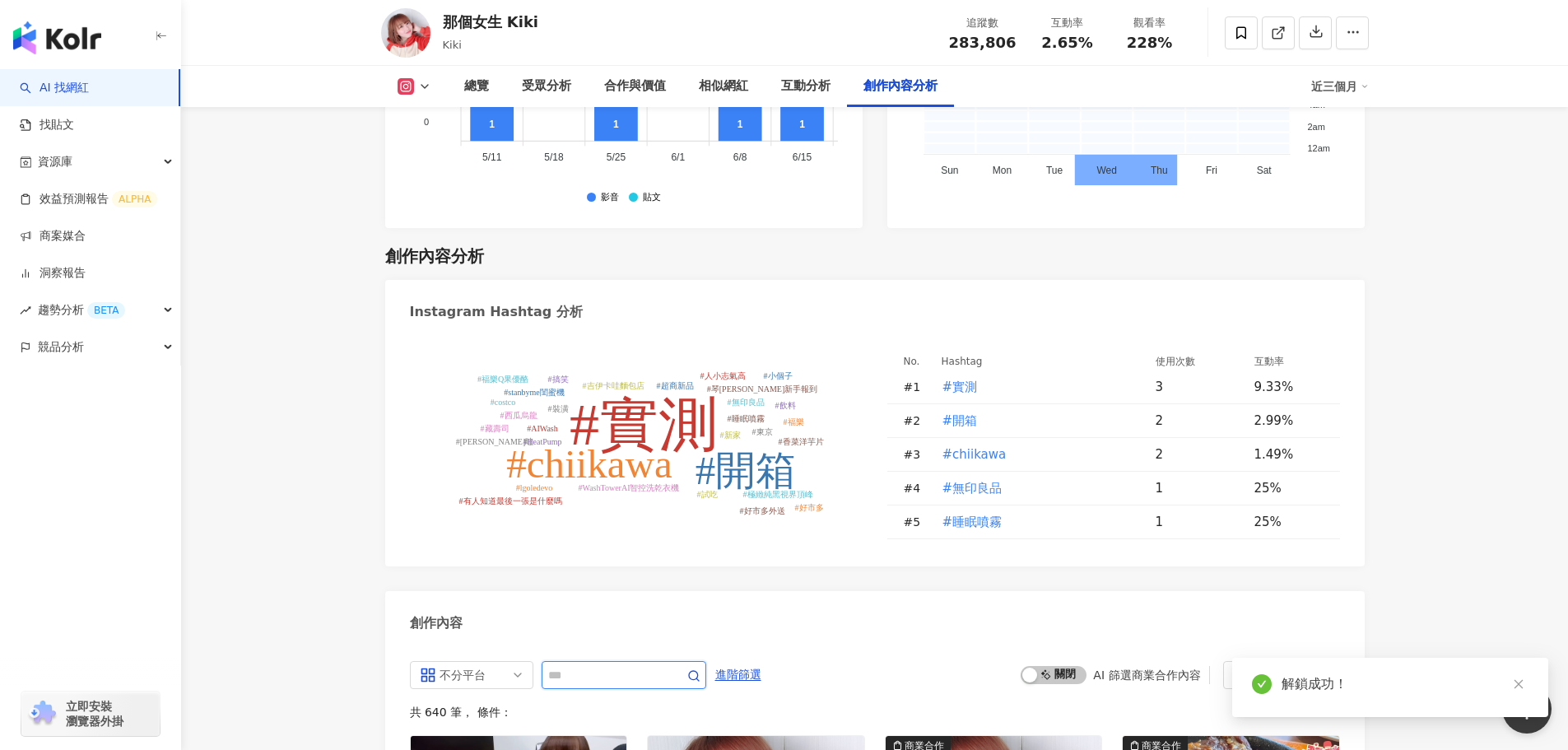
scroll to position [5010, 0]
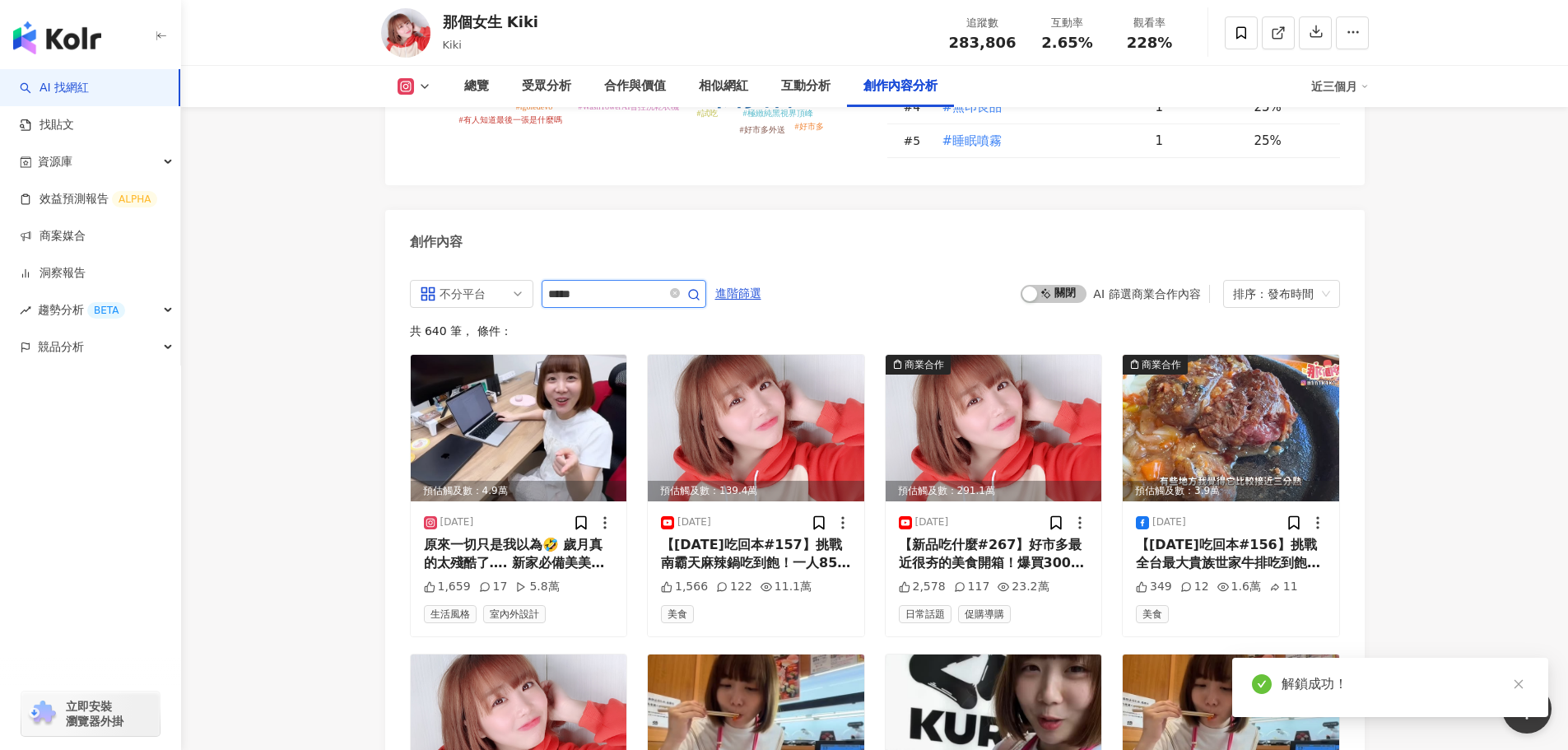
type input "*****"
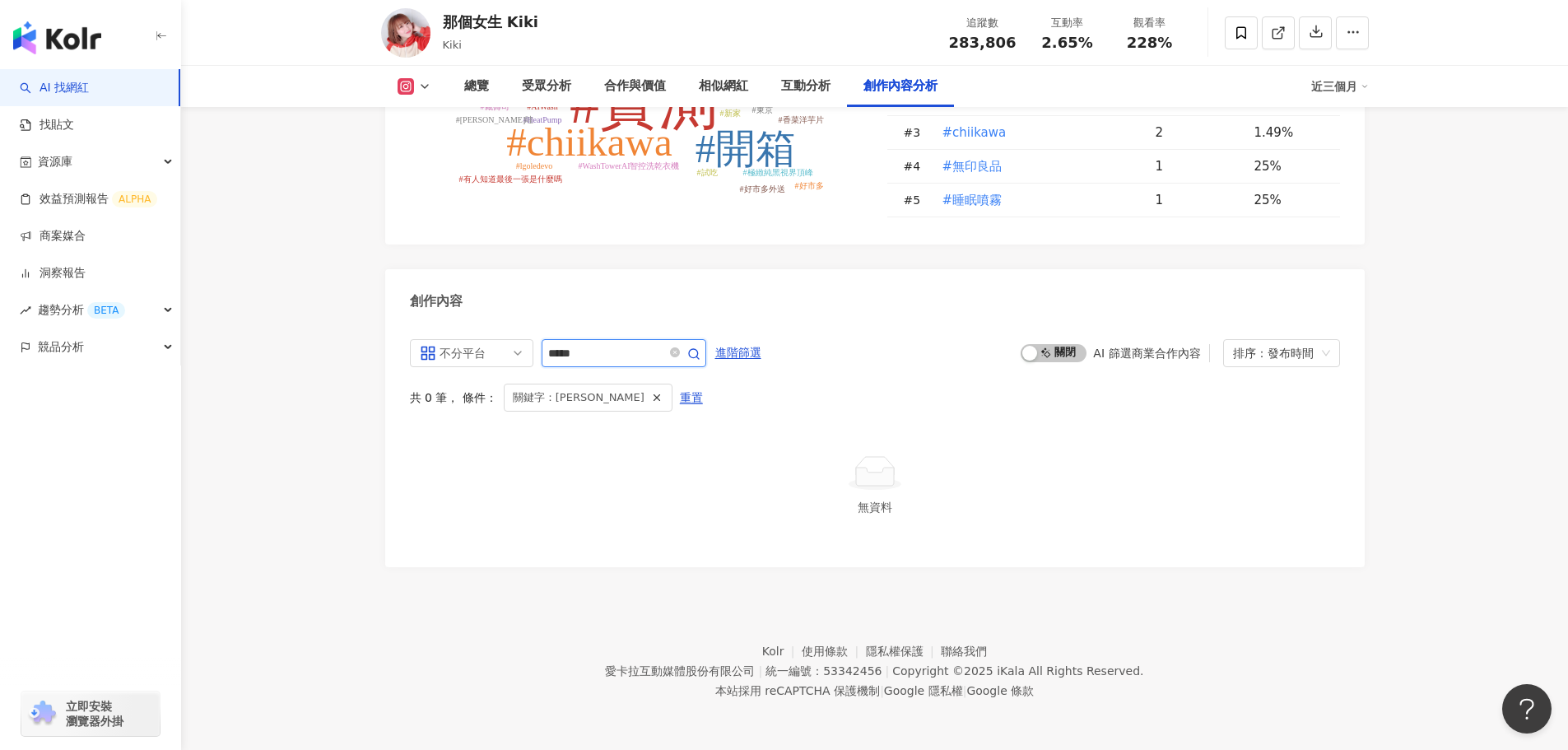
scroll to position [4882, 0]
